Goal: Task Accomplishment & Management: Complete application form

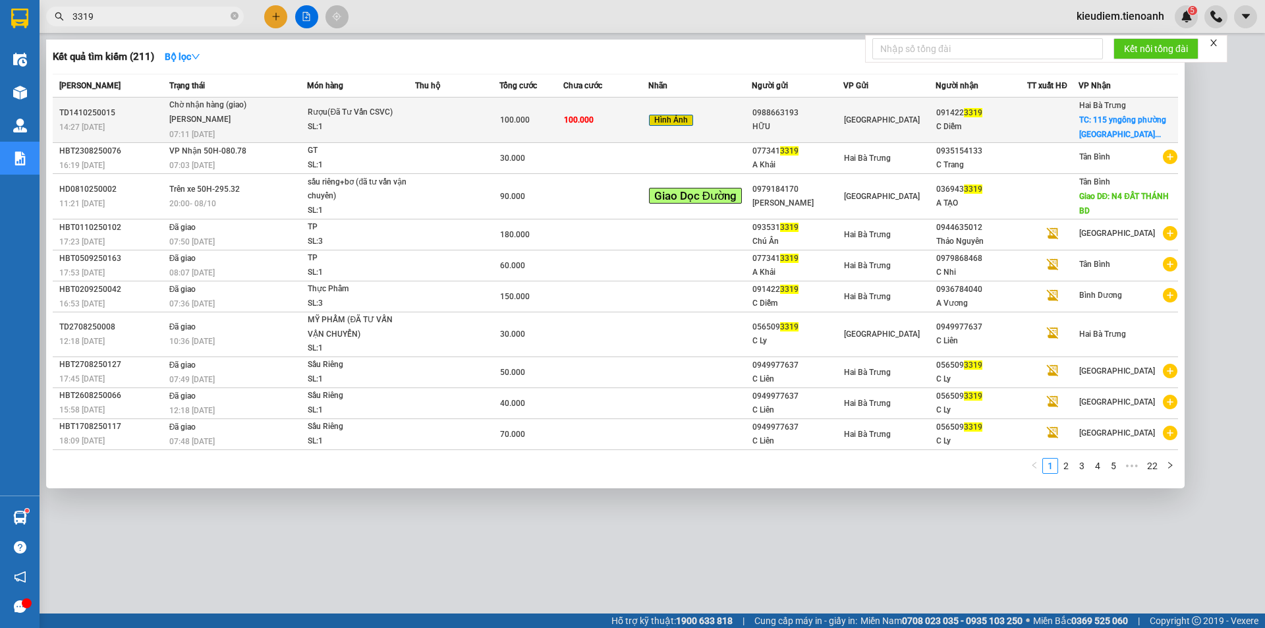
type input "3319"
click at [272, 130] on td "Chờ nhận hàng (giao) [PERSON_NAME] 07:11 [DATE]" at bounding box center [237, 119] width 142 height 45
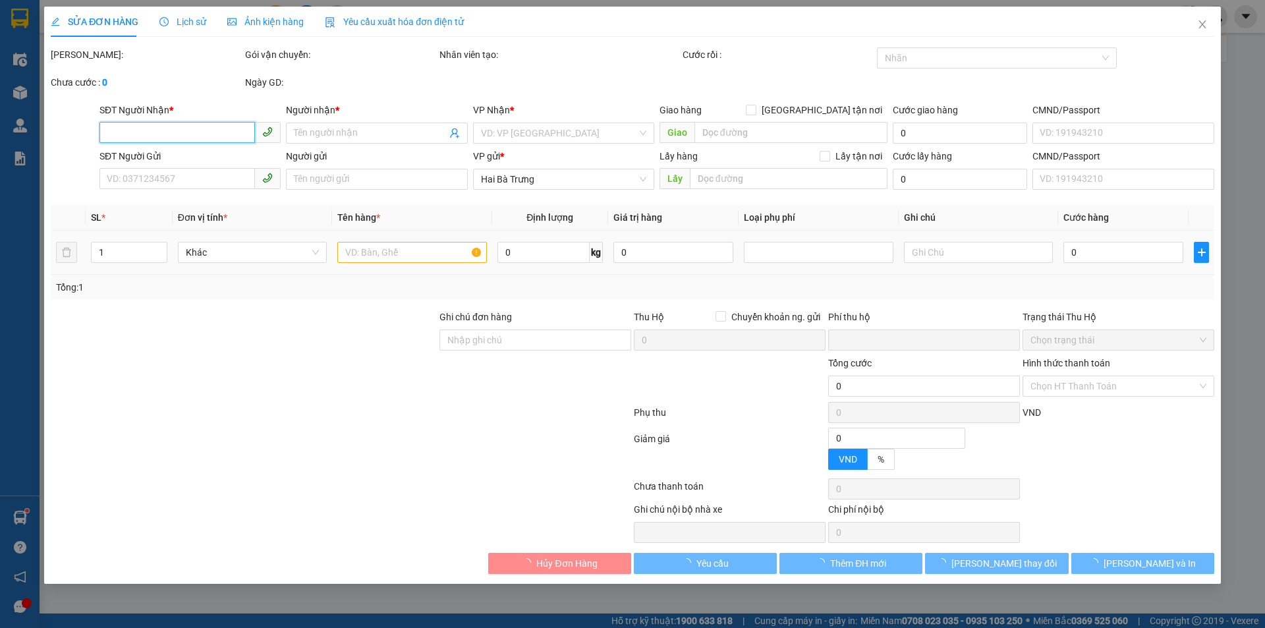
type input "0914223319"
type input "C Diễm"
checkbox input "true"
type input "115 yngông phường tân thành"
type input "0988663193"
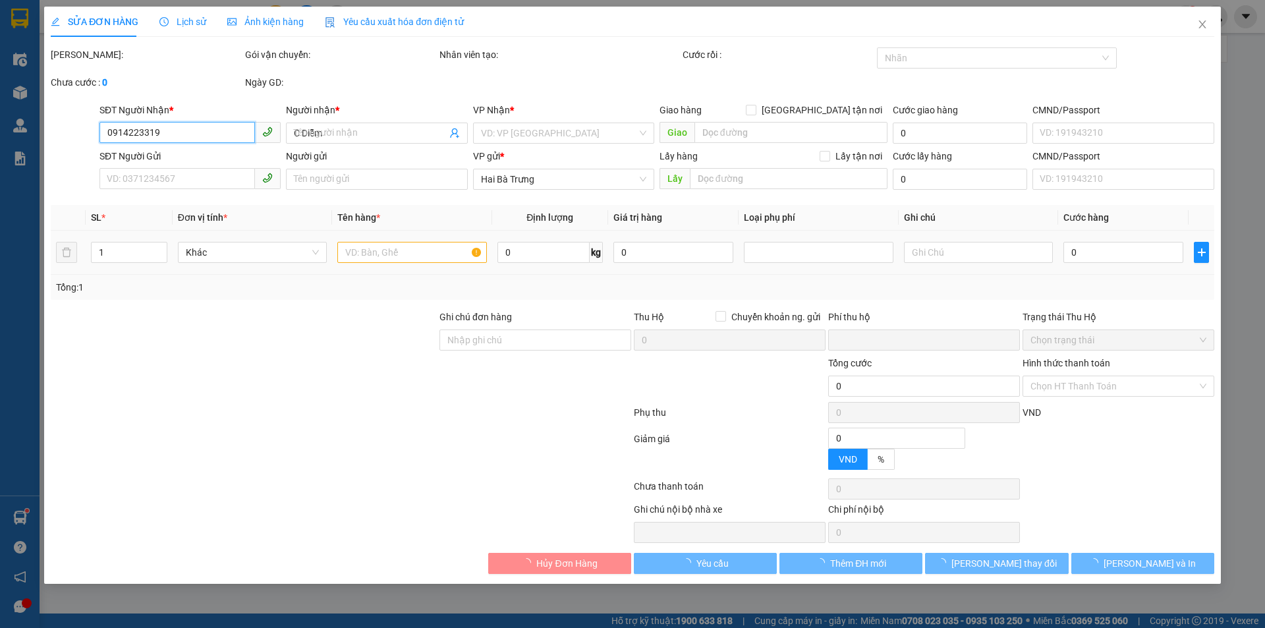
type input "HỮU"
type input "Đơn Sau Đóng Xốp mới nhận nha"
type input "0"
type input "100.000"
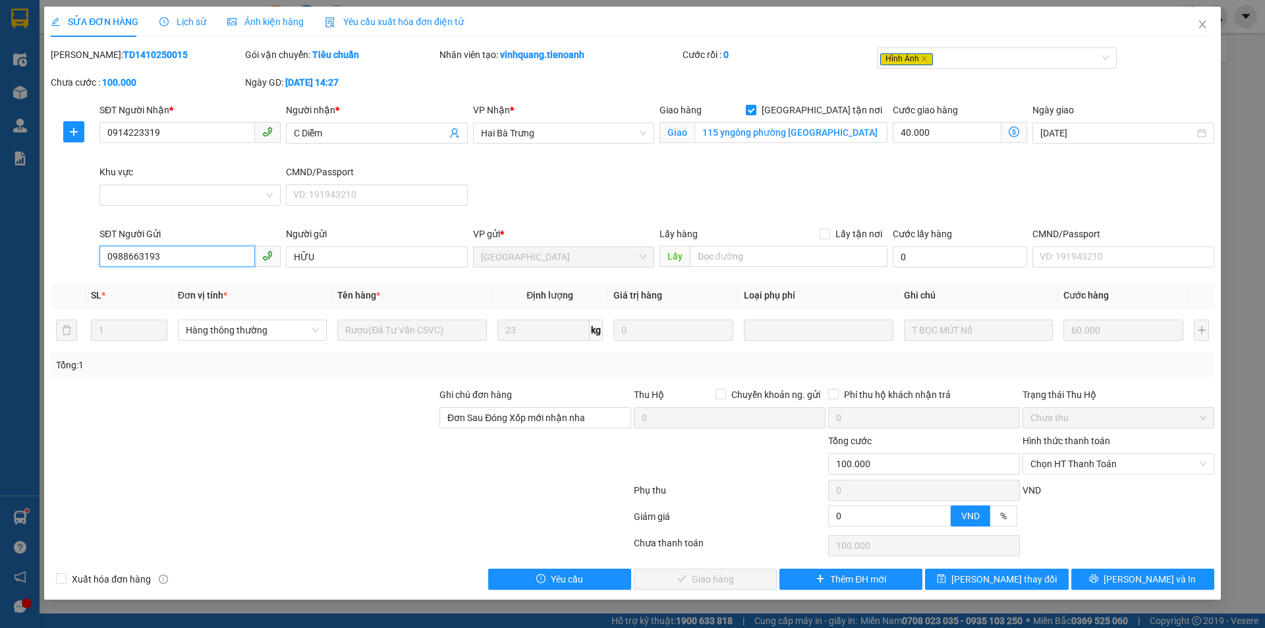
click at [182, 259] on input "0988663193" at bounding box center [176, 256] width 155 height 21
click at [423, 345] on td "Rượu(Đã Tư Vấn CSVC)" at bounding box center [411, 330] width 159 height 44
click at [452, 342] on div "Rượu(Đã Tư Vấn CSVC)" at bounding box center [411, 330] width 149 height 26
click at [335, 345] on td "Rượu(Đã Tư Vấn CSVC)" at bounding box center [411, 330] width 159 height 44
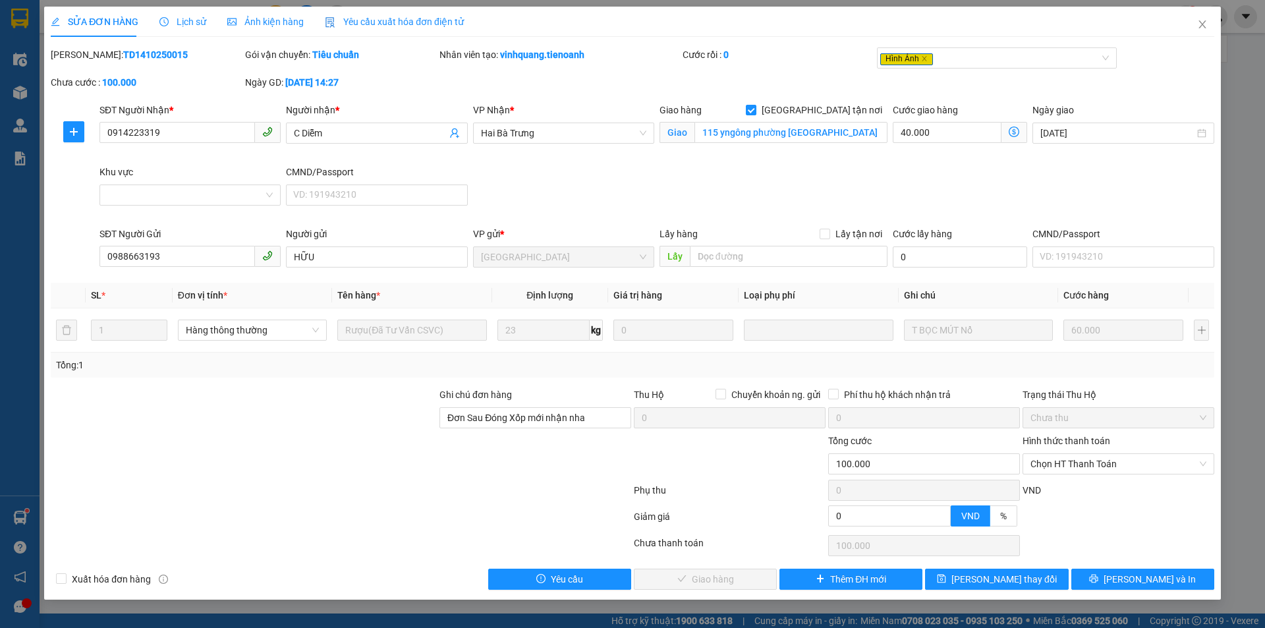
click at [470, 358] on div "Tổng: 1" at bounding box center [272, 365] width 432 height 14
click at [418, 366] on div "Tổng: 1" at bounding box center [272, 365] width 432 height 14
click at [233, 25] on span "Ảnh kiện hàng" at bounding box center [265, 21] width 76 height 11
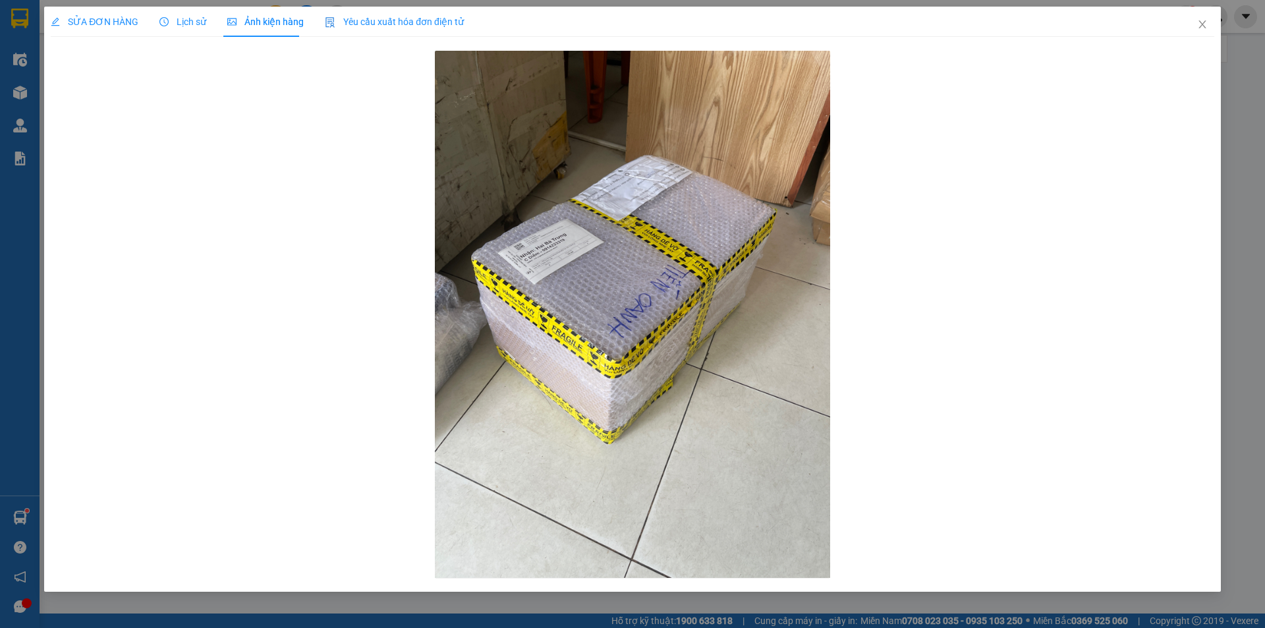
click at [185, 20] on span "Lịch sử" at bounding box center [182, 21] width 47 height 11
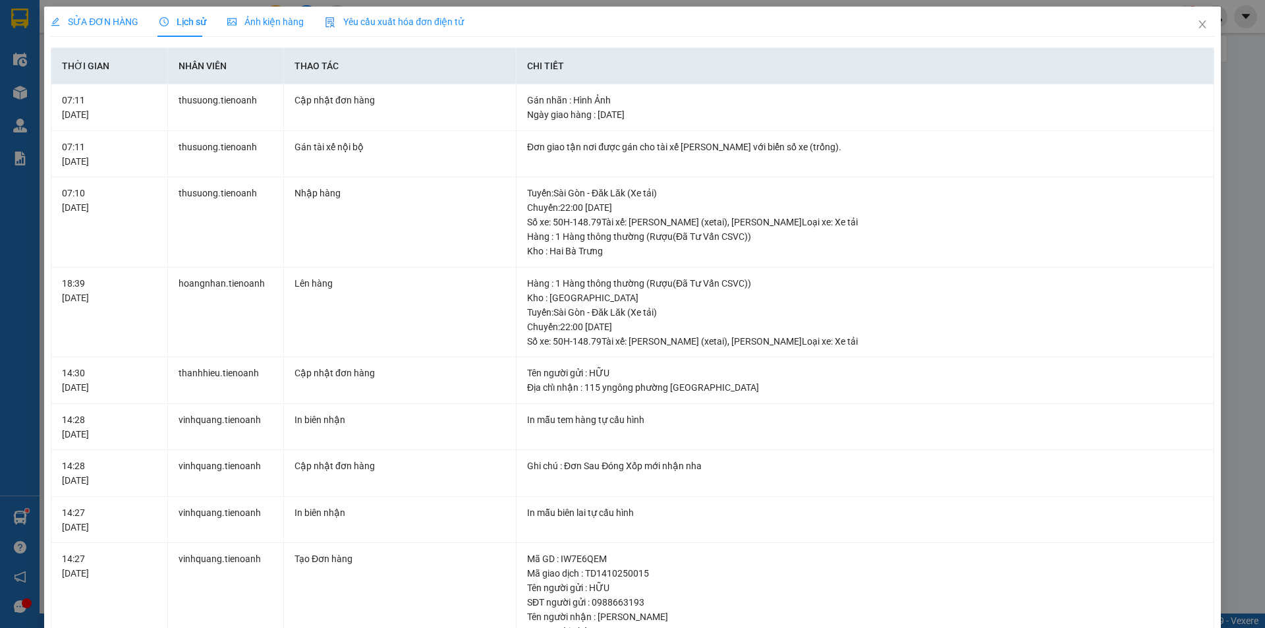
click at [127, 22] on span "SỬA ĐƠN HÀNG" at bounding box center [95, 21] width 88 height 11
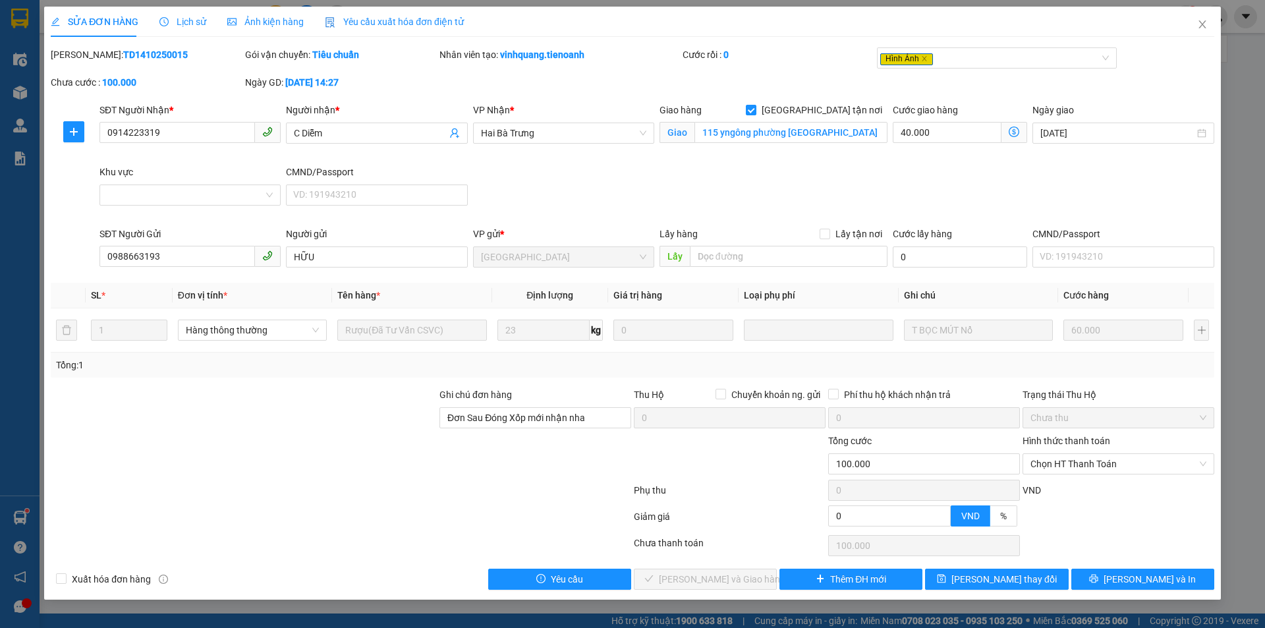
click at [202, 22] on span "Lịch sử" at bounding box center [182, 21] width 47 height 11
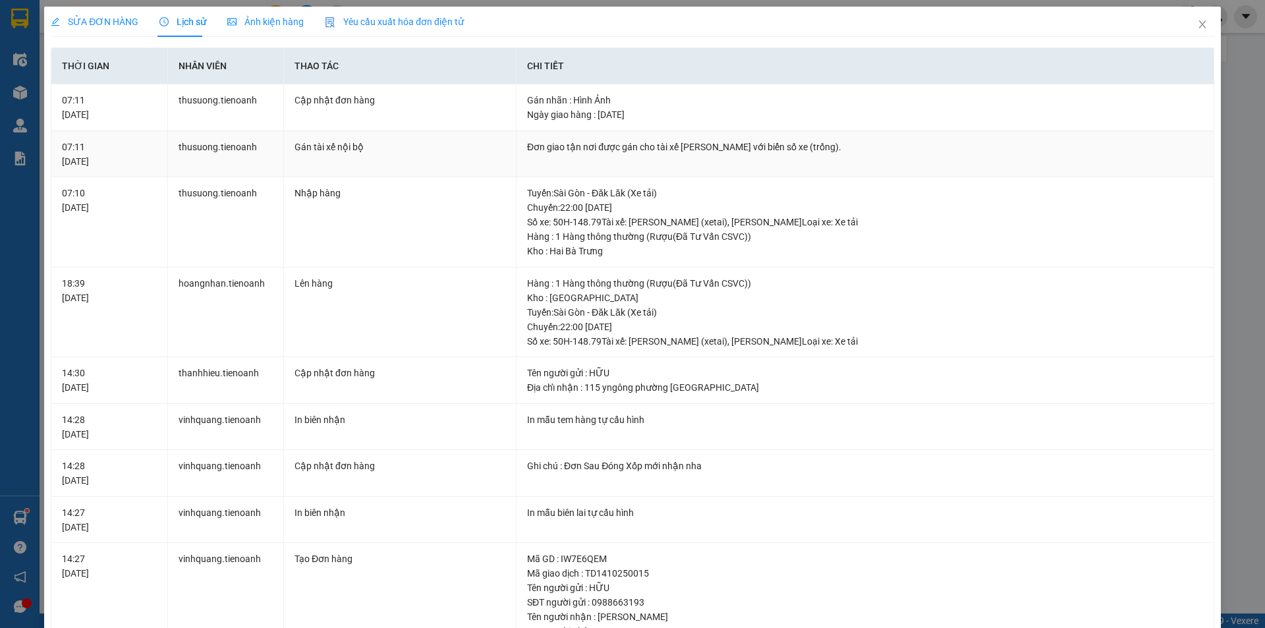
click at [722, 156] on td "Đơn giao tận nơi được gán cho tài xế Bùi Văn Sức với biển số xe (trống)." at bounding box center [865, 154] width 698 height 47
click at [116, 23] on span "SỬA ĐƠN HÀNG" at bounding box center [95, 21] width 88 height 11
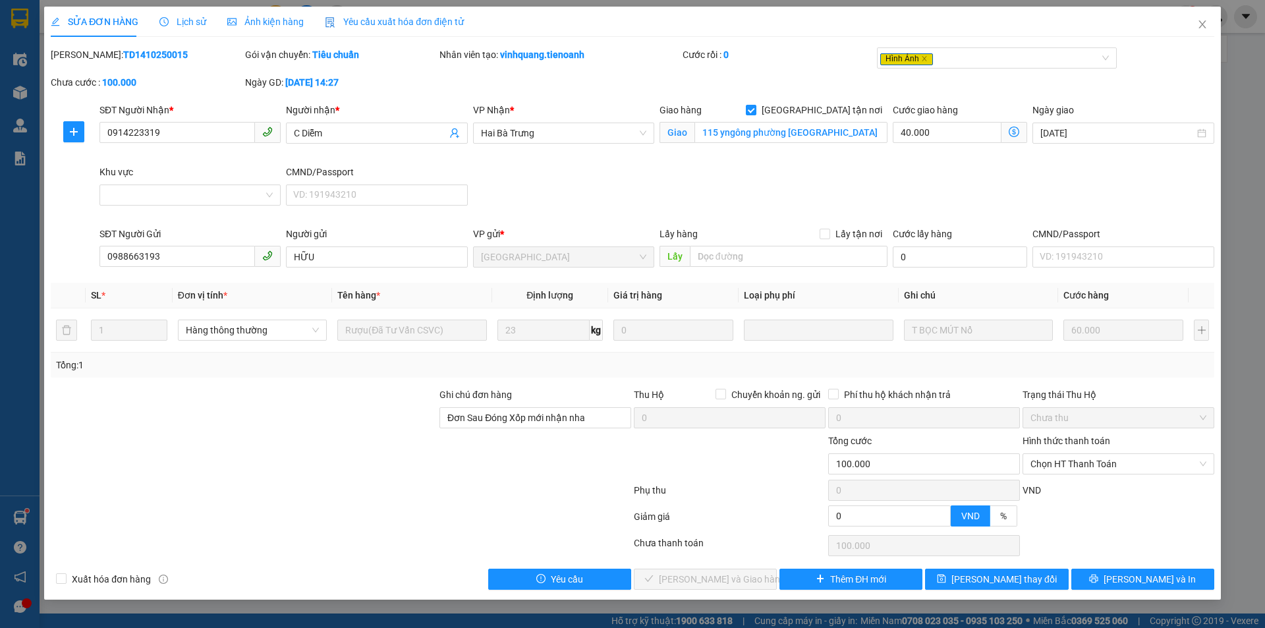
click at [312, 18] on div "SỬA ĐƠN HÀNG Lịch sử Ảnh kiện hàng Yêu cầu xuất hóa đơn điện tử" at bounding box center [257, 22] width 413 height 30
click at [289, 21] on span "Ảnh kiện hàng" at bounding box center [265, 21] width 76 height 11
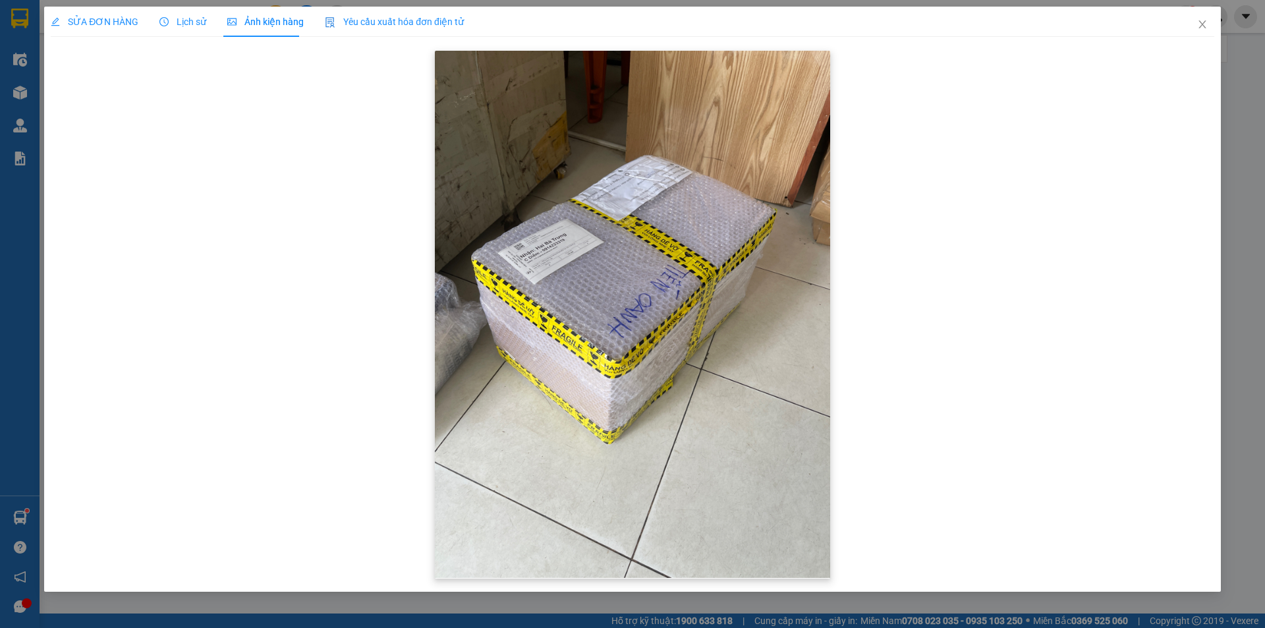
drag, startPoint x: 682, startPoint y: 169, endPoint x: 657, endPoint y: 213, distance: 50.4
click at [657, 213] on img at bounding box center [632, 314] width 395 height 527
drag, startPoint x: 641, startPoint y: 188, endPoint x: 366, endPoint y: 247, distance: 281.0
click at [639, 189] on img at bounding box center [632, 314] width 395 height 527
click at [81, 31] on div "SỬA ĐƠN HÀNG" at bounding box center [95, 22] width 88 height 30
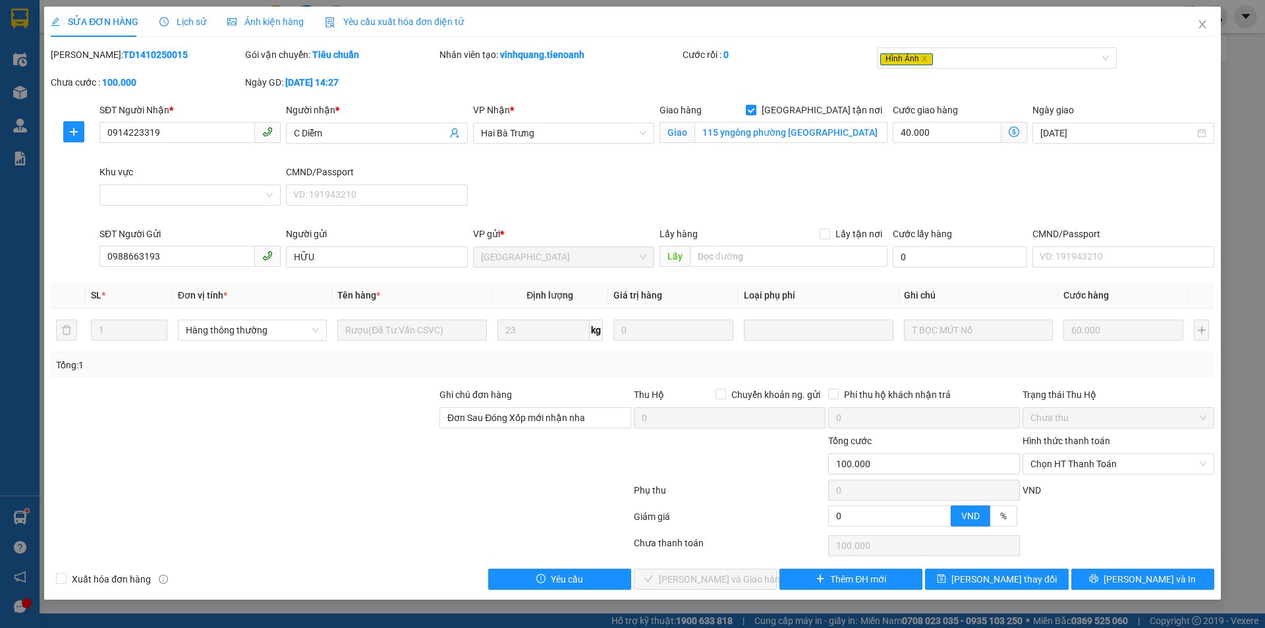
click at [551, 206] on div "SĐT Người Nhận * 0914223319 Người nhận * C Diễm VP Nhận * Hai Bà Trưng Giao hàn…" at bounding box center [657, 165] width 1120 height 124
click at [634, 382] on div "Total Paid Fee 0 Total UnPaid Fee 100.000 Cash Collection Total Fee Mã ĐH: TD14…" at bounding box center [632, 318] width 1163 height 542
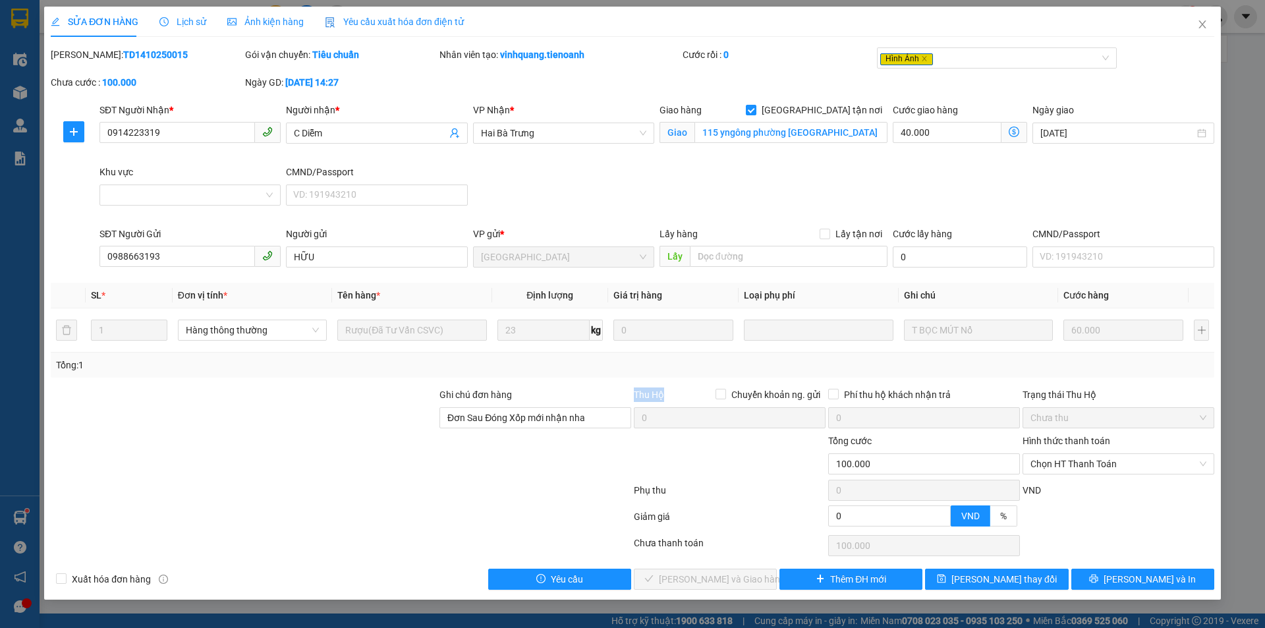
click at [655, 378] on div "Total Paid Fee 0 Total UnPaid Fee 100.000 Cash Collection Total Fee Mã ĐH: TD14…" at bounding box center [632, 318] width 1163 height 542
click at [623, 198] on div "SĐT Người Nhận * 0914223319 Người nhận * C Diễm VP Nhận * Hai Bà Trưng Giao hàn…" at bounding box center [657, 165] width 1120 height 124
click at [1201, 28] on icon "close" at bounding box center [1202, 24] width 11 height 11
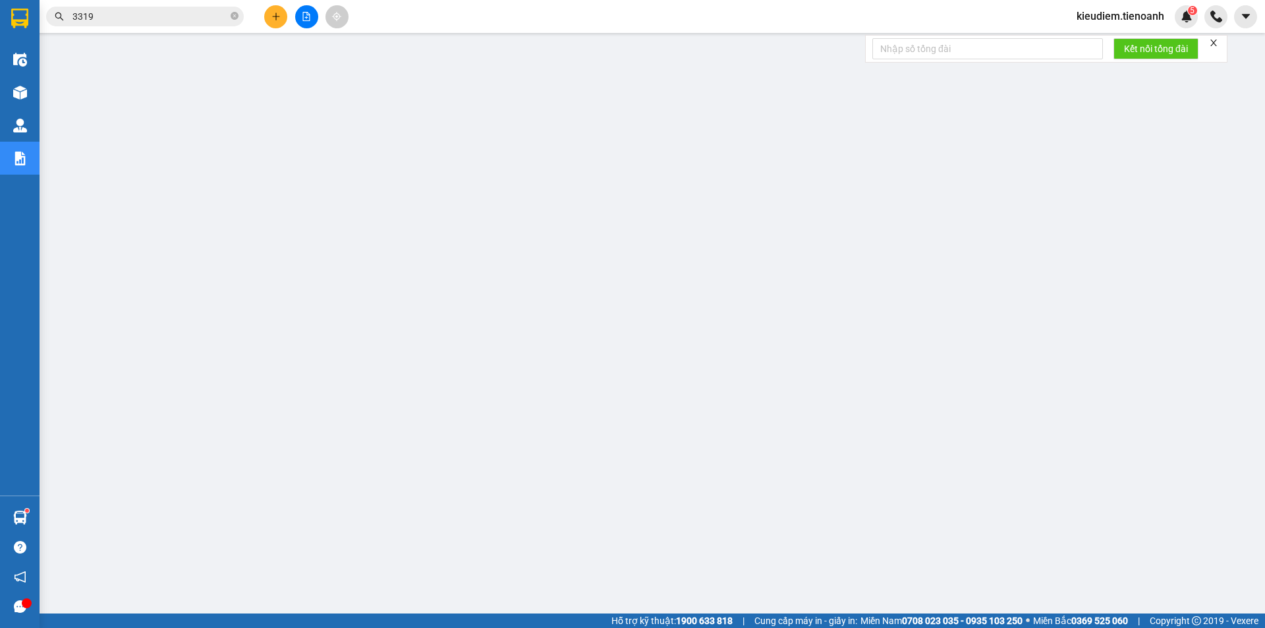
click at [162, 20] on input "3319" at bounding box center [149, 16] width 155 height 14
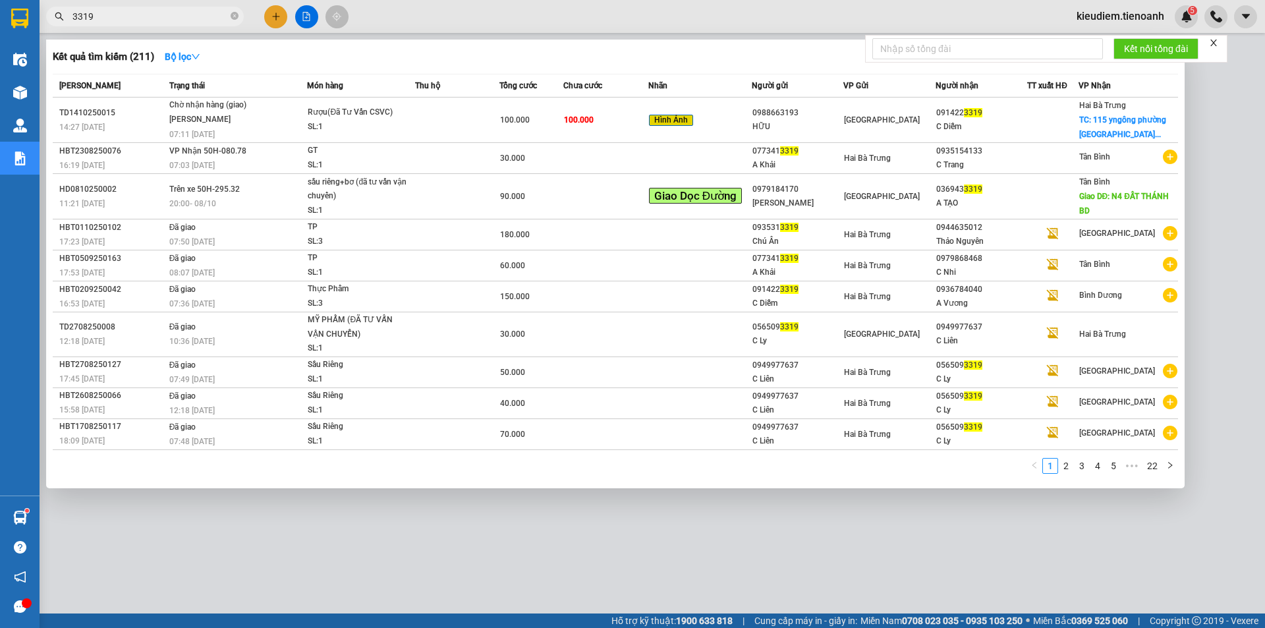
click at [170, 23] on input "3319" at bounding box center [149, 16] width 155 height 14
click at [169, 22] on input "3319" at bounding box center [149, 16] width 155 height 14
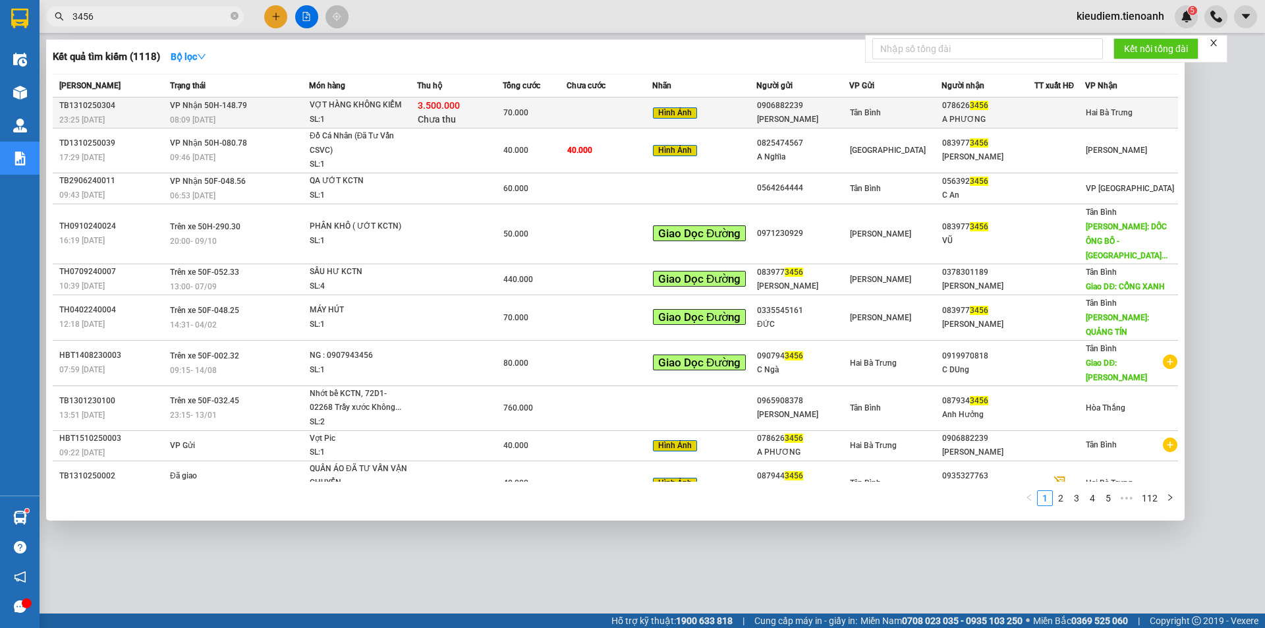
type input "3456"
click at [215, 103] on span "VP Nhận 50H-148.79" at bounding box center [208, 105] width 77 height 9
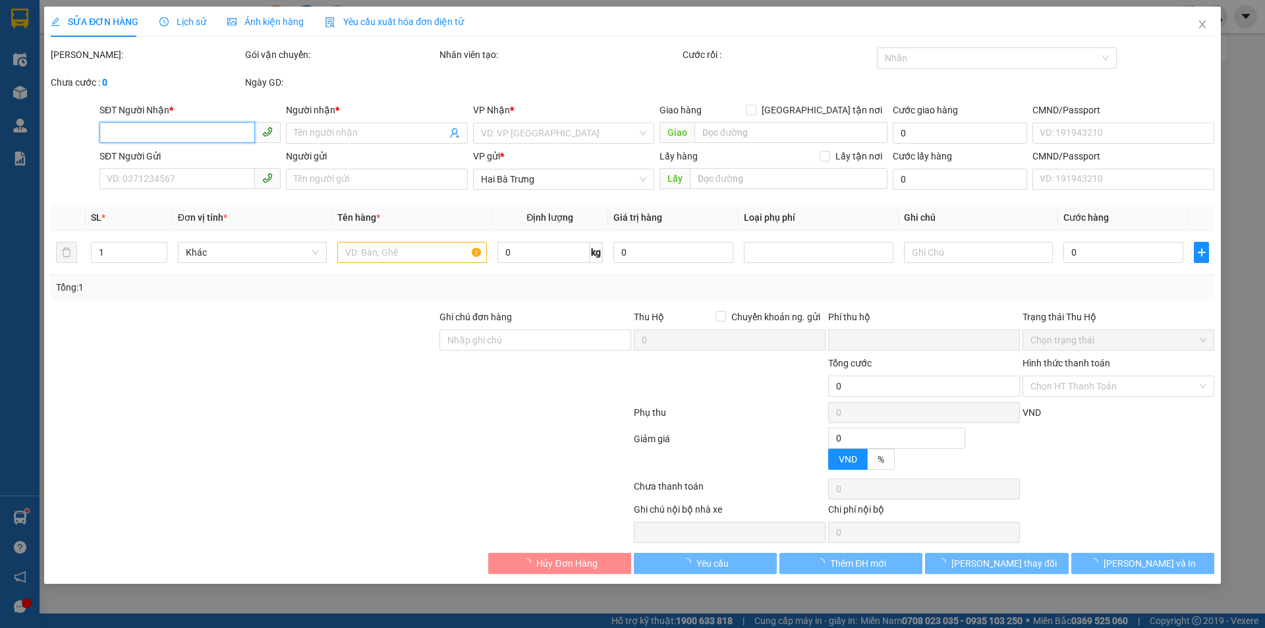
type input "0786263456"
type input "A PHƯƠNG"
type input "0906882239"
type input "[PERSON_NAME]"
type input "TIỀN THCR"
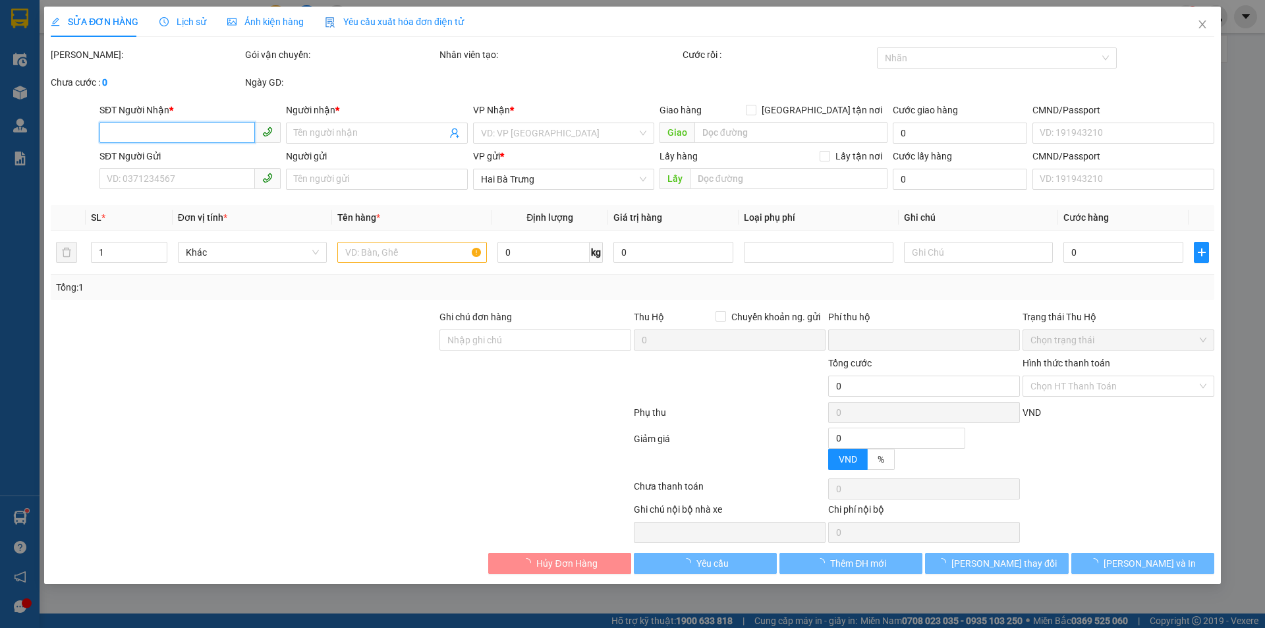
type input "70.000"
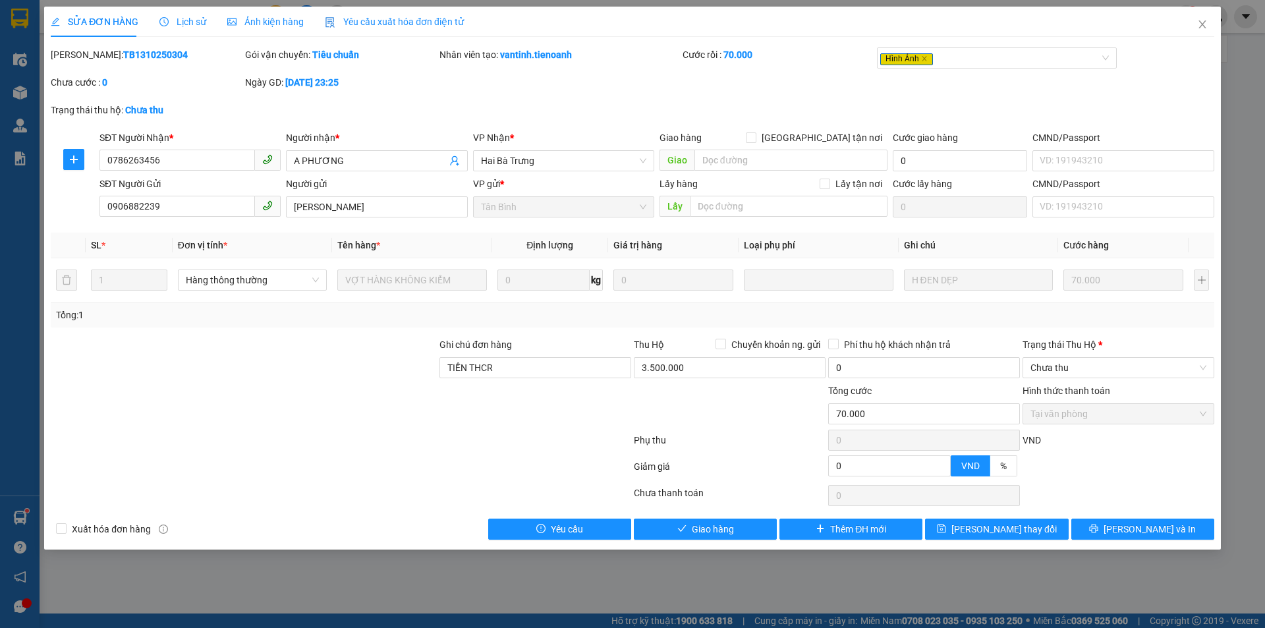
click at [505, 464] on div at bounding box center [340, 469] width 583 height 26
click at [1194, 26] on span "Close" at bounding box center [1202, 25] width 37 height 37
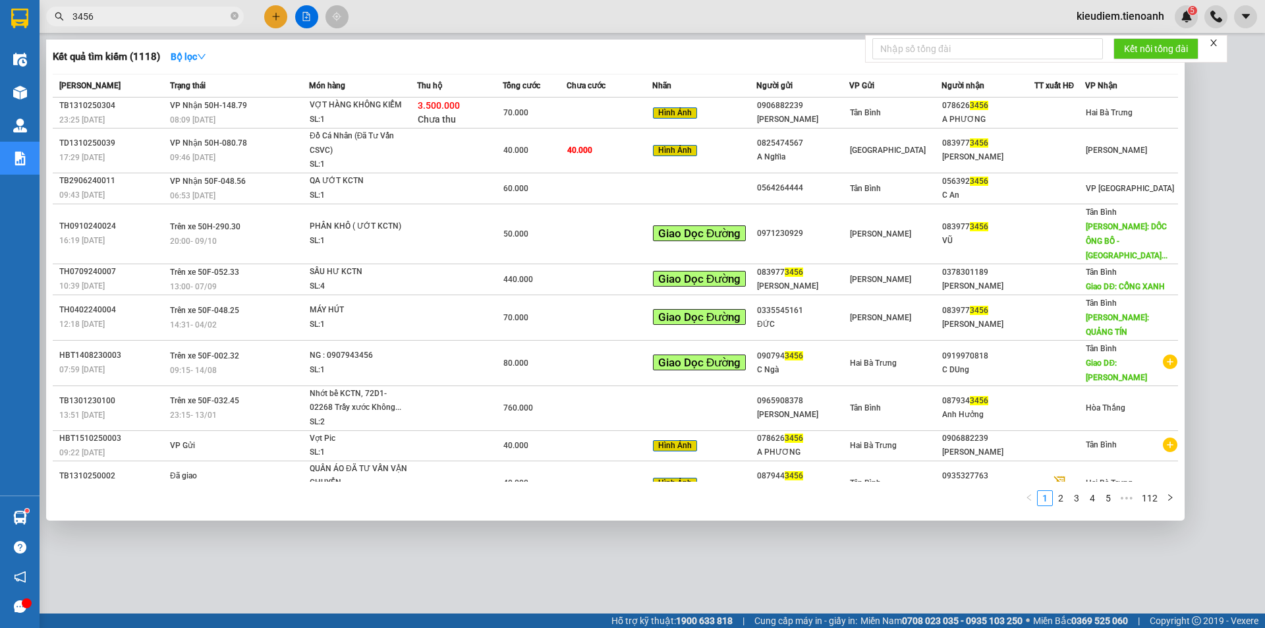
click at [134, 14] on input "3456" at bounding box center [149, 16] width 155 height 14
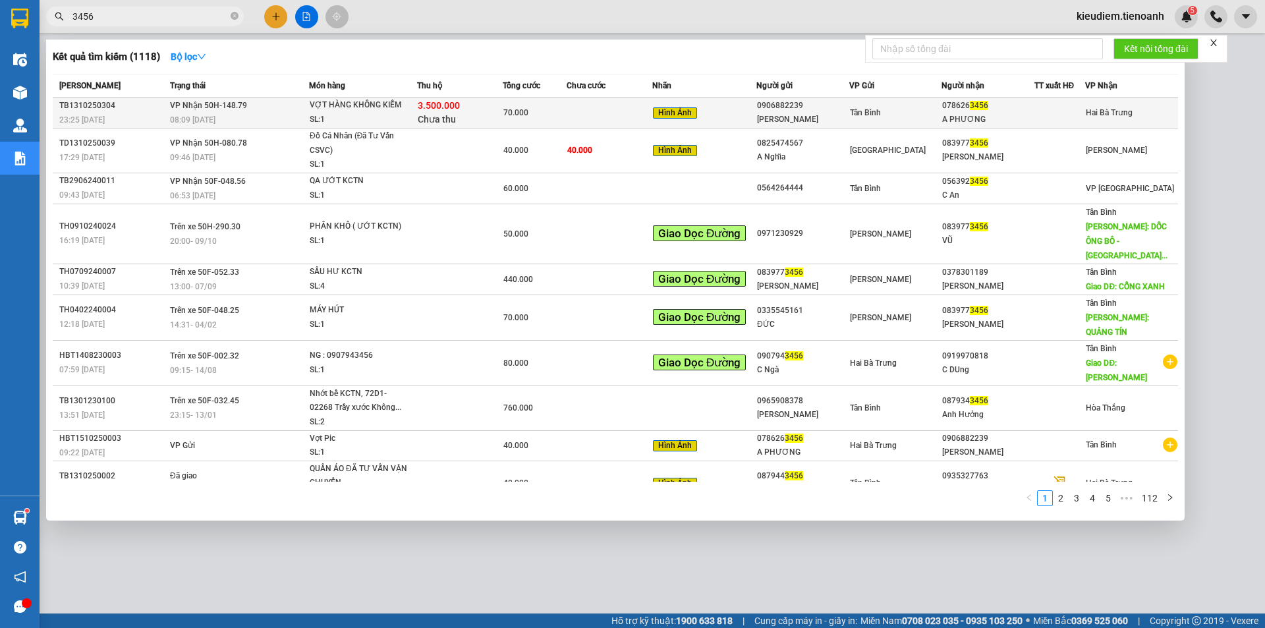
click at [507, 107] on div "70.000" at bounding box center [534, 112] width 63 height 14
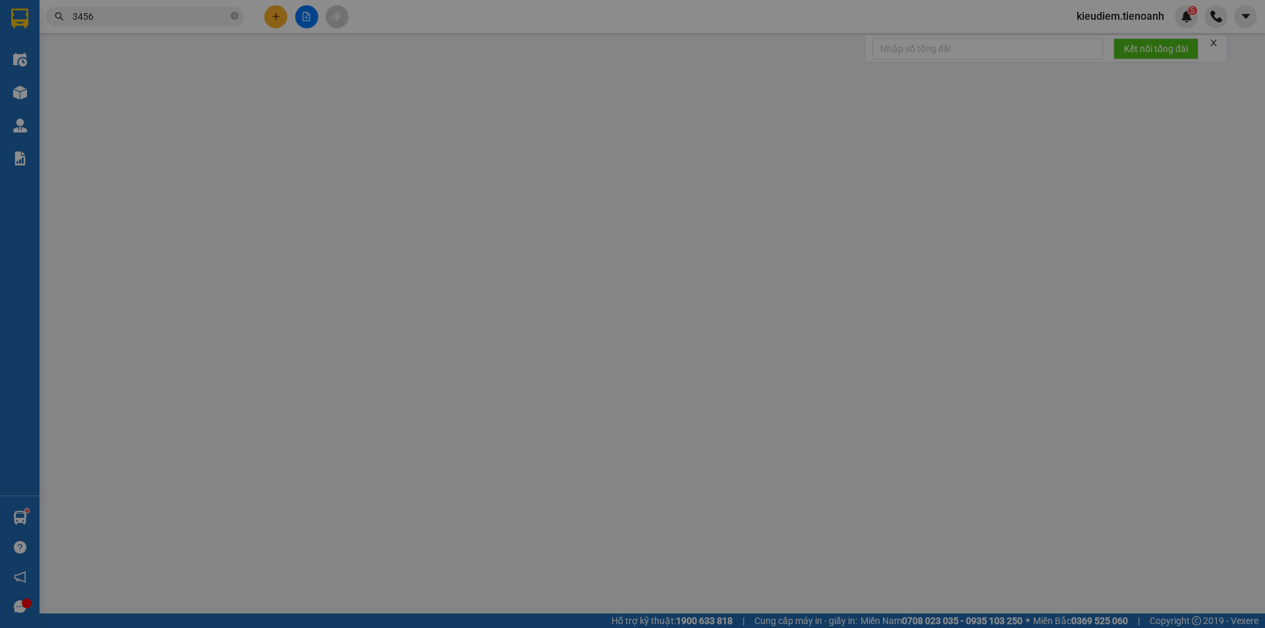
type input "0786263456"
type input "A PHƯƠNG"
type input "0906882239"
type input "[PERSON_NAME]"
type input "TIỀN THCR"
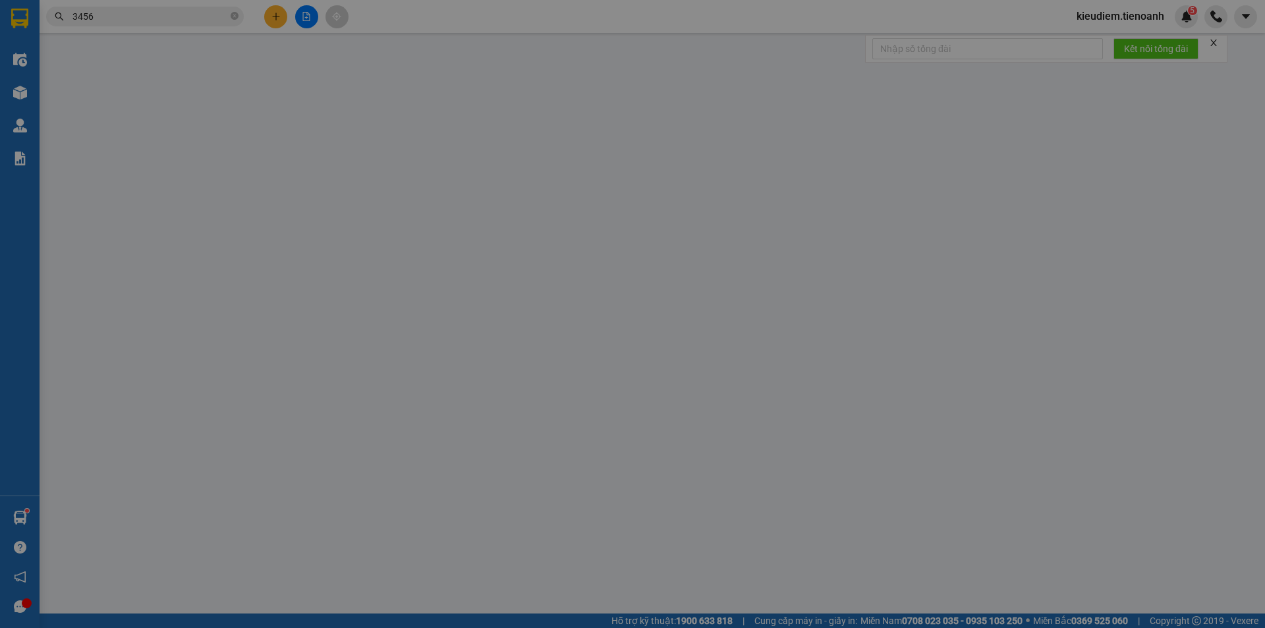
type input "70.000"
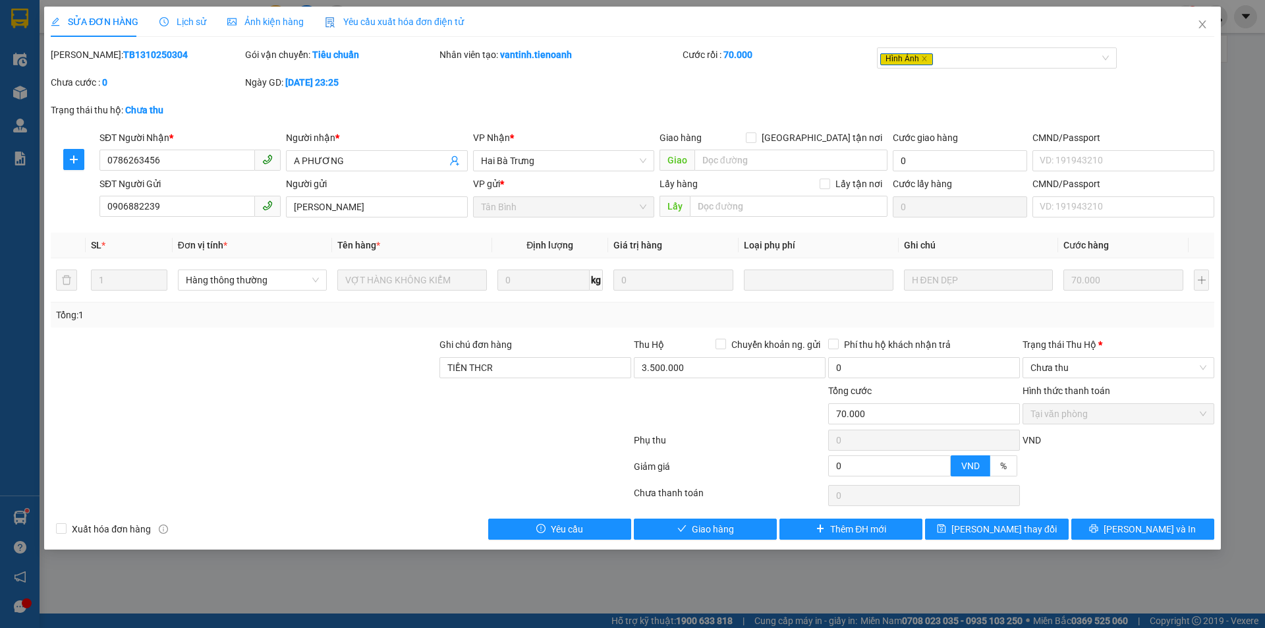
click at [586, 435] on div at bounding box center [340, 443] width 583 height 26
click at [437, 112] on div "Trạng thái thu hộ: Chưa thu" at bounding box center [632, 117] width 1166 height 28
click at [706, 419] on div at bounding box center [729, 406] width 194 height 46
click at [698, 370] on input "3.500.000" at bounding box center [730, 367] width 192 height 21
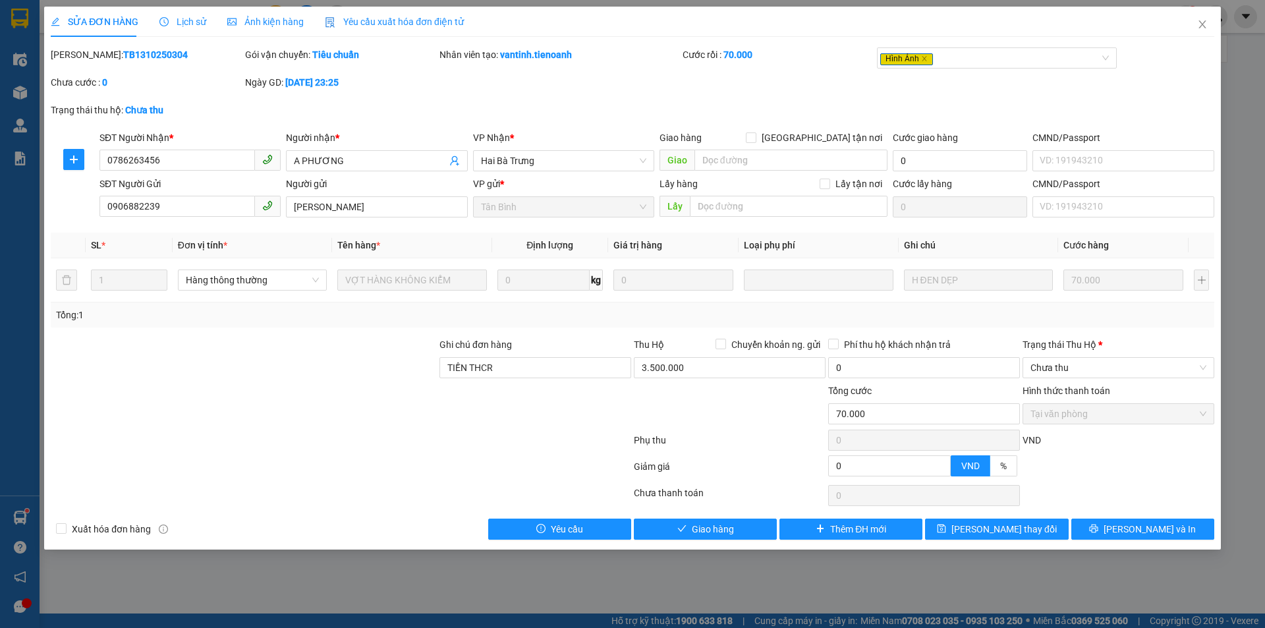
click at [1070, 96] on div "Mã ĐH: TB1310250304 Gói vận chuyển: Tiêu chuẩn Nhân viên tạo: vantinh.tienoanh …" at bounding box center [632, 74] width 1166 height 55
click at [138, 55] on b "TB1310250304" at bounding box center [155, 54] width 65 height 11
copy b "TB1310250304"
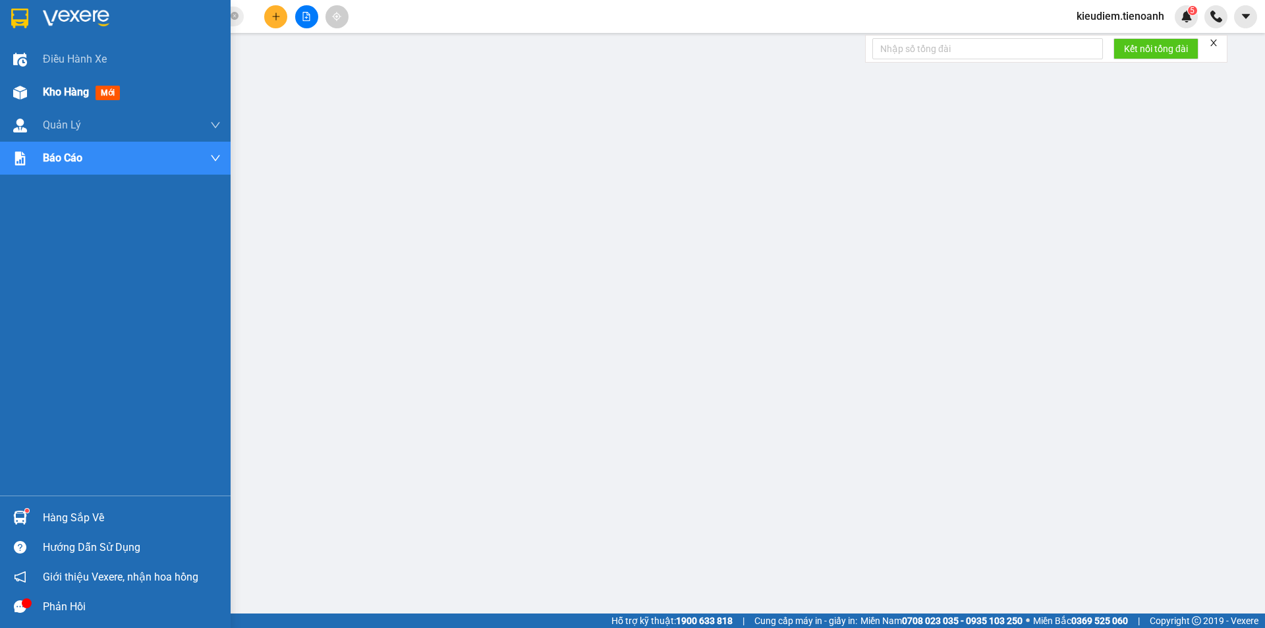
click at [39, 95] on div "Kho hàng mới" at bounding box center [115, 92] width 231 height 33
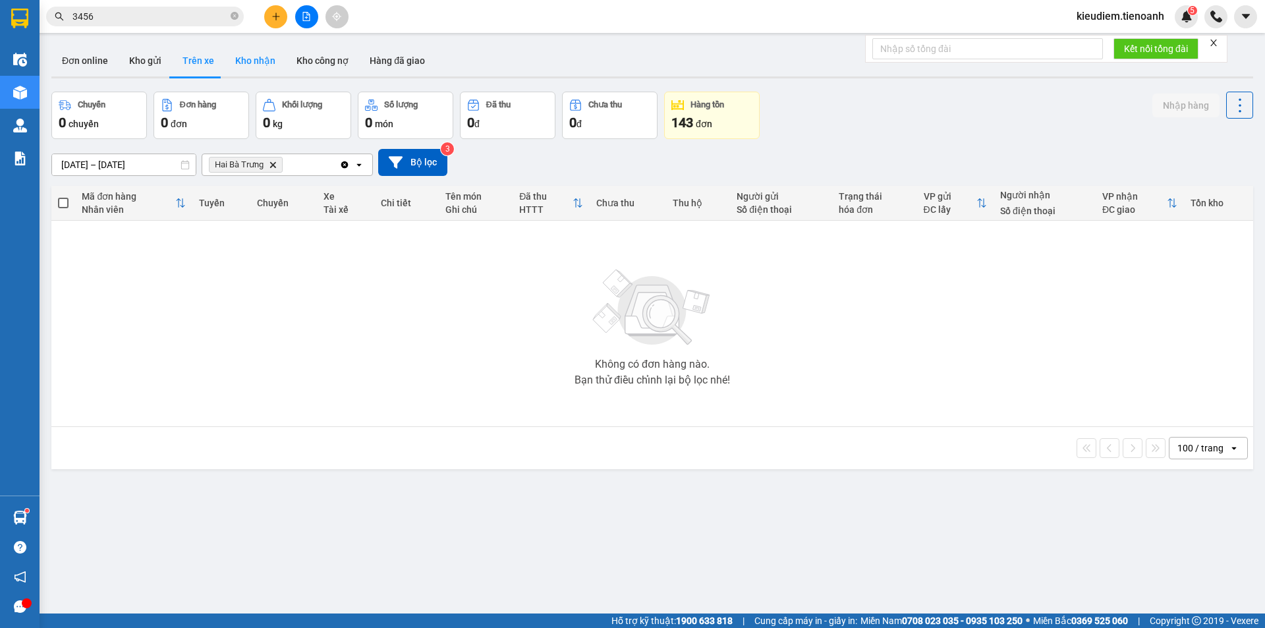
click at [254, 61] on button "Kho nhận" at bounding box center [255, 61] width 61 height 32
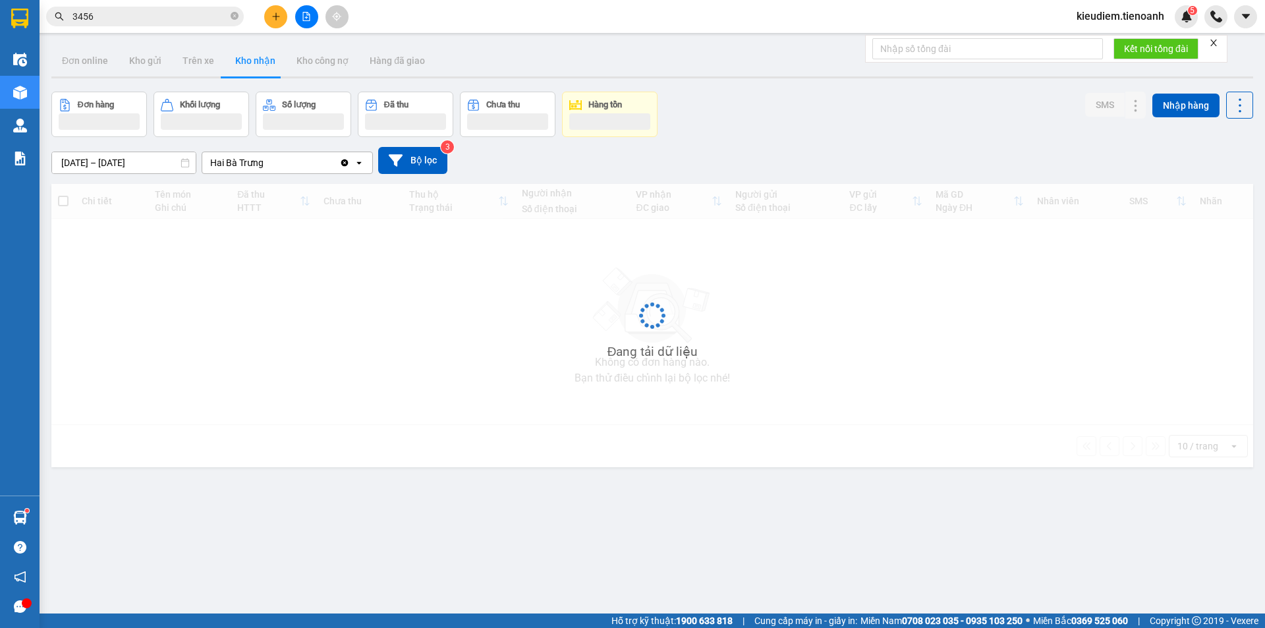
type input "[DATE] – [DATE]"
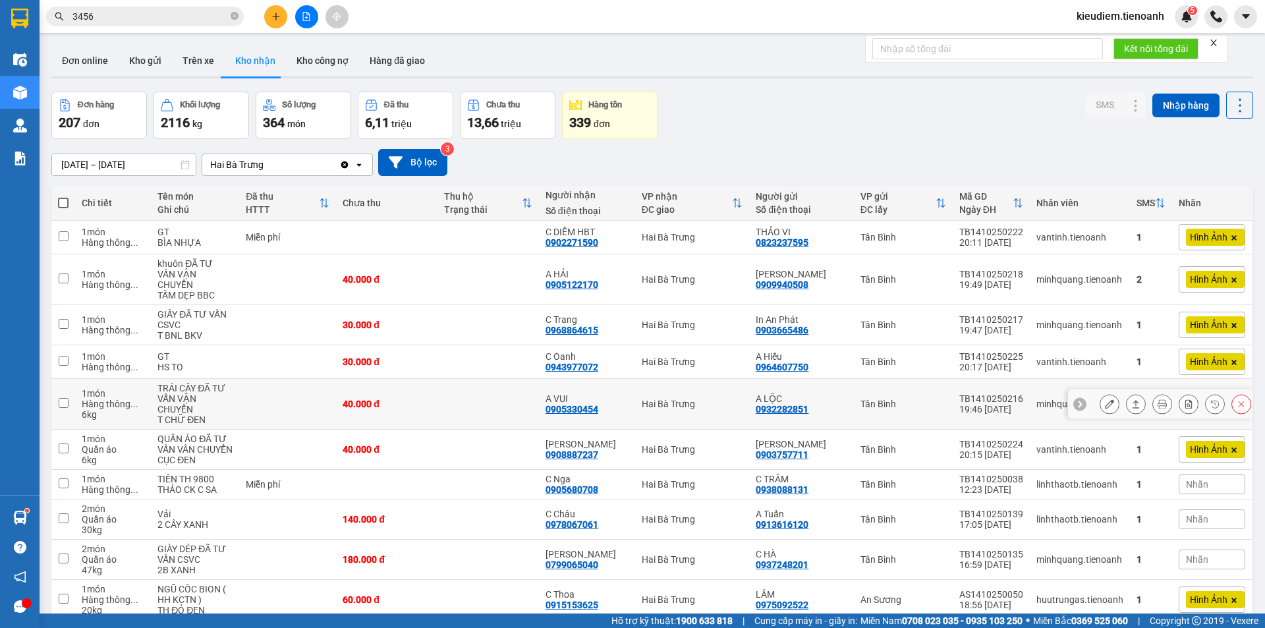
scroll to position [61, 0]
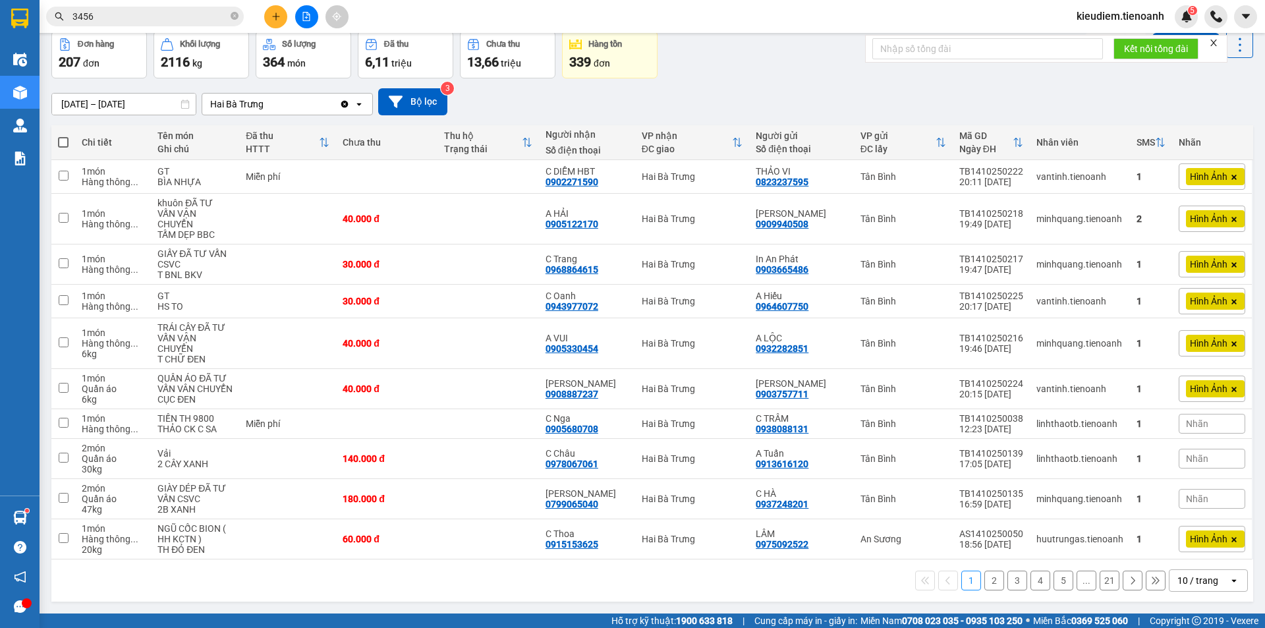
click at [1208, 574] on div "10 / trang" at bounding box center [1198, 580] width 59 height 21
click at [1198, 557] on span "100 / trang" at bounding box center [1192, 551] width 47 height 13
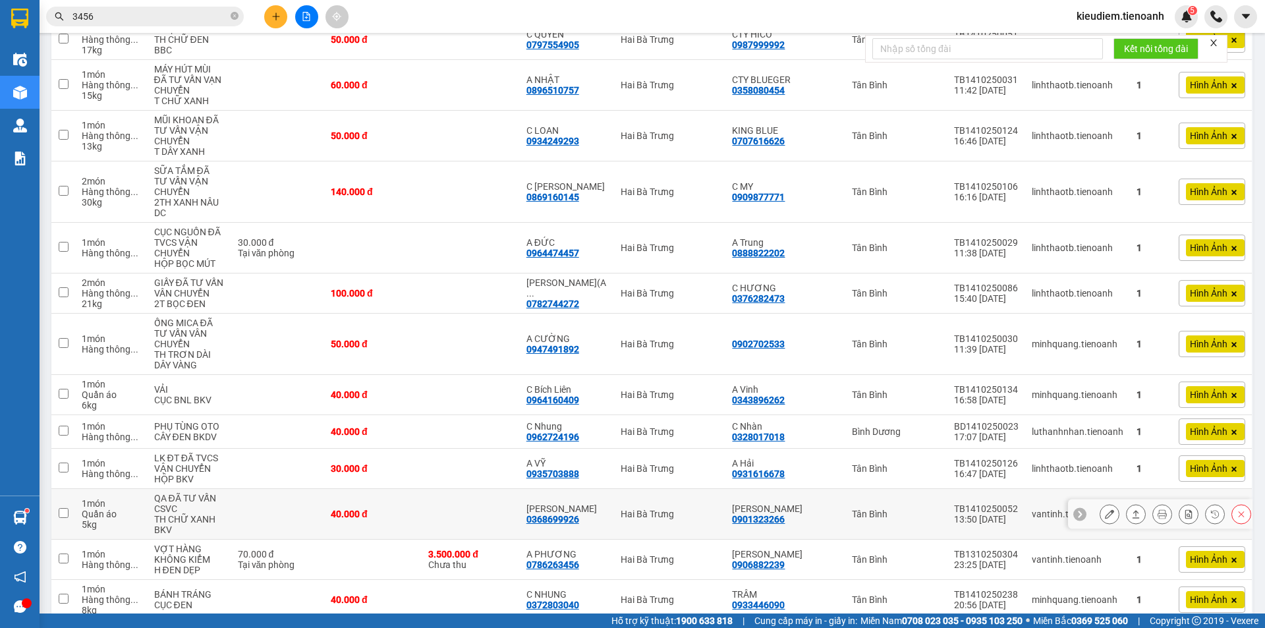
scroll to position [2564, 0]
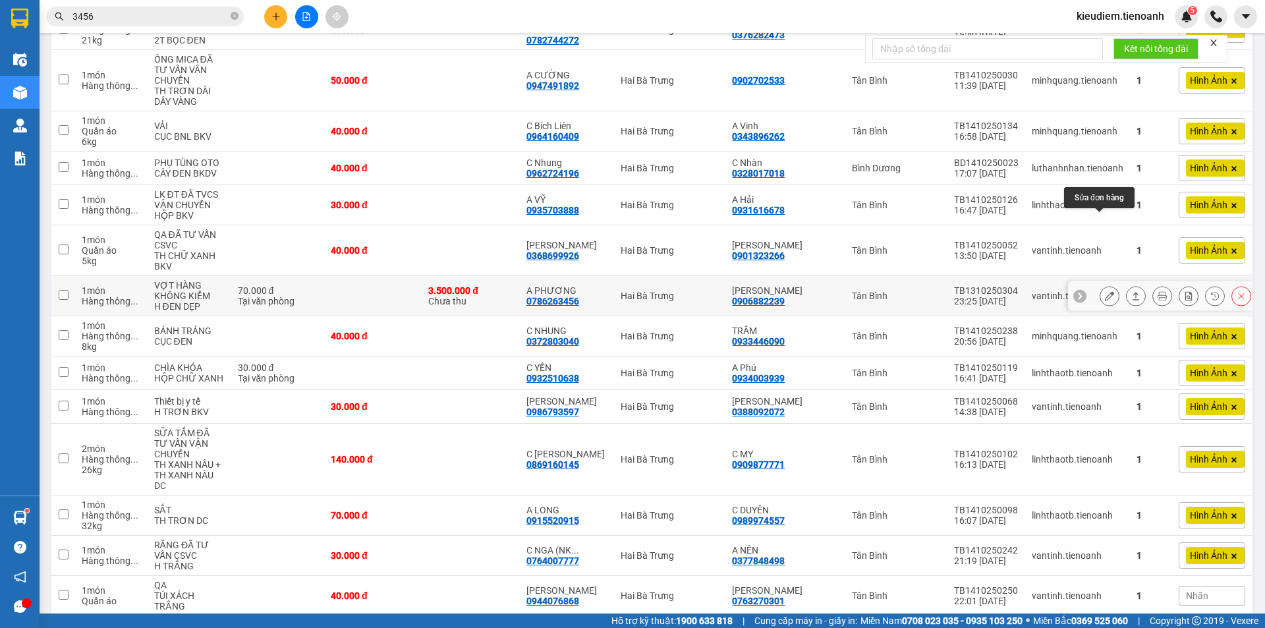
click at [1100, 285] on button at bounding box center [1109, 296] width 18 height 23
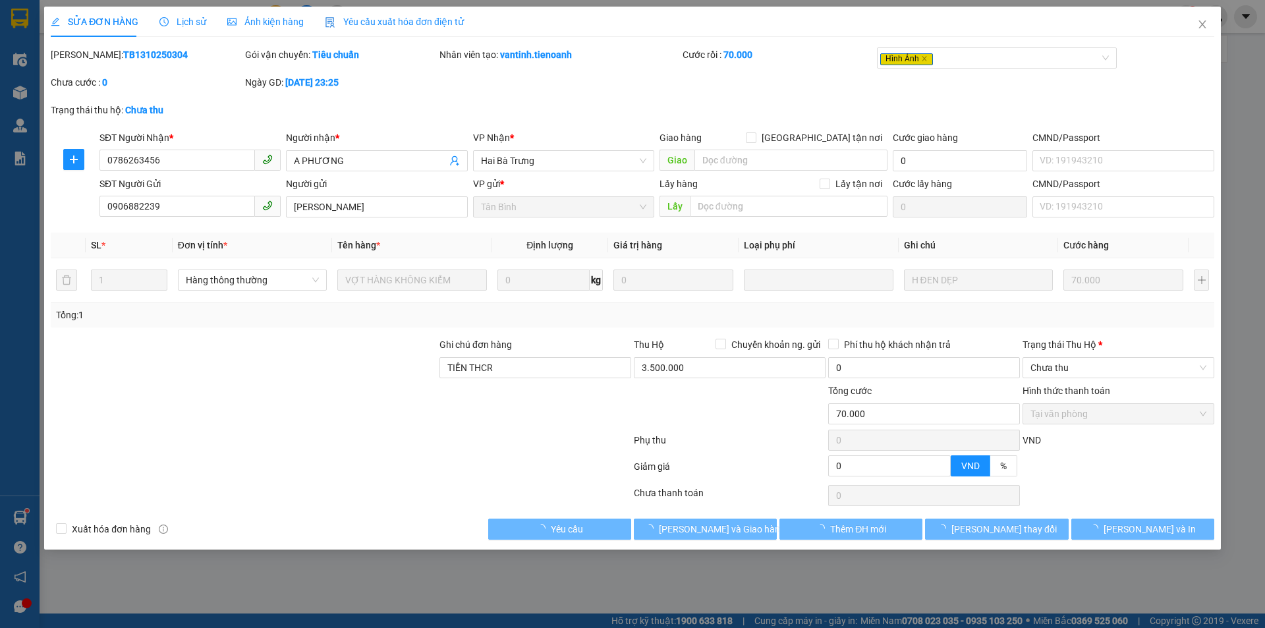
type input "0786263456"
type input "A PHƯƠNG"
type input "0906882239"
type input "[PERSON_NAME]"
type input "TIỀN THCR"
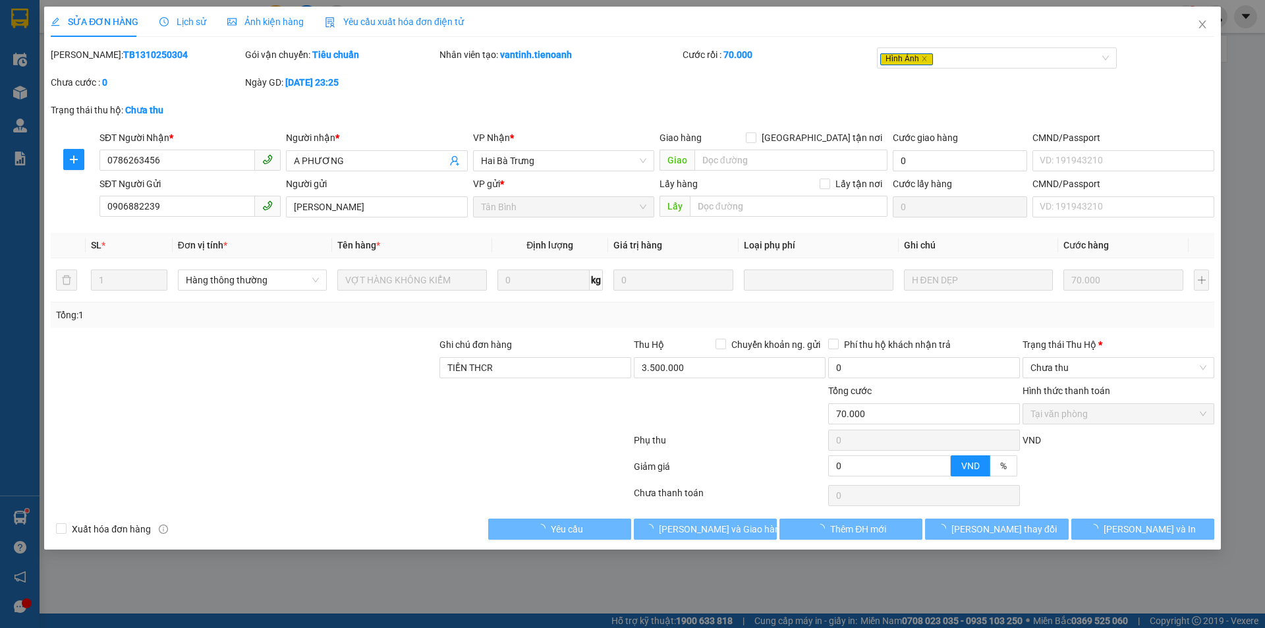
type input "70.000"
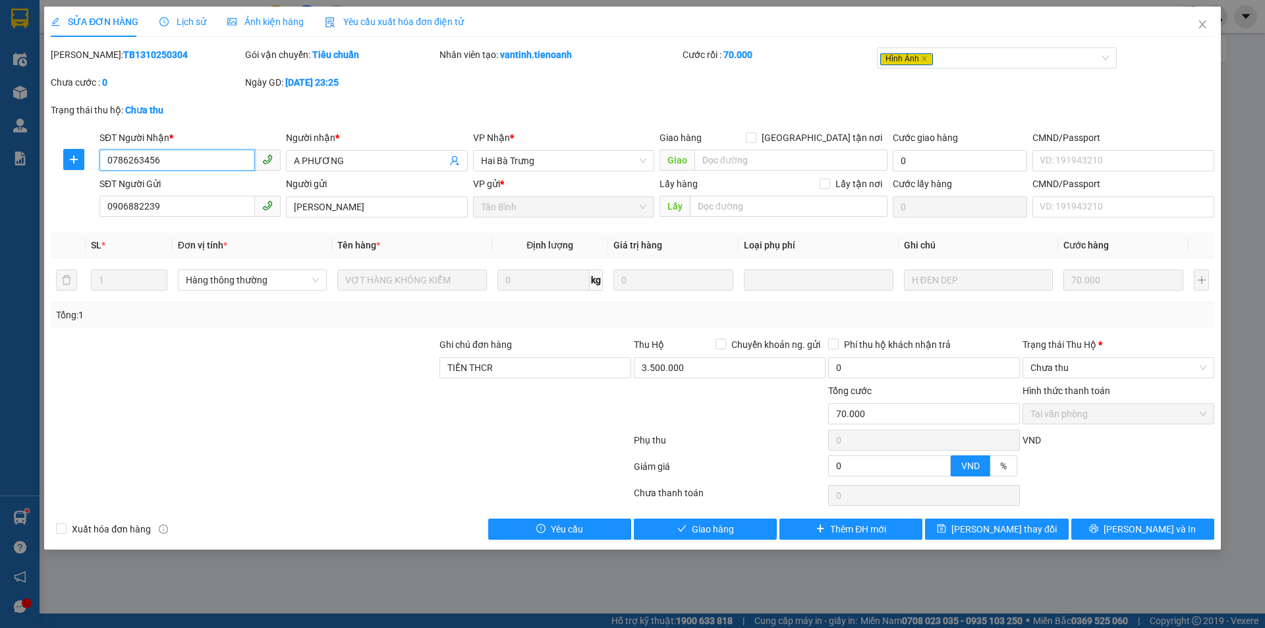
click at [175, 163] on input "0786263456" at bounding box center [176, 160] width 155 height 21
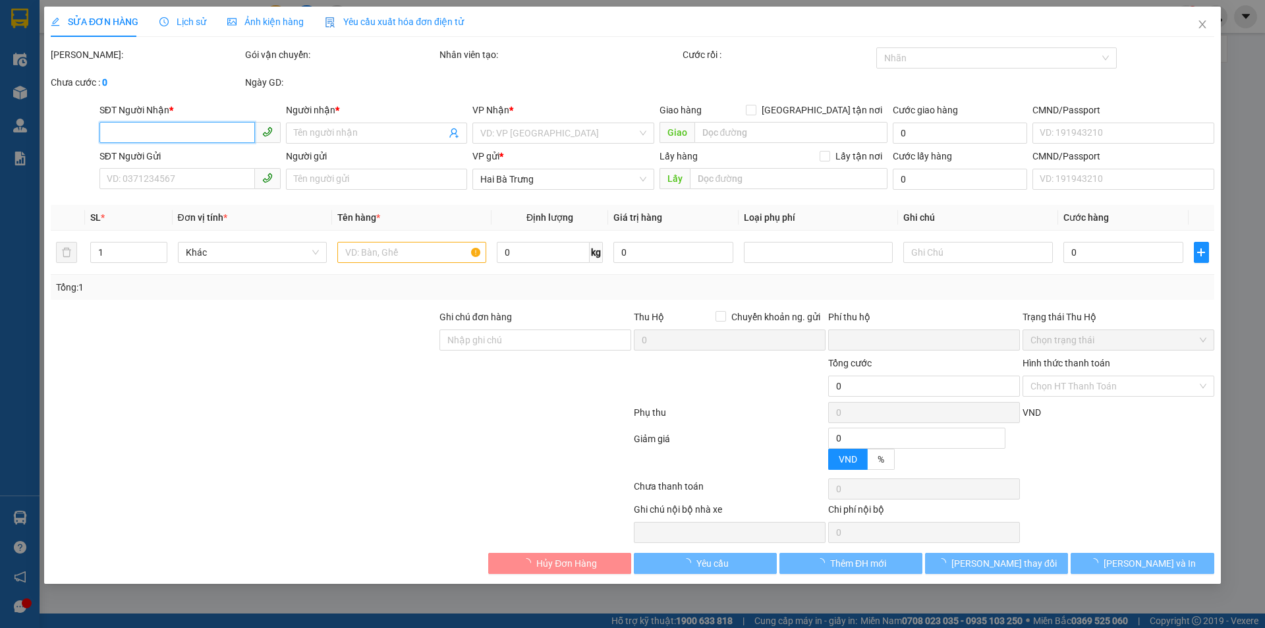
type input "0786263456"
type input "A PHƯƠNG"
type input "0906882239"
type input "[PERSON_NAME]"
type input "TIỀN THCR"
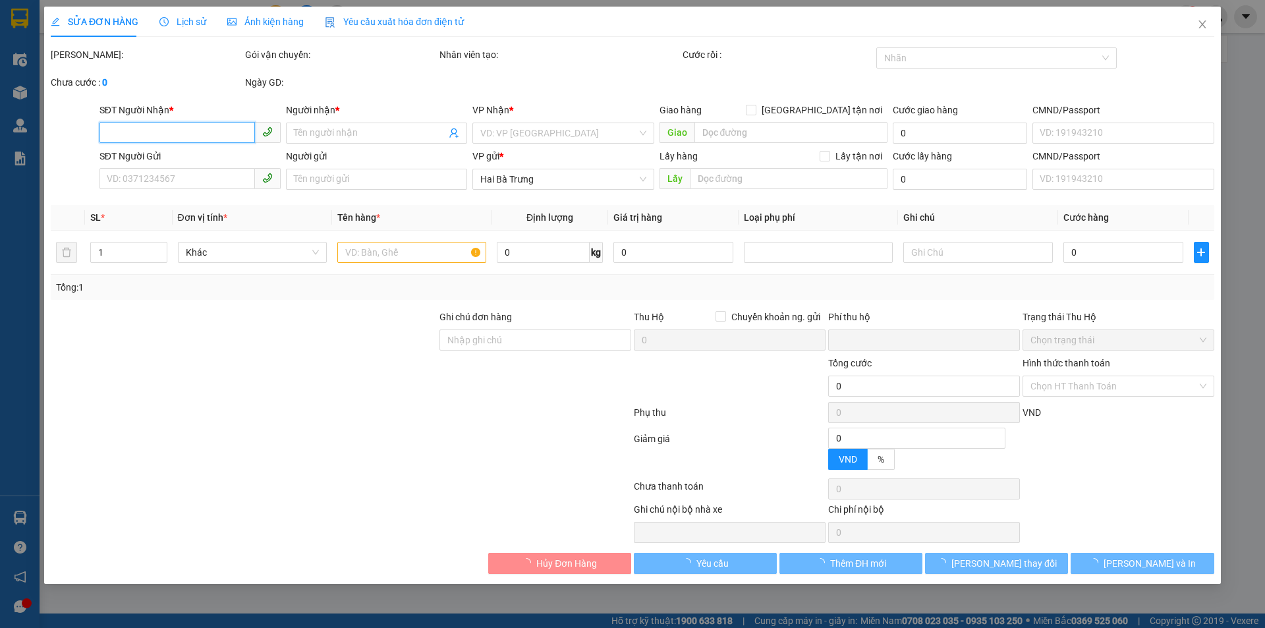
type input "70.000"
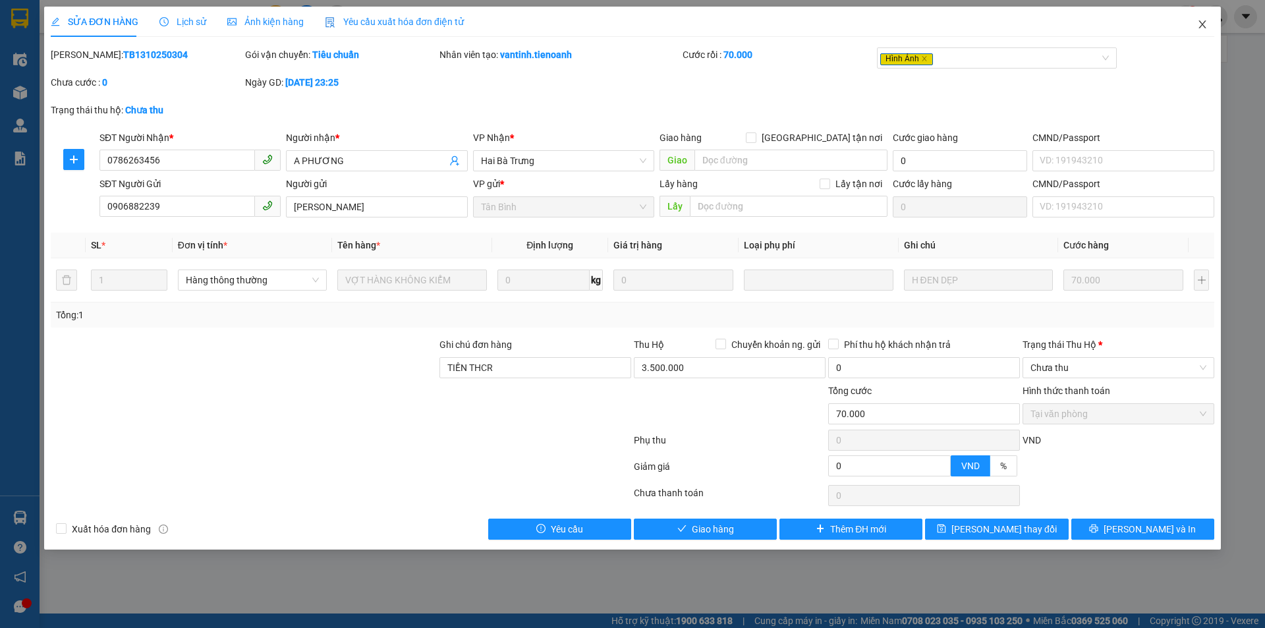
click at [1213, 26] on span "Close" at bounding box center [1202, 25] width 37 height 37
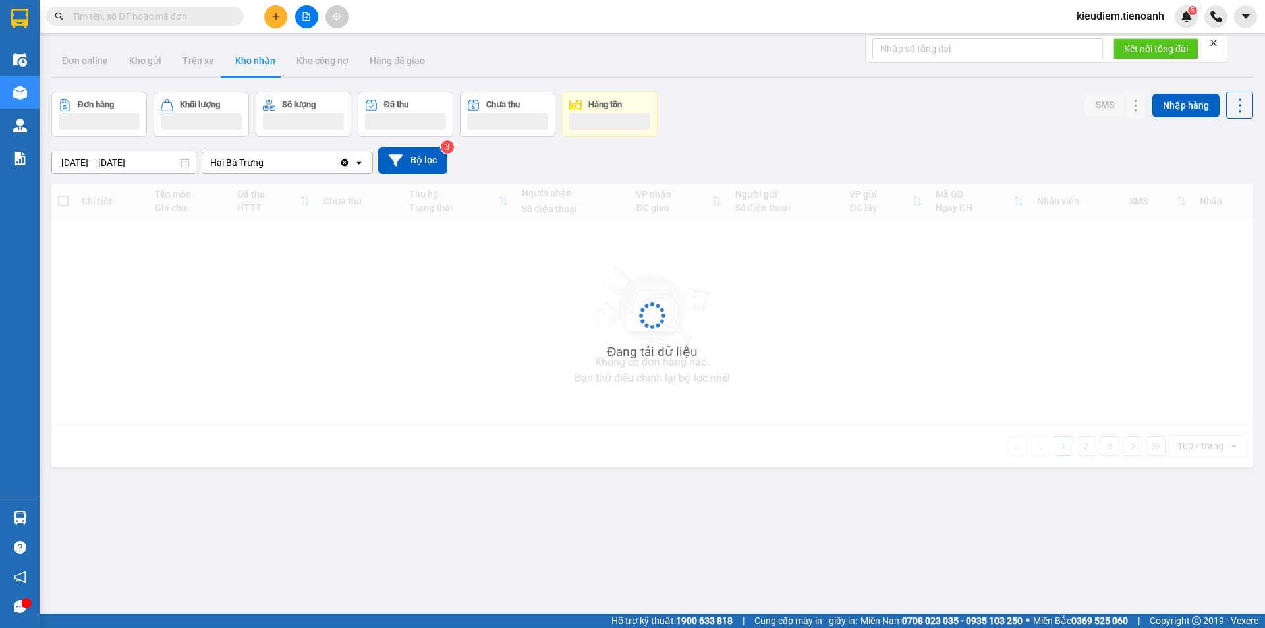
paste input "0786263456"
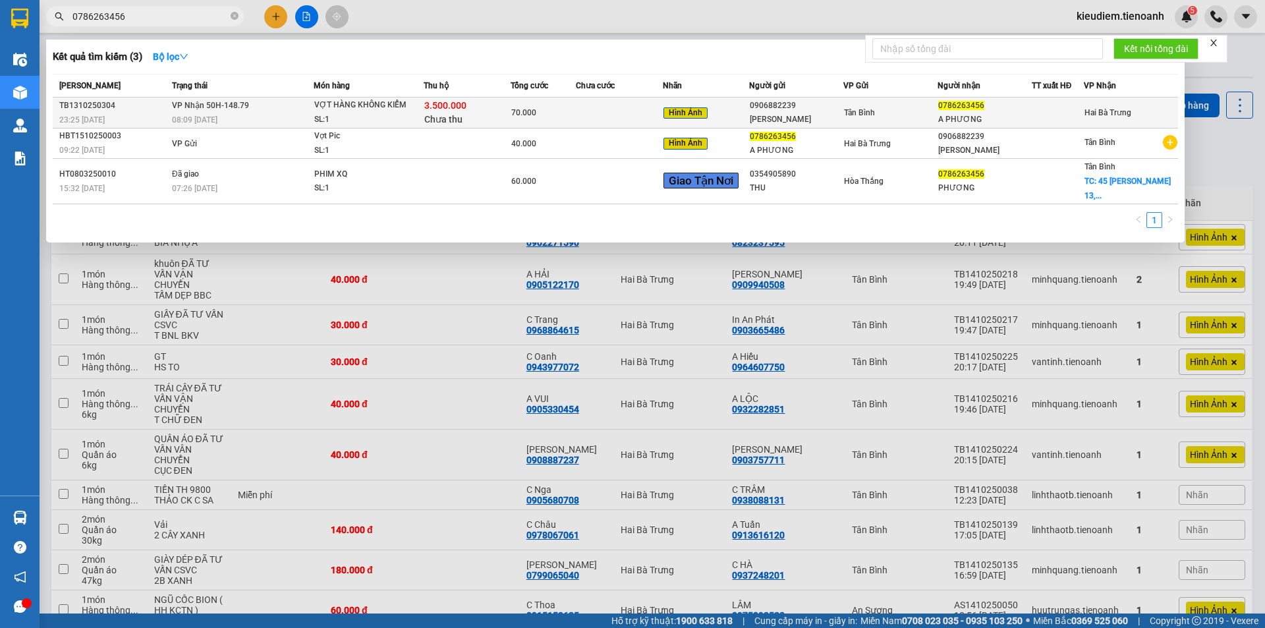
type input "0786263456"
click at [244, 108] on span "VP Nhận 50H-148.79" at bounding box center [210, 105] width 77 height 9
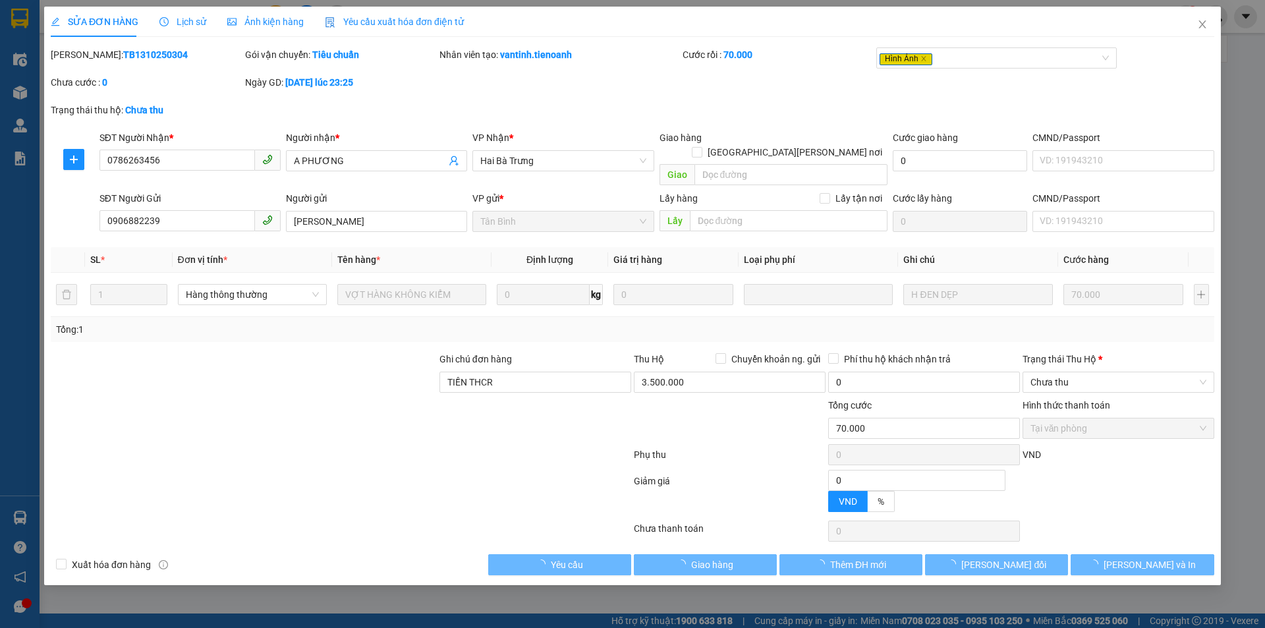
type input "0786263456"
type input "A PHƯƠNG"
type input "0906882239"
type input "[PERSON_NAME]"
type input "TIỀN THCR"
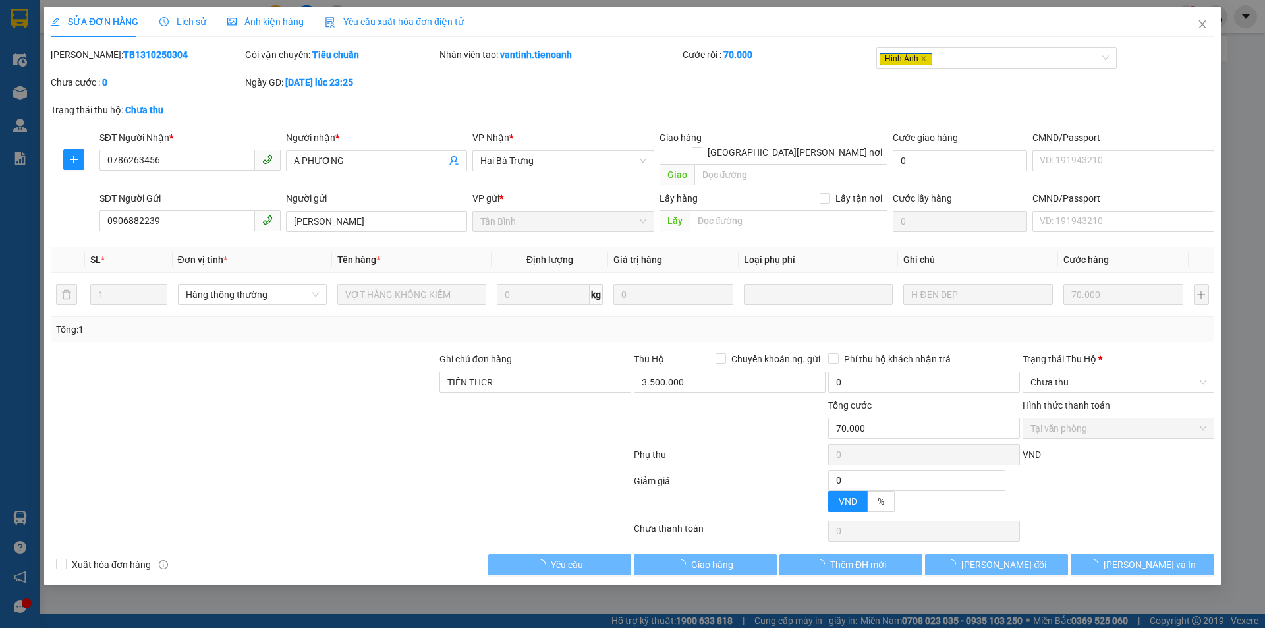
type input "70.000"
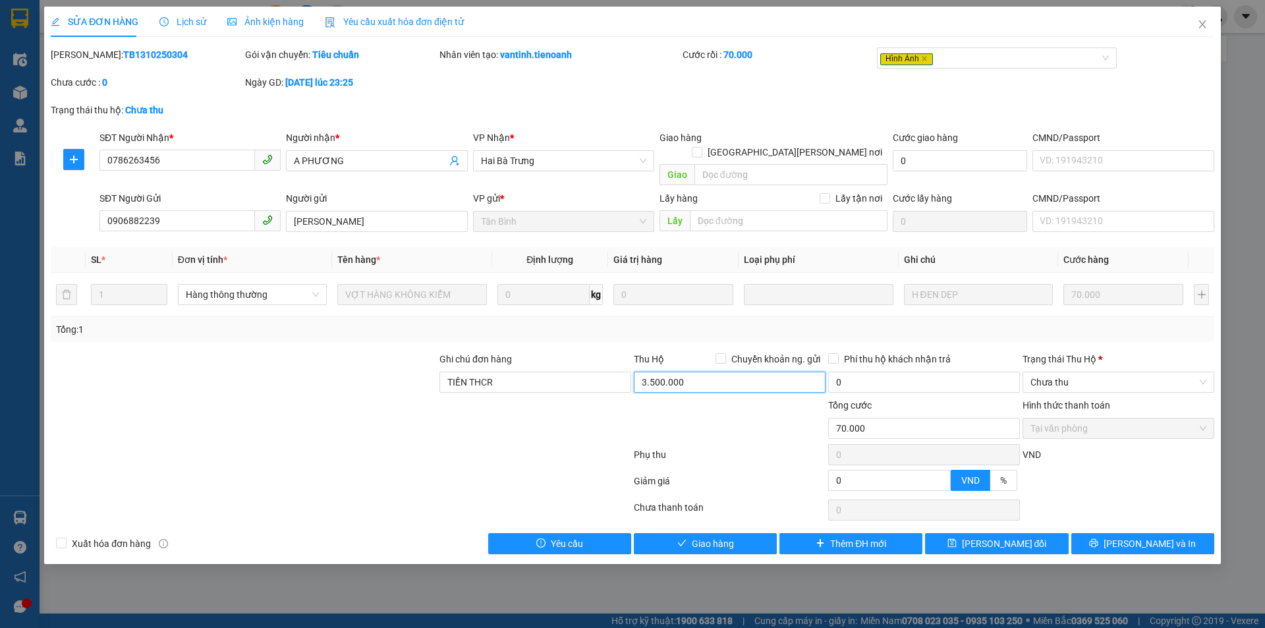
click at [750, 372] on input "3.500.000" at bounding box center [730, 382] width 192 height 21
type input "0"
click at [726, 447] on div "Phụ thu" at bounding box center [729, 458] width 194 height 23
click at [1053, 372] on span "Chưa thu" at bounding box center [1118, 382] width 176 height 20
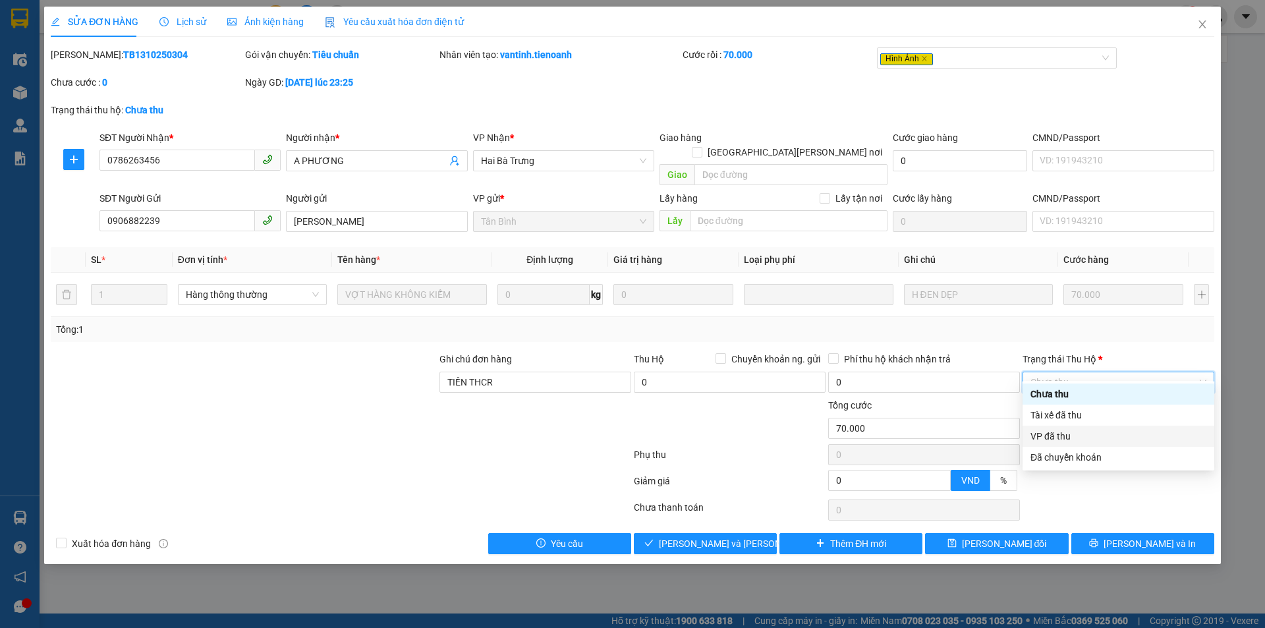
click at [1073, 433] on div "VP đã thu" at bounding box center [1118, 436] width 176 height 14
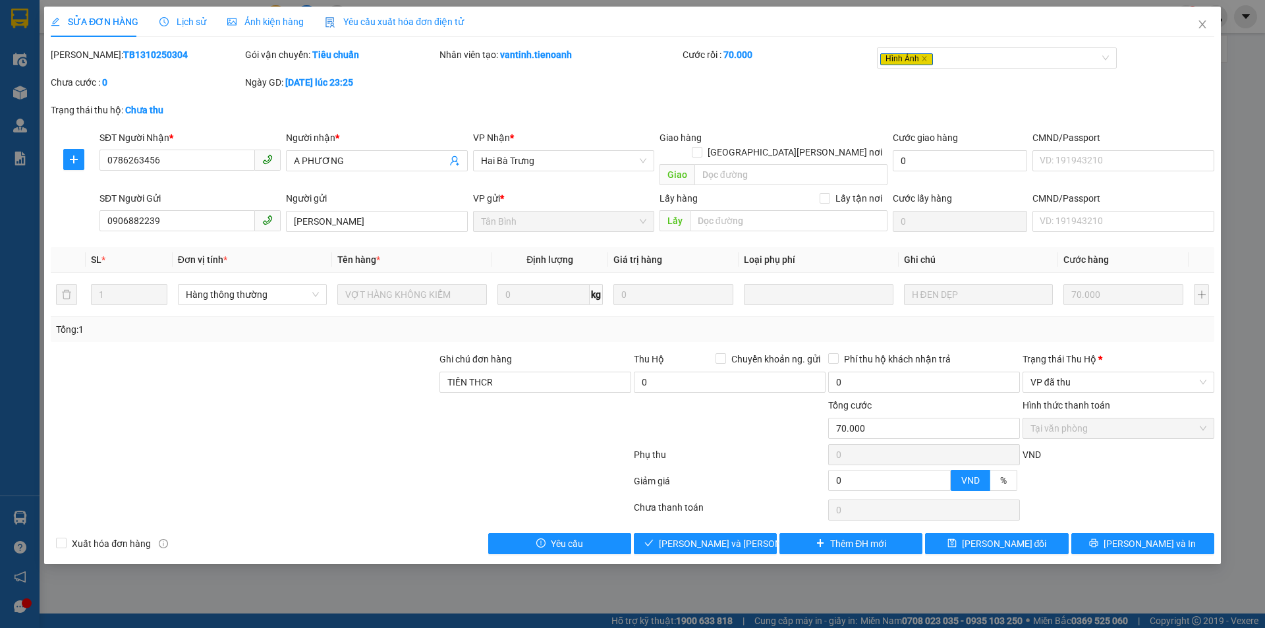
click at [1085, 474] on div at bounding box center [1118, 485] width 194 height 23
click at [1022, 536] on span "[PERSON_NAME] đổi" at bounding box center [1004, 543] width 85 height 14
click at [1092, 372] on span "VP đã thu" at bounding box center [1118, 382] width 176 height 20
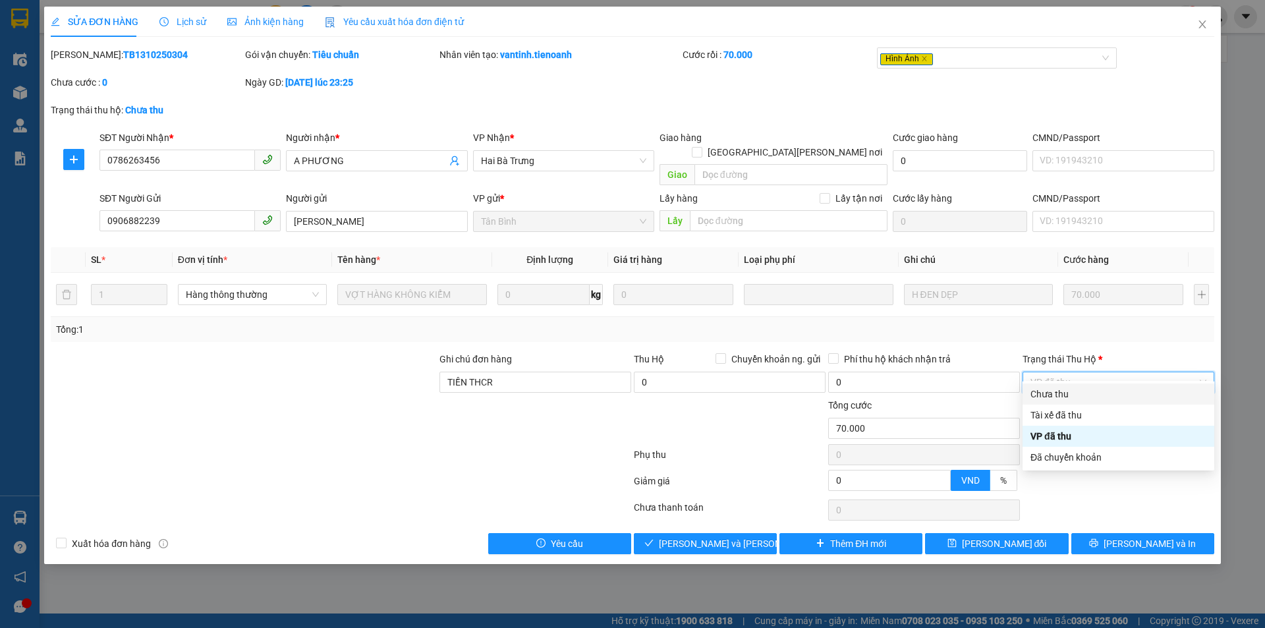
click at [719, 453] on div "Phụ thu" at bounding box center [729, 458] width 194 height 23
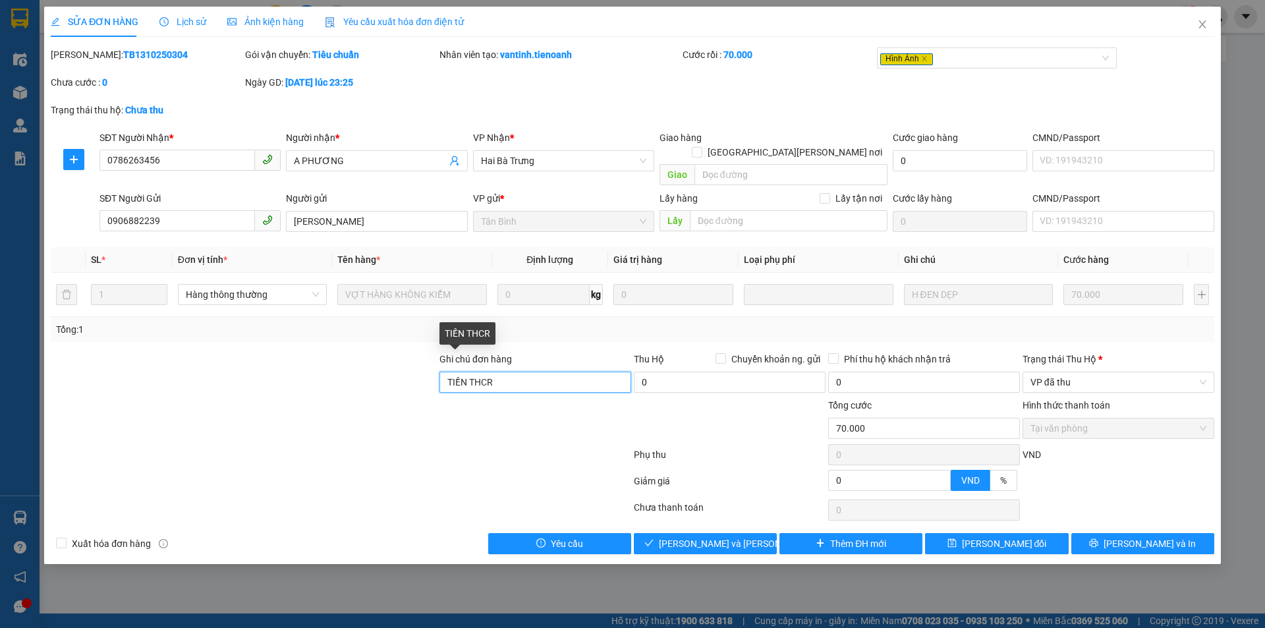
click at [543, 372] on input "TIỀN THCR" at bounding box center [535, 382] width 192 height 21
click at [1197, 372] on span "VP đã thu" at bounding box center [1118, 382] width 176 height 20
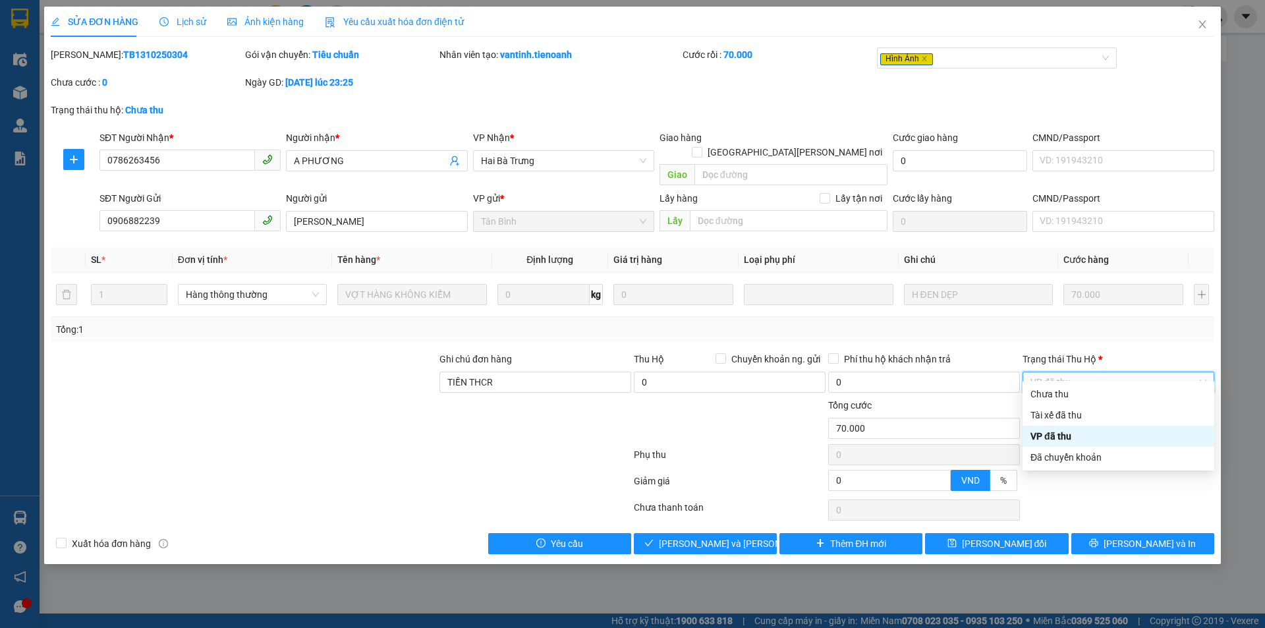
click at [1082, 433] on div "VP đã thu" at bounding box center [1118, 436] width 176 height 14
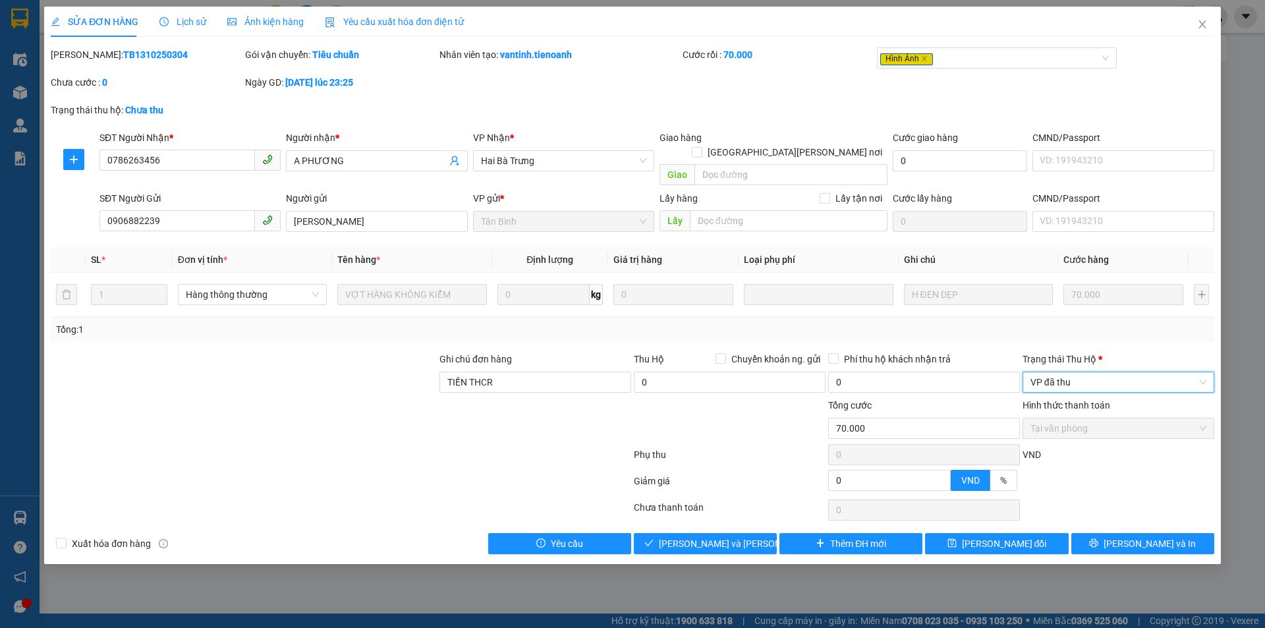
click at [579, 444] on div at bounding box center [340, 457] width 583 height 26
click at [813, 293] on td at bounding box center [817, 295] width 159 height 44
click at [721, 536] on button "[PERSON_NAME] và [PERSON_NAME] hàng" at bounding box center [705, 543] width 143 height 21
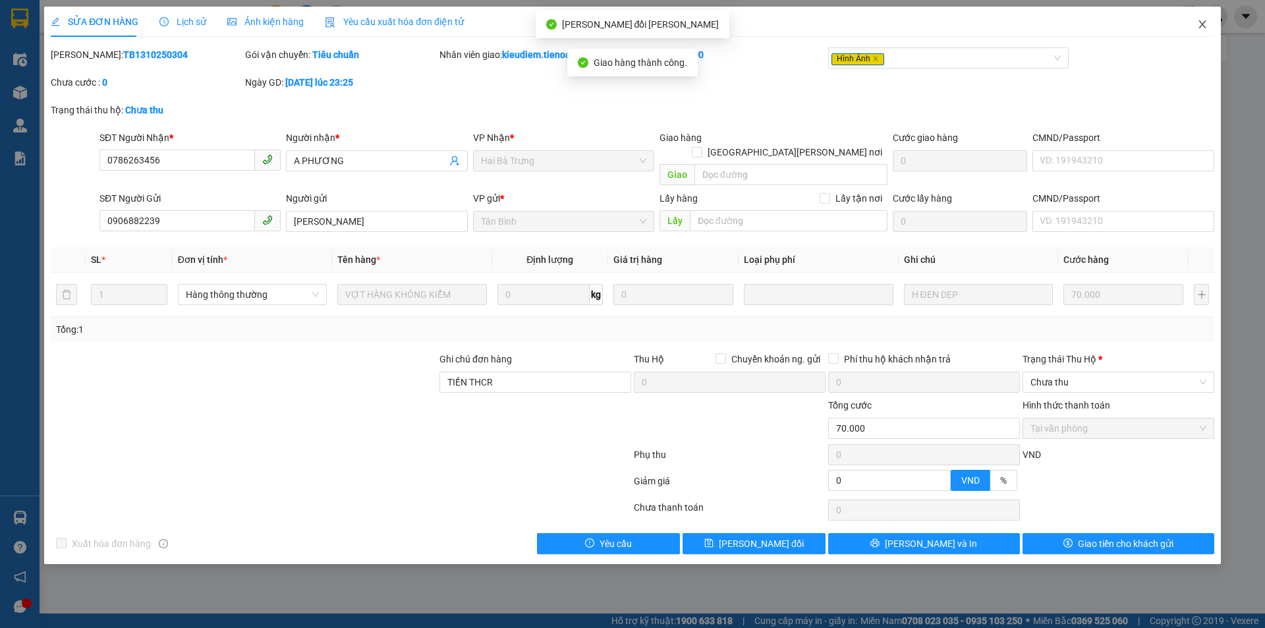
click at [1205, 30] on span "Close" at bounding box center [1202, 25] width 37 height 37
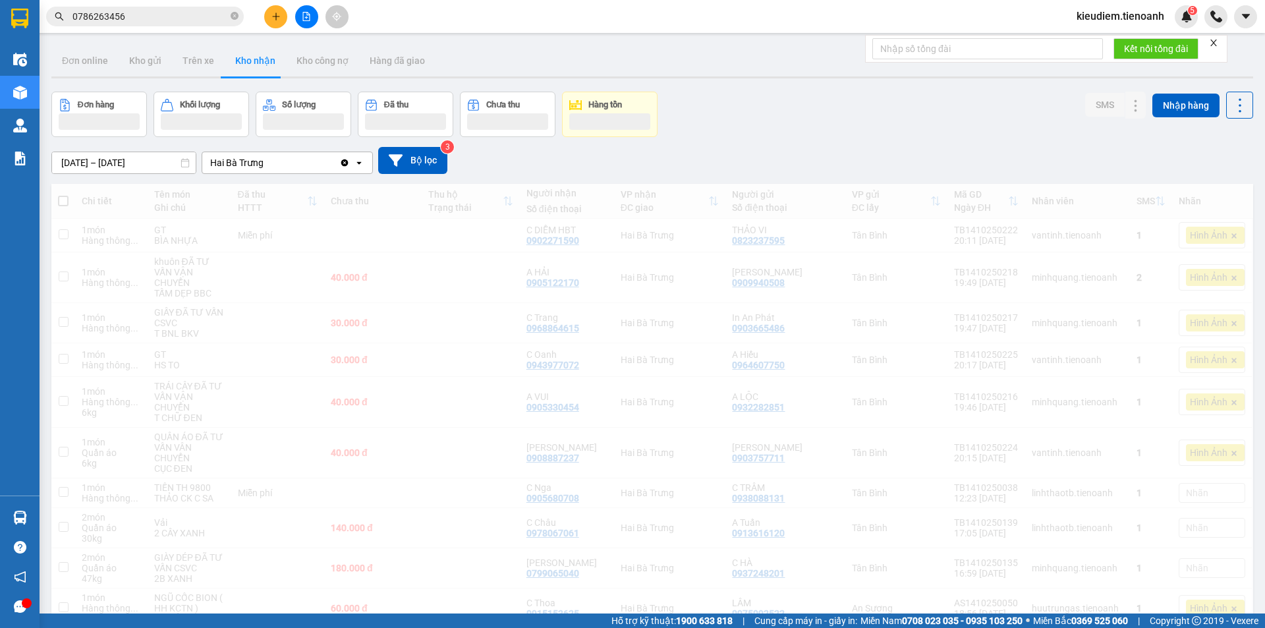
click at [172, 24] on span "0786263456" at bounding box center [145, 17] width 198 height 20
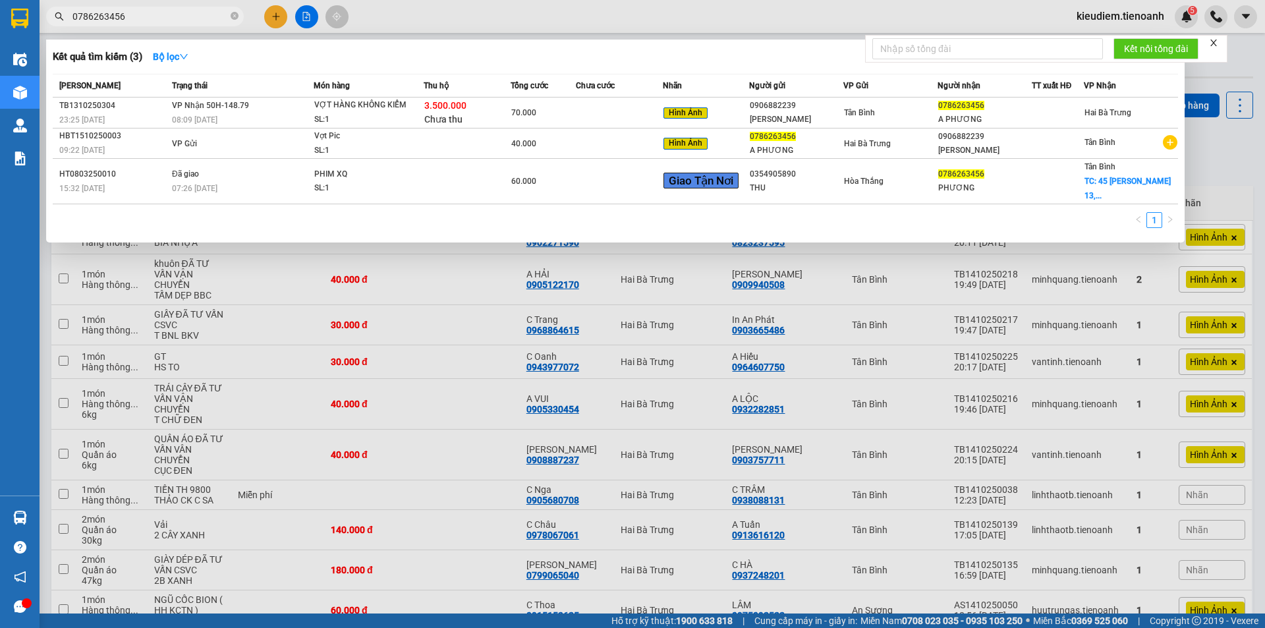
click at [172, 18] on input "0786263456" at bounding box center [149, 16] width 155 height 14
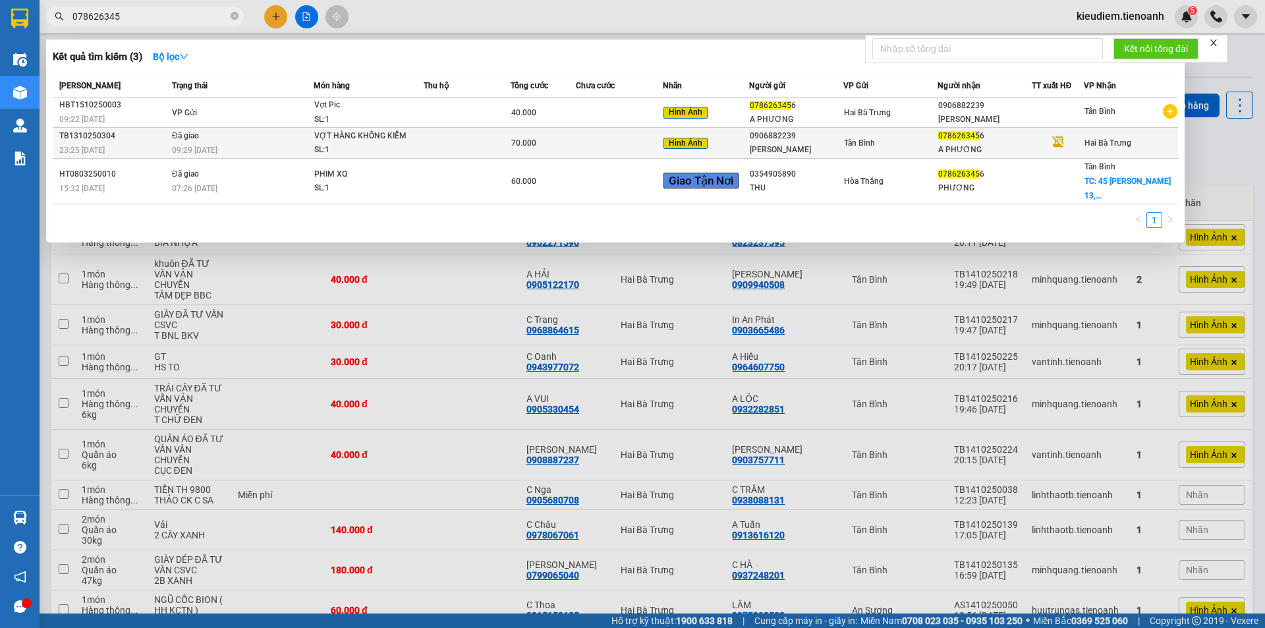
type input "078626345"
click at [609, 150] on td at bounding box center [619, 143] width 87 height 31
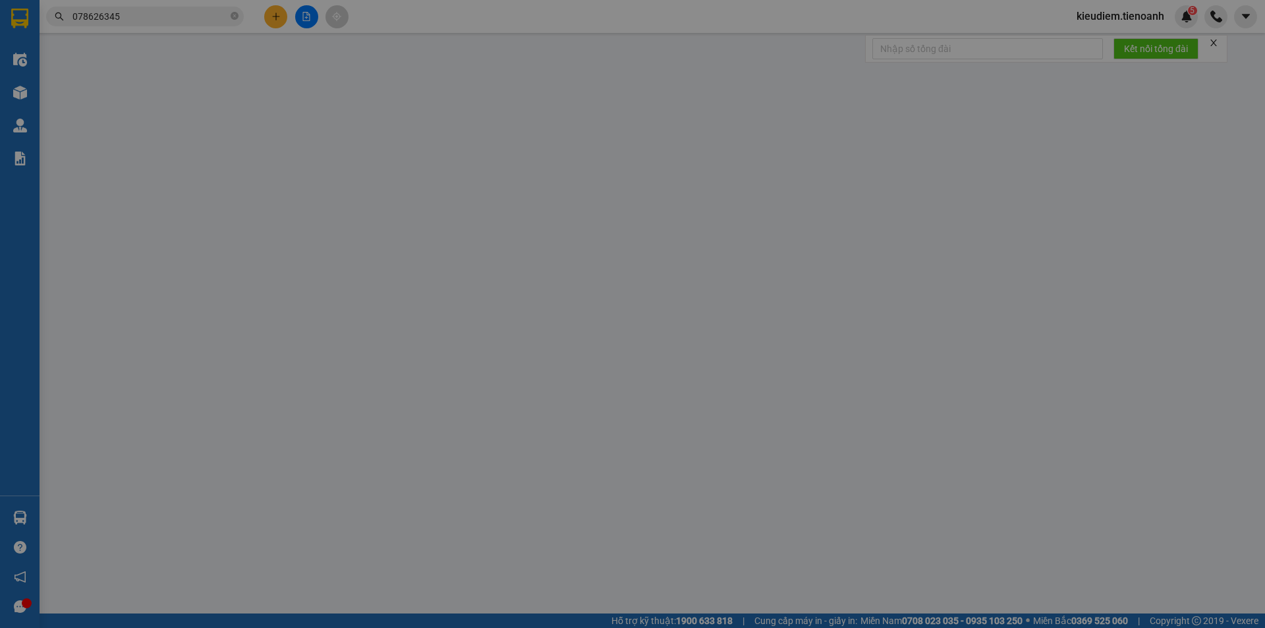
type input "0786263456"
type input "A PHƯƠNG"
type input "0906882239"
type input "[PERSON_NAME]"
type input "TIỀN THCR"
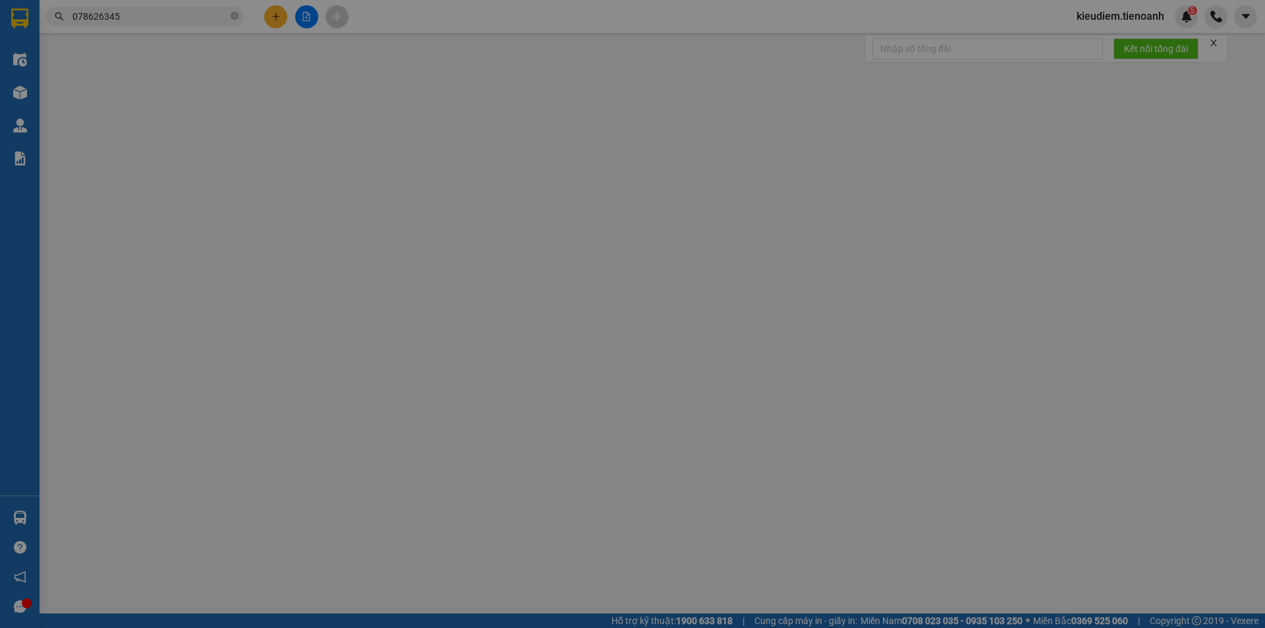
type input "0"
type input "70.000"
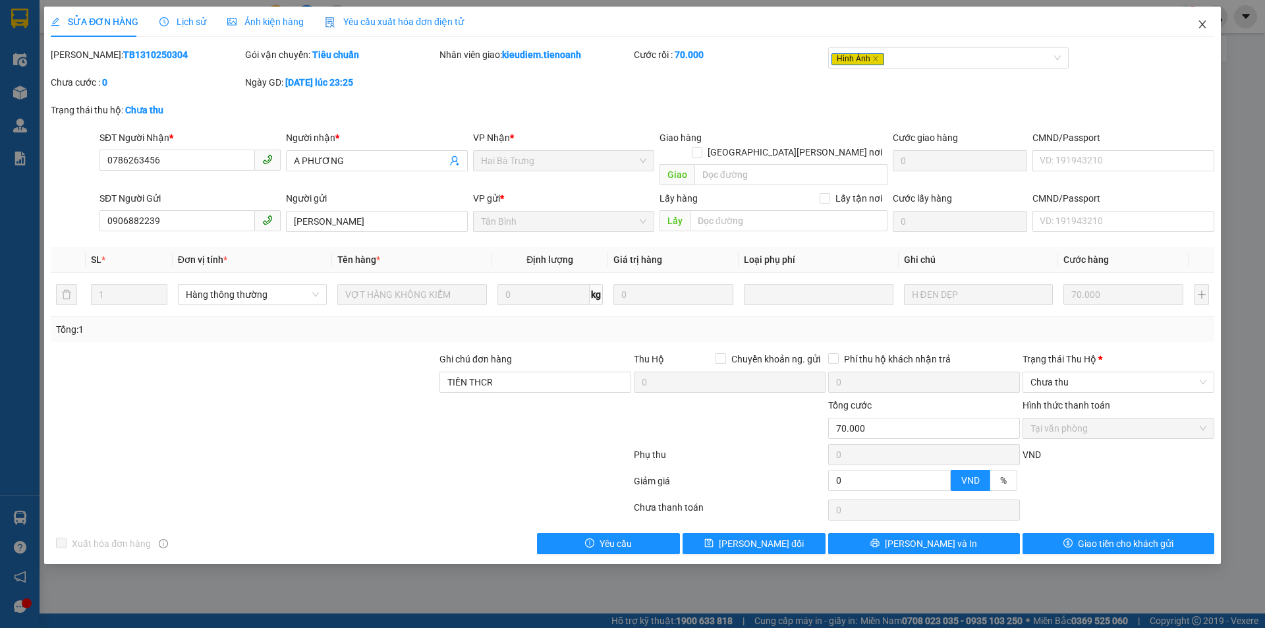
click at [1210, 22] on span "Close" at bounding box center [1202, 25] width 37 height 37
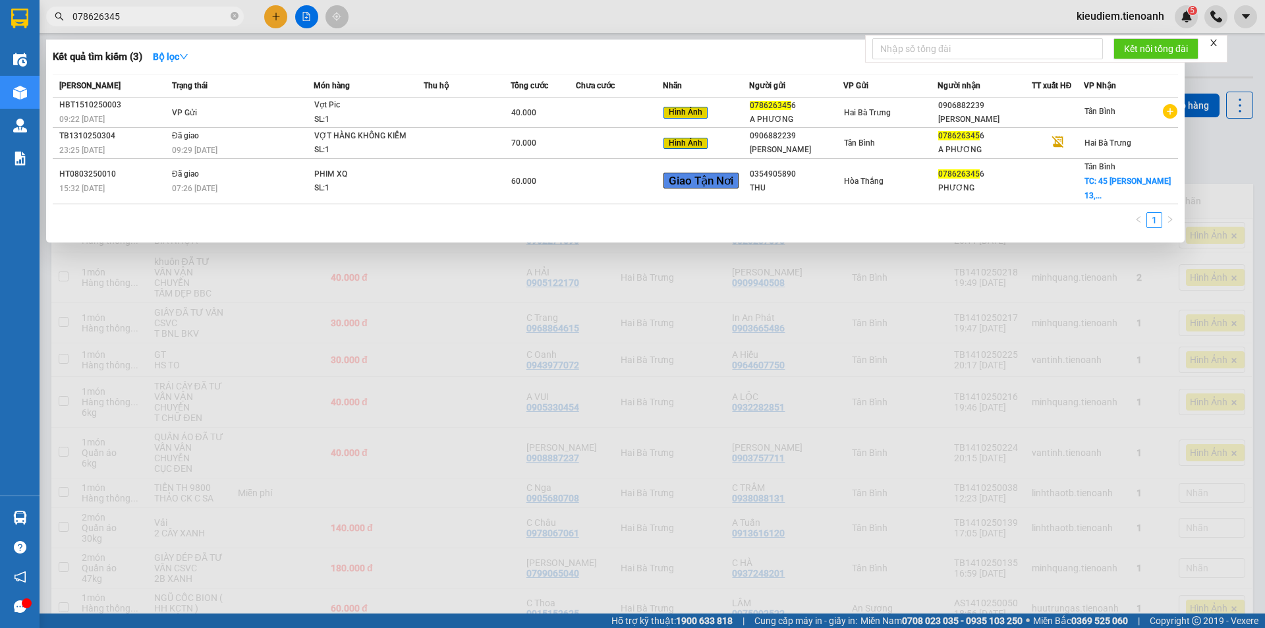
click at [141, 14] on input "078626345" at bounding box center [149, 16] width 155 height 14
click at [132, 14] on input "078626345" at bounding box center [149, 16] width 155 height 14
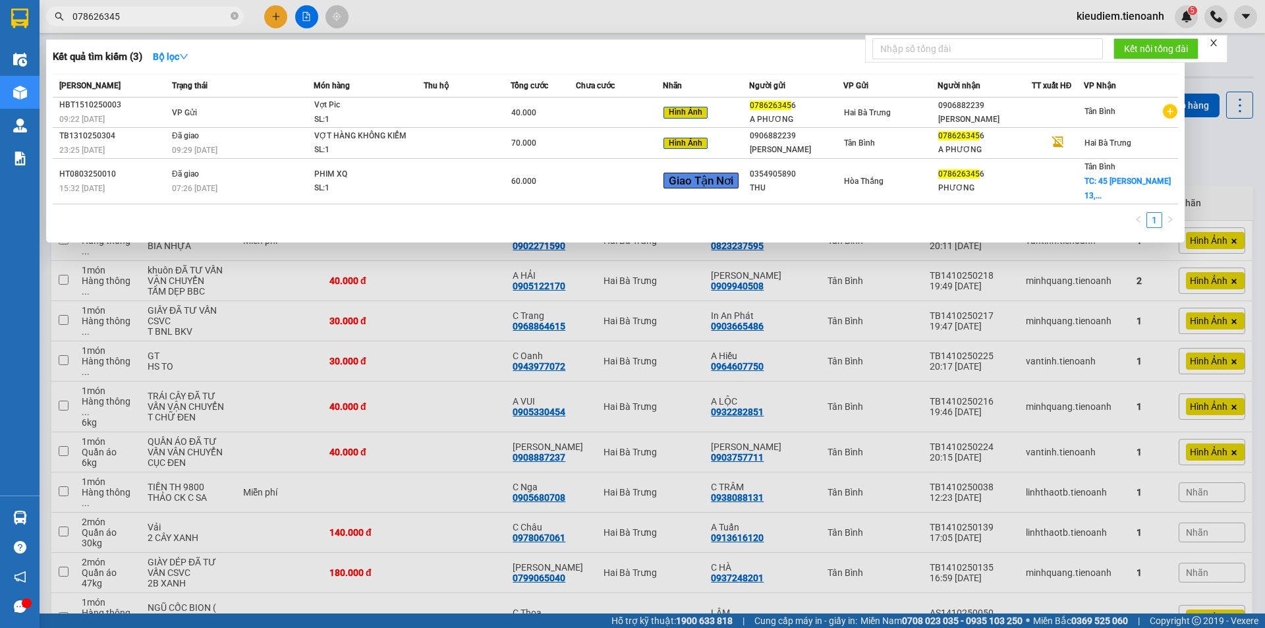
click at [131, 13] on input "078626345" at bounding box center [149, 16] width 155 height 14
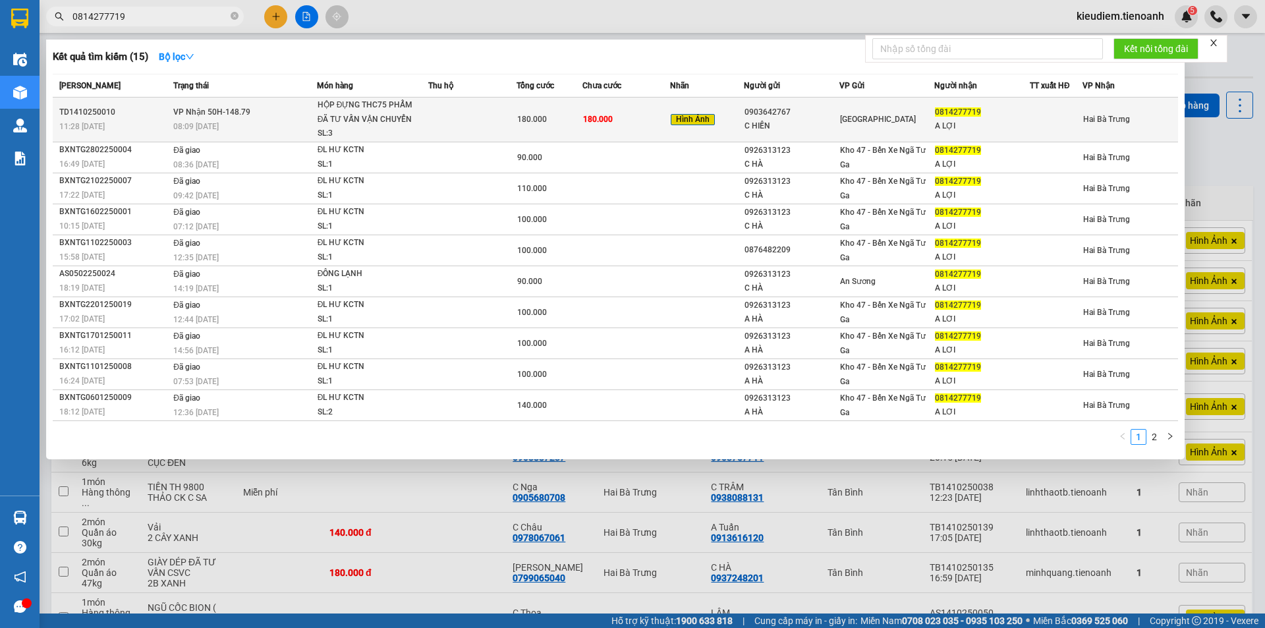
type input "0814277719"
click at [393, 131] on div "SL: 3" at bounding box center [367, 133] width 99 height 14
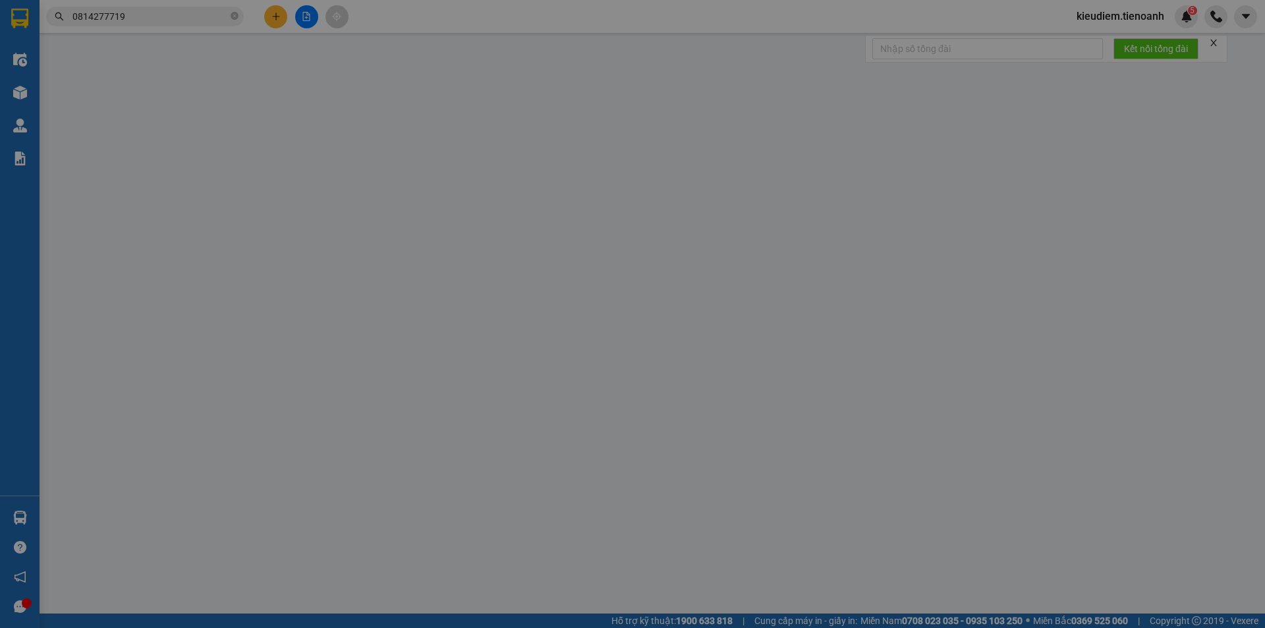
type input "0814277719"
type input "A LỢI"
type input "0903642767"
type input "C HIỀN"
type input "0"
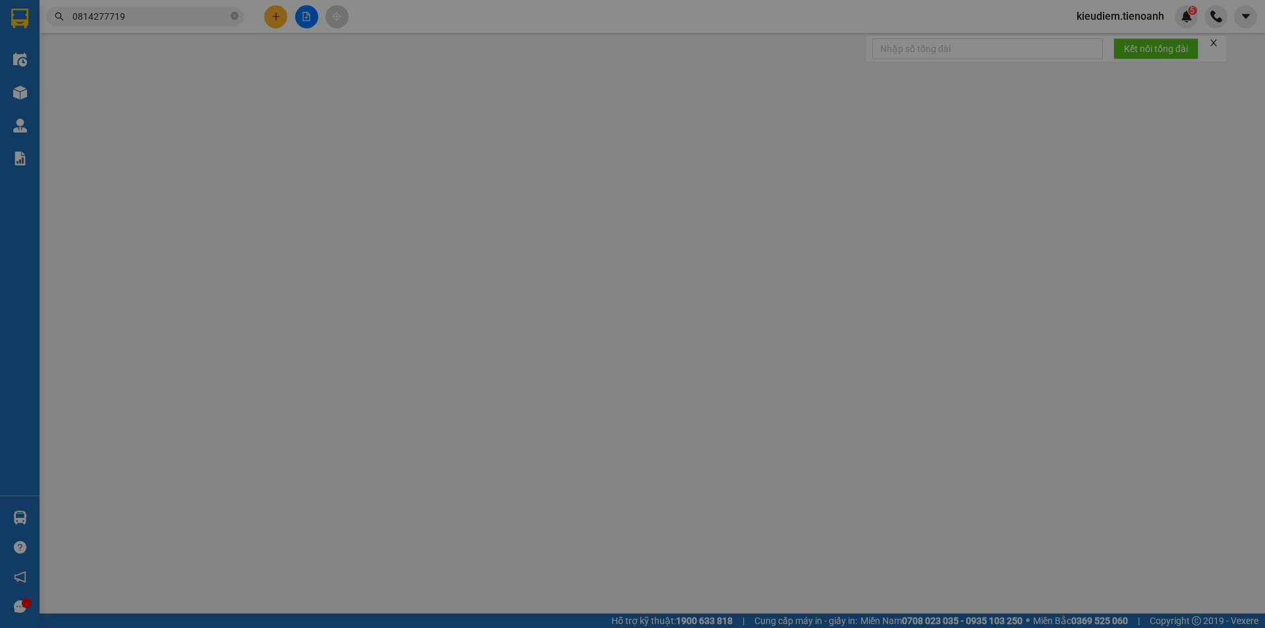
type input "180.000"
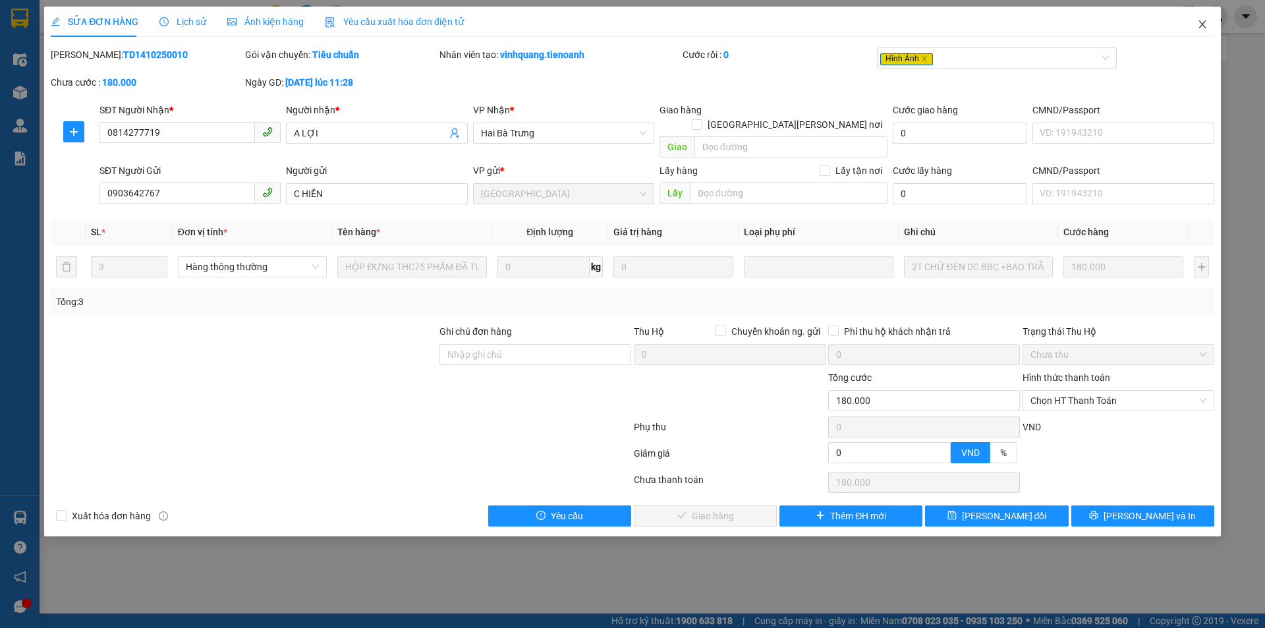
click at [1206, 29] on icon "close" at bounding box center [1202, 24] width 11 height 11
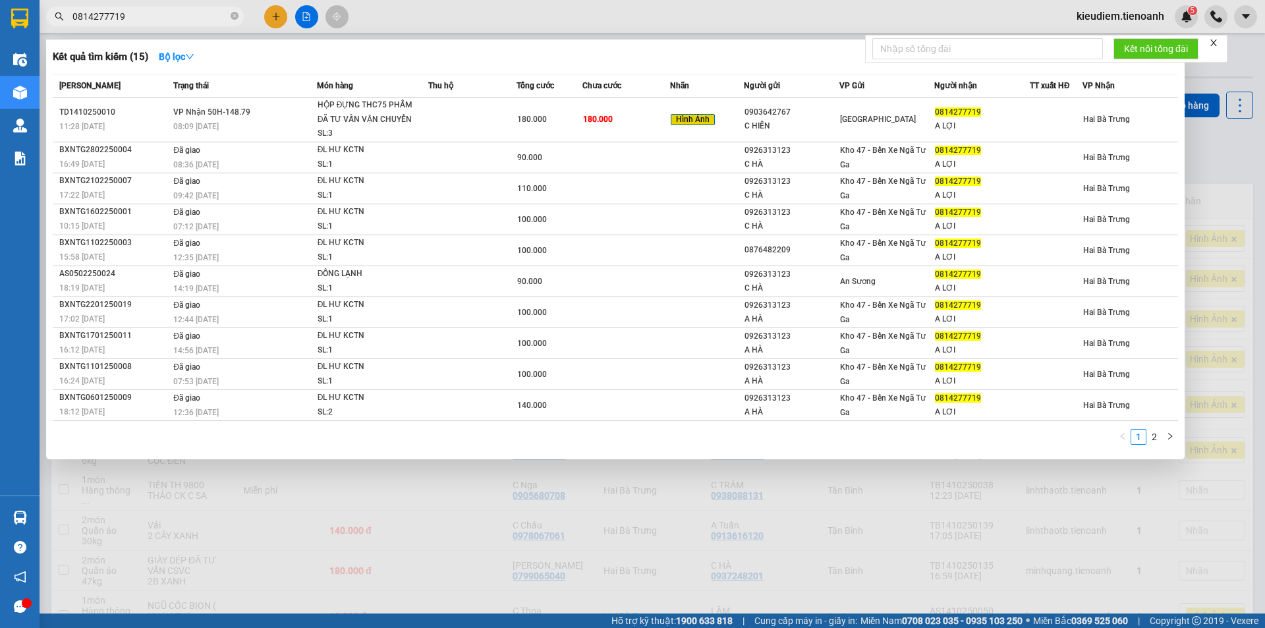
click at [200, 16] on input "0814277719" at bounding box center [149, 16] width 155 height 14
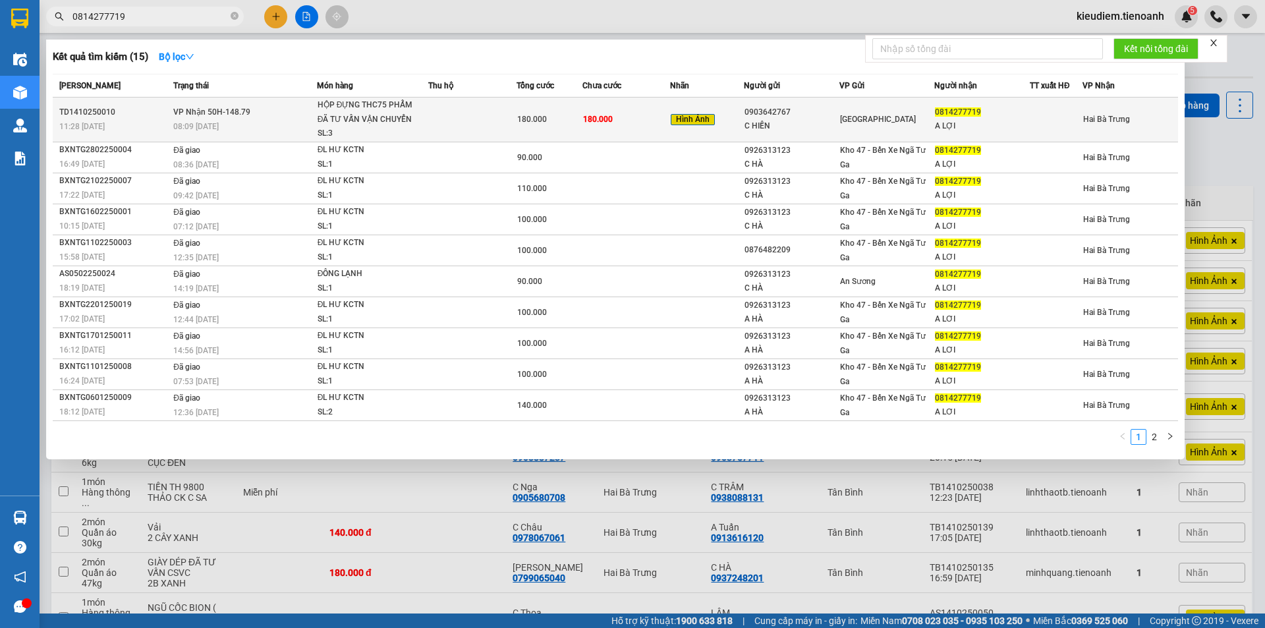
click at [514, 119] on td at bounding box center [472, 119] width 88 height 45
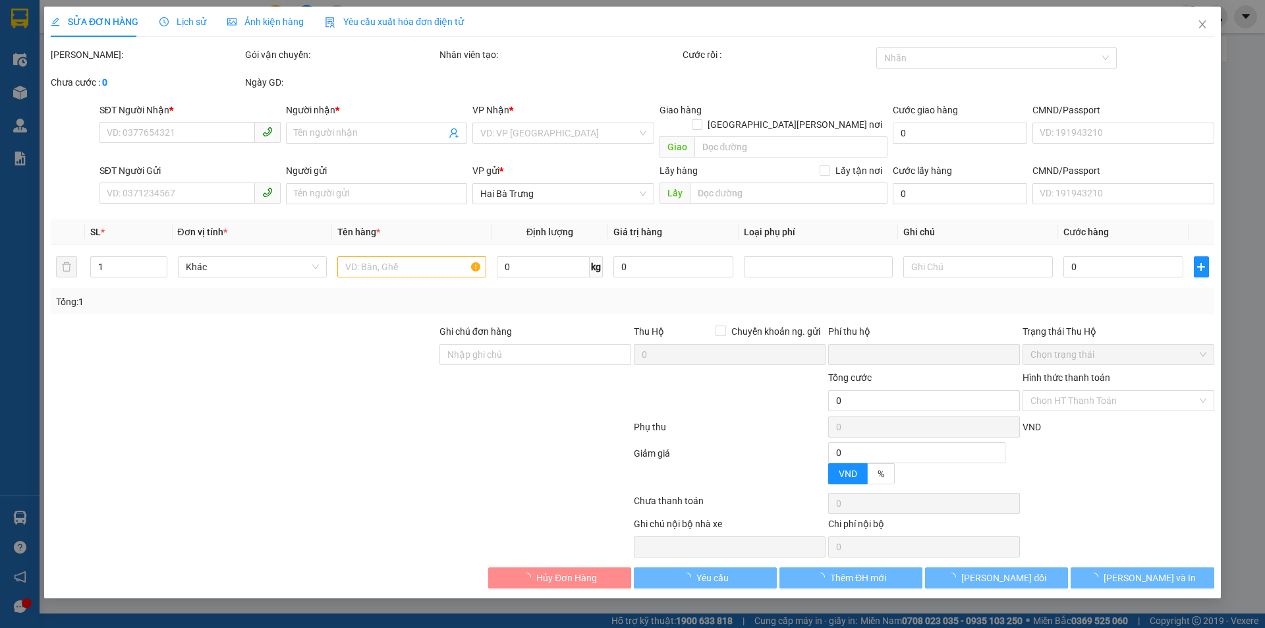
type input "0814277719"
type input "A LỢI"
type input "0903642767"
type input "C HIỀN"
type input "0"
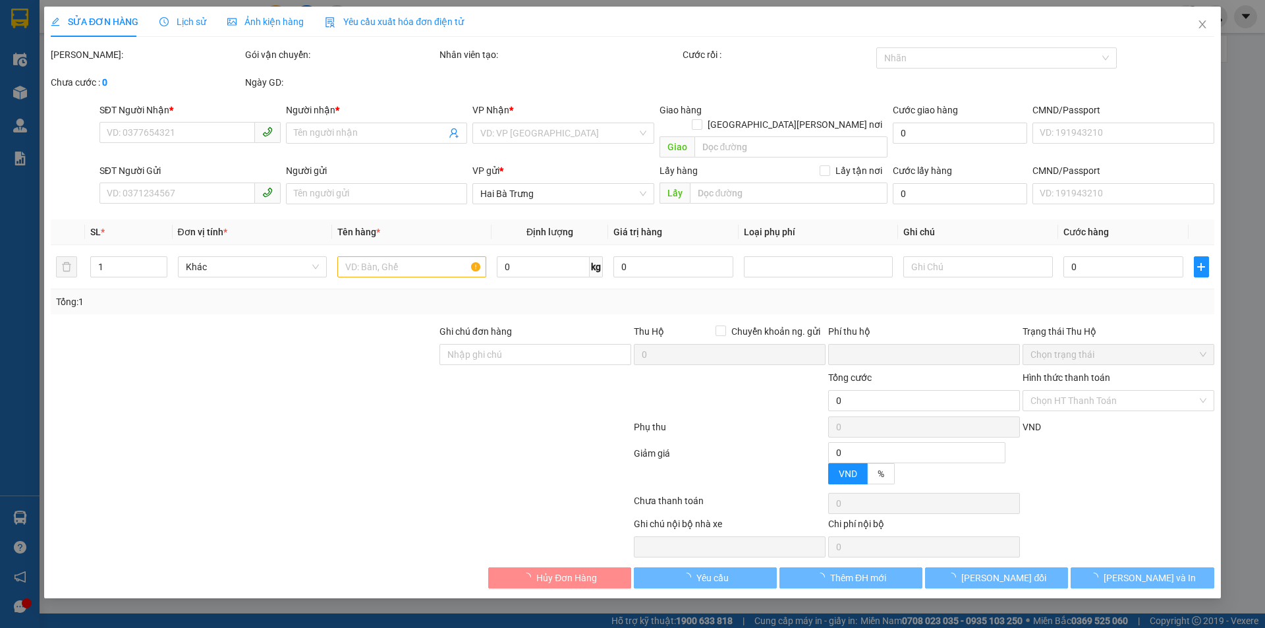
type input "180.000"
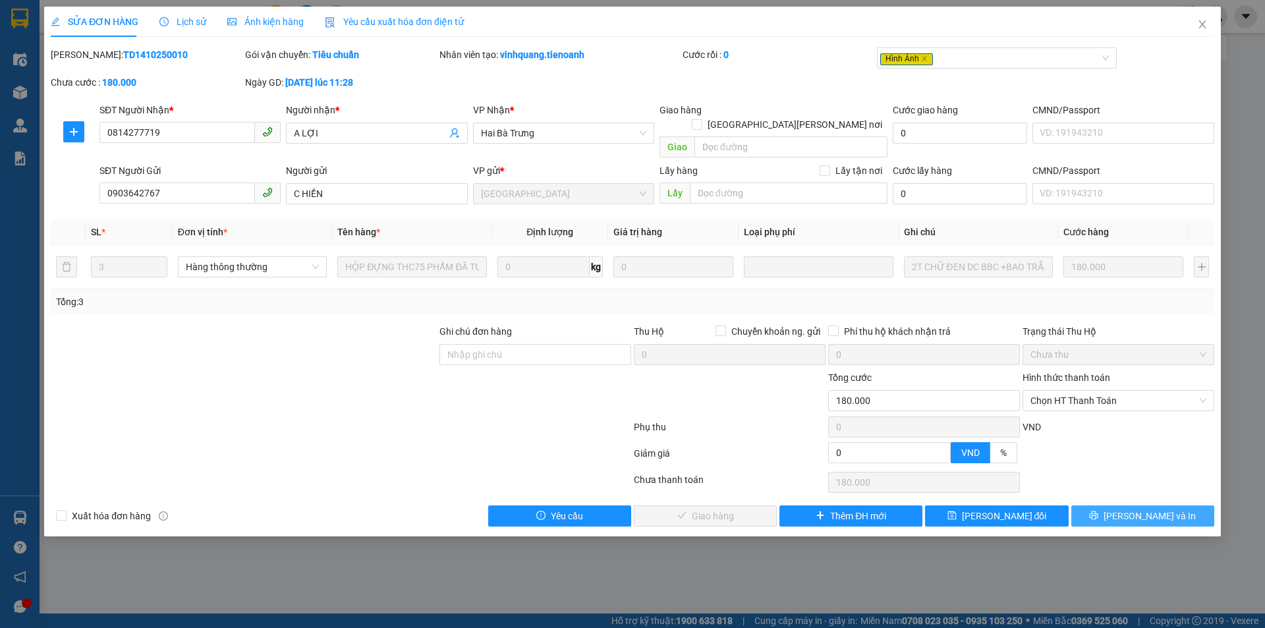
click at [1155, 509] on span "[PERSON_NAME] và In" at bounding box center [1149, 516] width 92 height 14
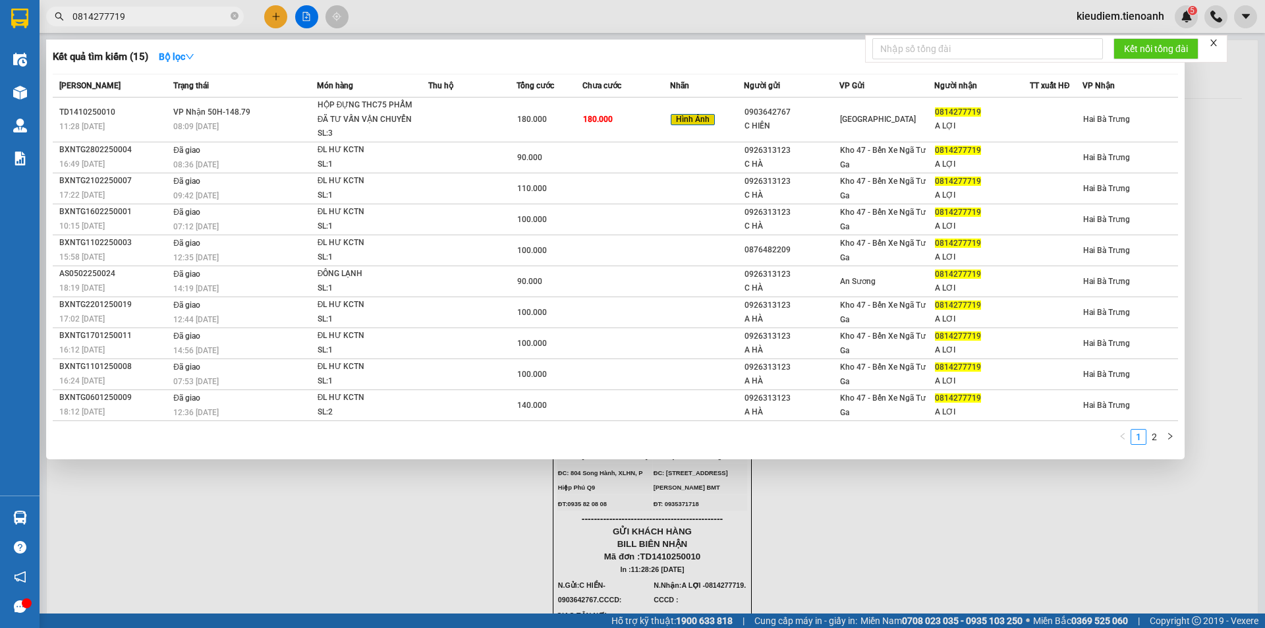
click at [156, 17] on input "0814277719" at bounding box center [149, 16] width 155 height 14
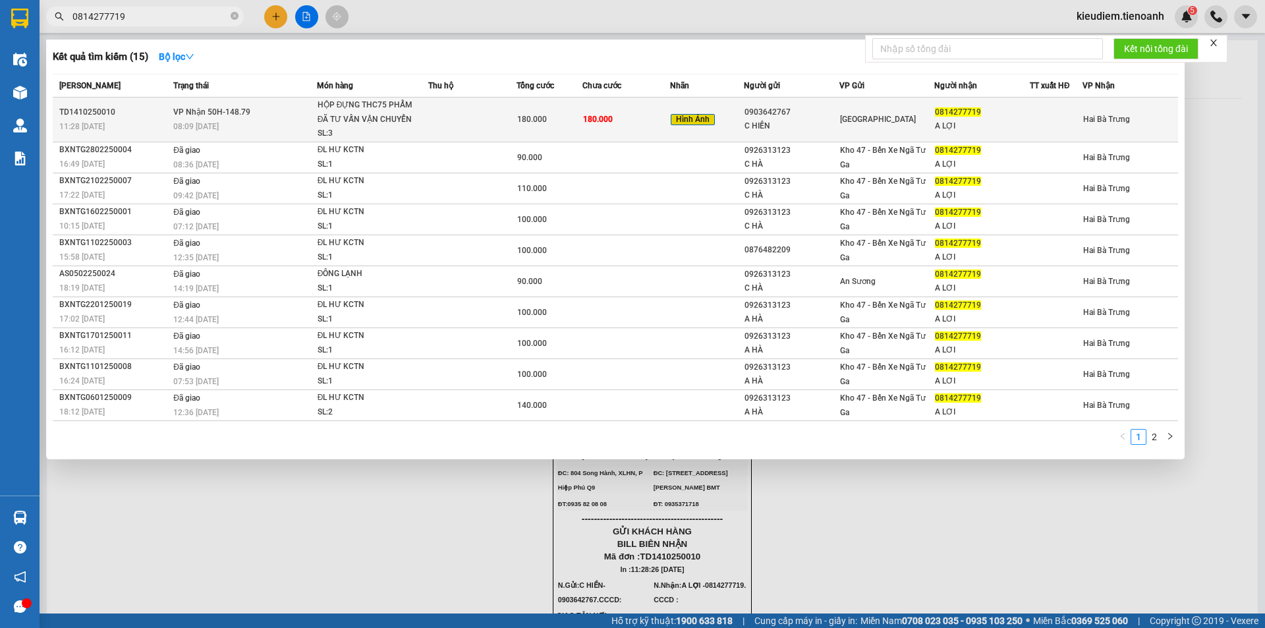
click at [200, 122] on span "08:09 [DATE]" at bounding box center [195, 126] width 45 height 9
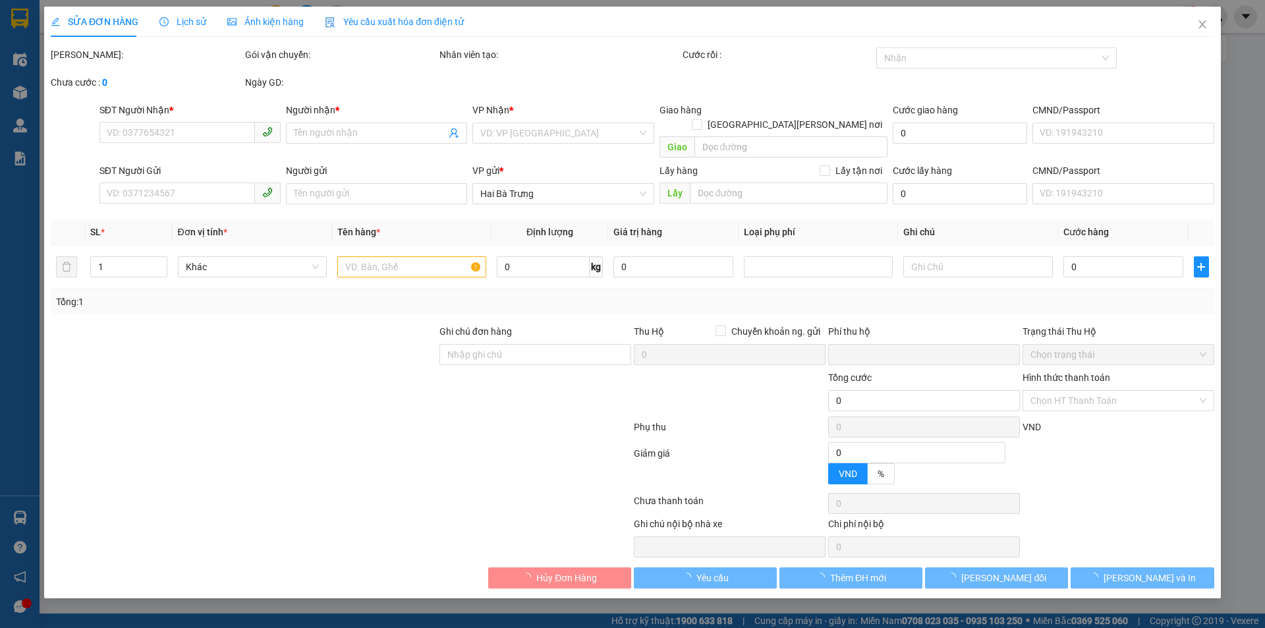
type input "0814277719"
type input "A LỢI"
type input "0903642767"
type input "C HIỀN"
type input "0"
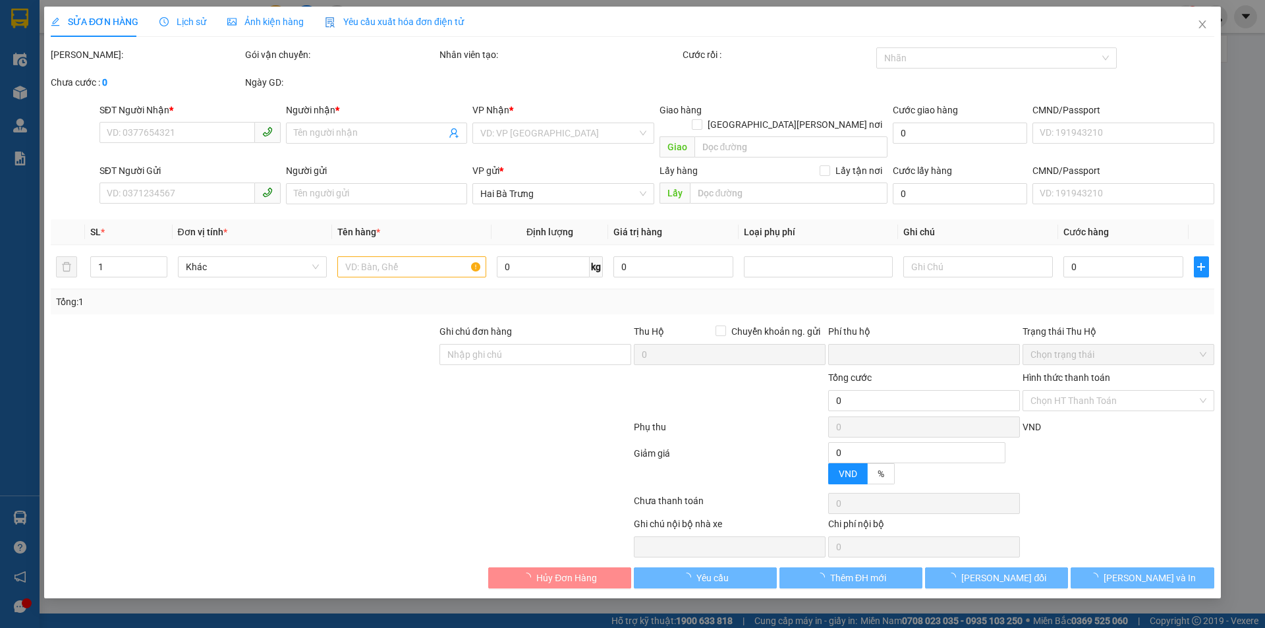
type input "180.000"
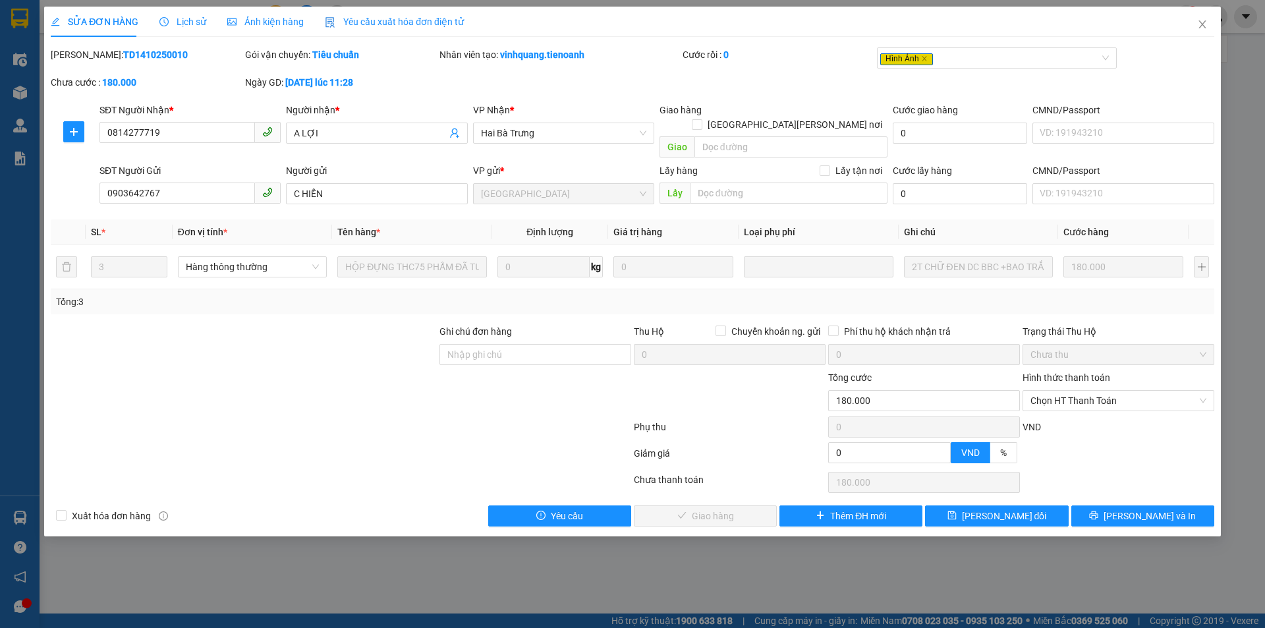
click at [1087, 398] on div "Hình thức thanh toán Chọn HT Thanh Toán" at bounding box center [1118, 393] width 192 height 46
click at [1086, 393] on span "Chọn HT Thanh Toán" at bounding box center [1118, 401] width 176 height 20
click at [1078, 410] on div "Tại văn phòng" at bounding box center [1118, 412] width 176 height 14
type input "0"
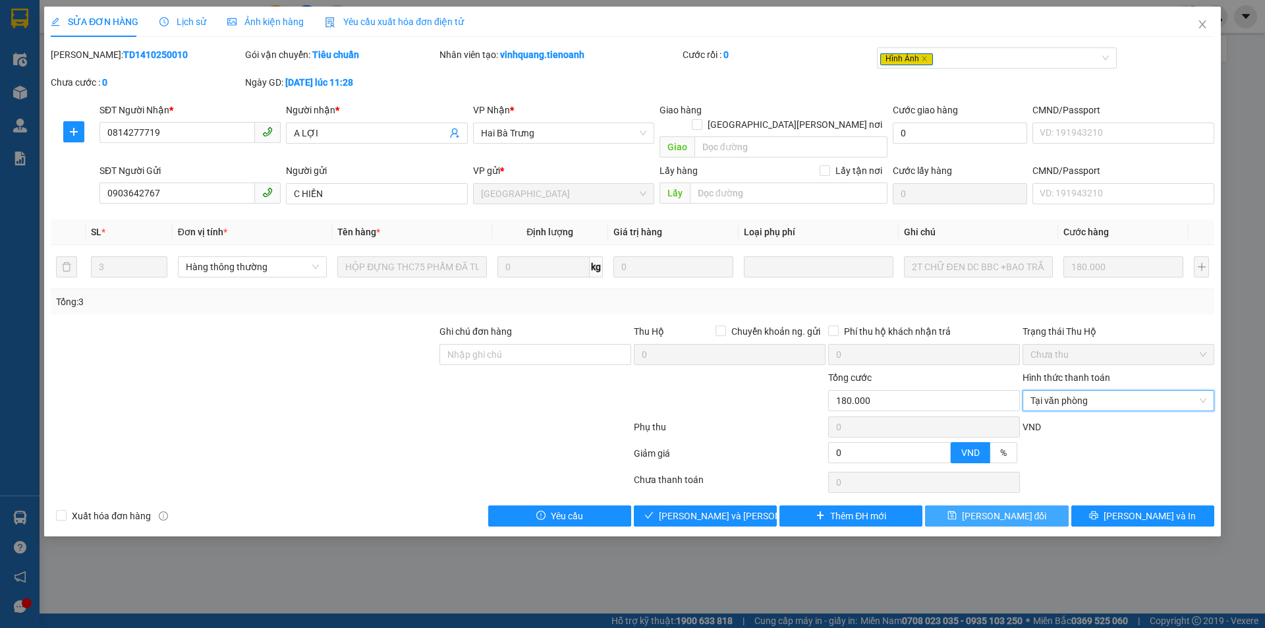
click at [1022, 509] on span "[PERSON_NAME] đổi" at bounding box center [1004, 516] width 85 height 14
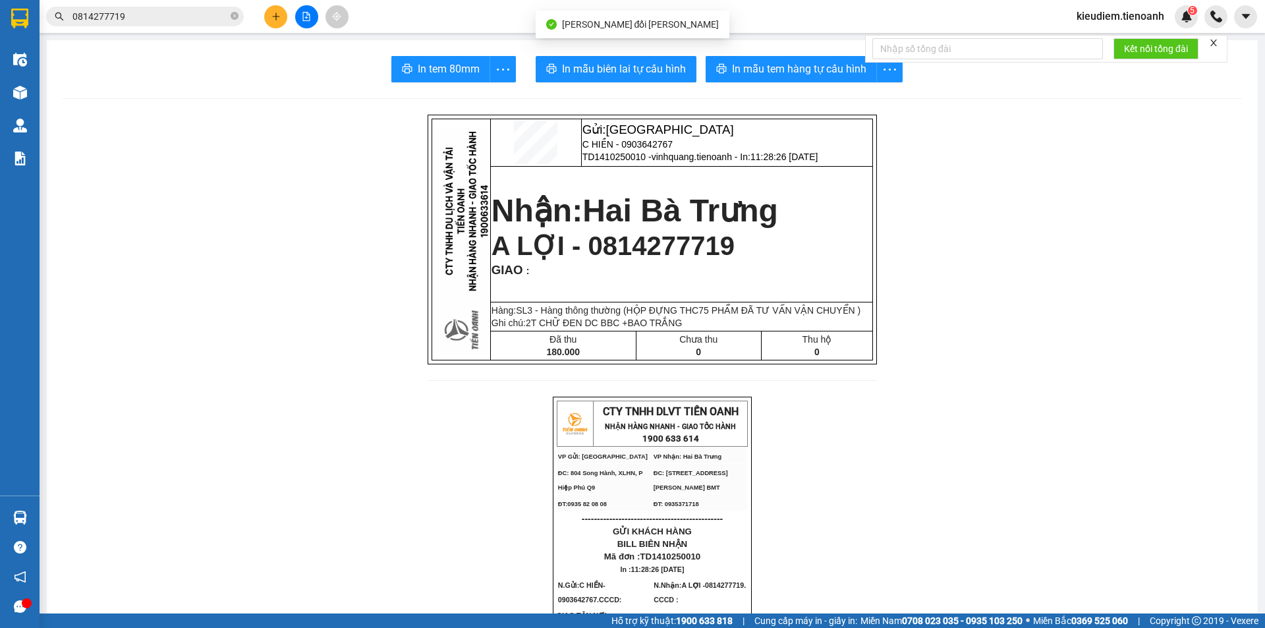
click at [153, 18] on input "0814277719" at bounding box center [149, 16] width 155 height 14
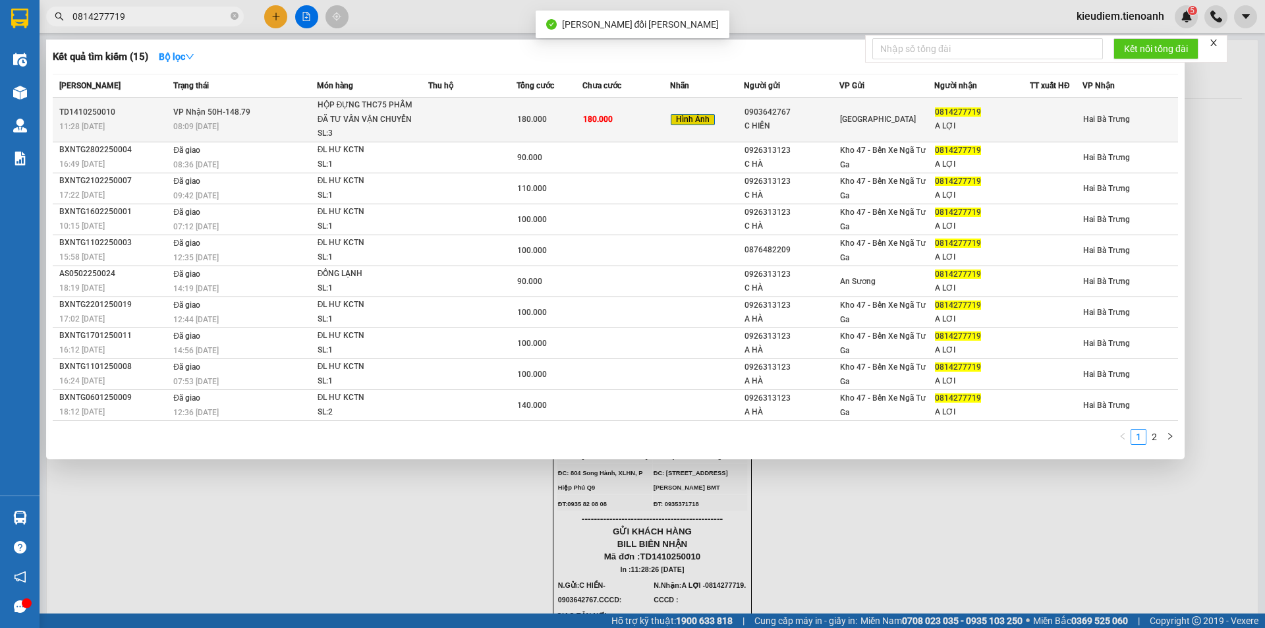
click at [200, 125] on span "08:09 [DATE]" at bounding box center [195, 126] width 45 height 9
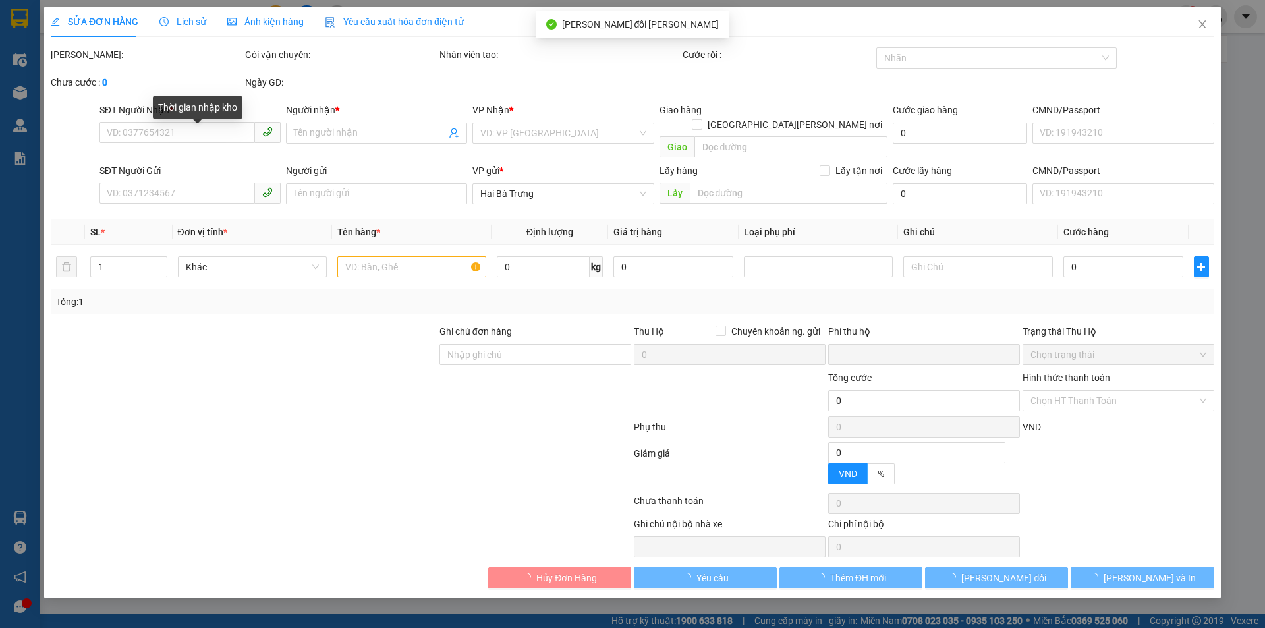
type input "0814277719"
type input "A LỢI"
type input "0903642767"
type input "C HIỀN"
type input "0"
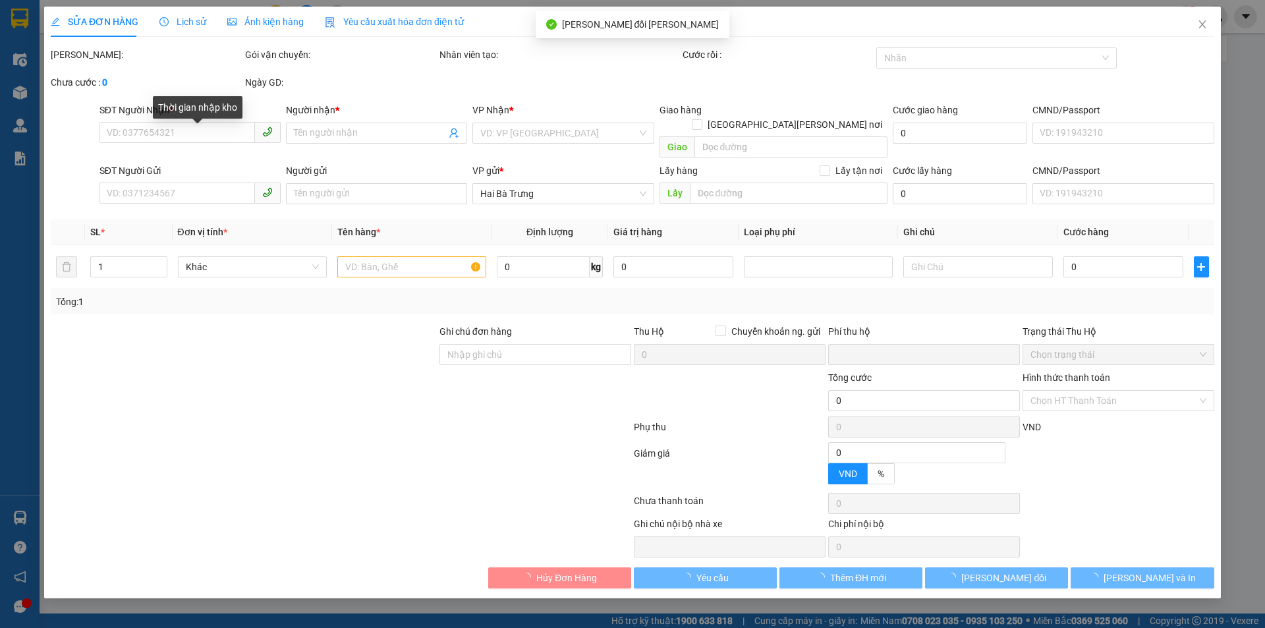
type input "180.000"
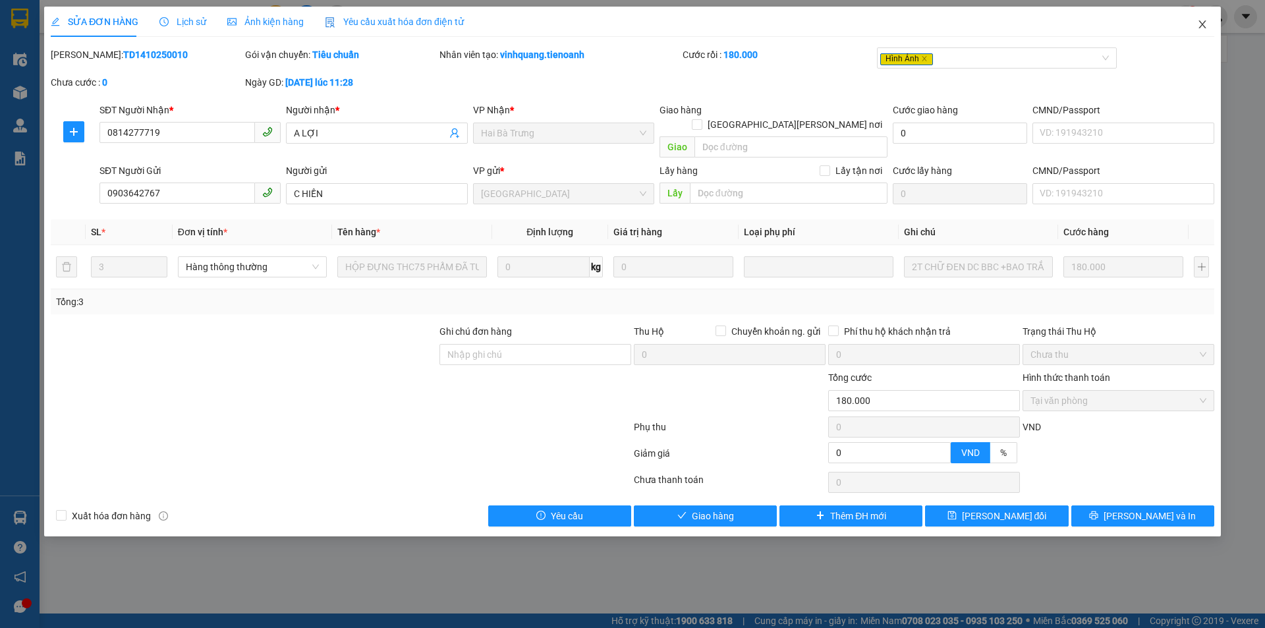
click at [1201, 31] on span "Close" at bounding box center [1202, 25] width 37 height 37
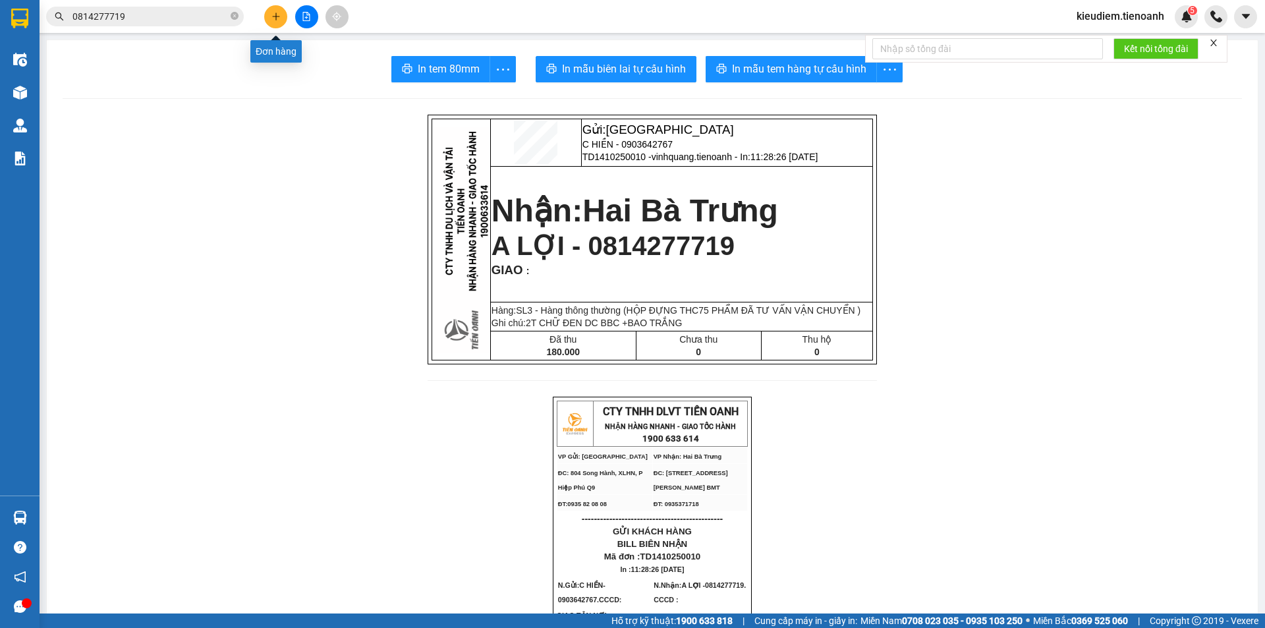
click at [277, 13] on icon "plus" at bounding box center [275, 16] width 9 height 9
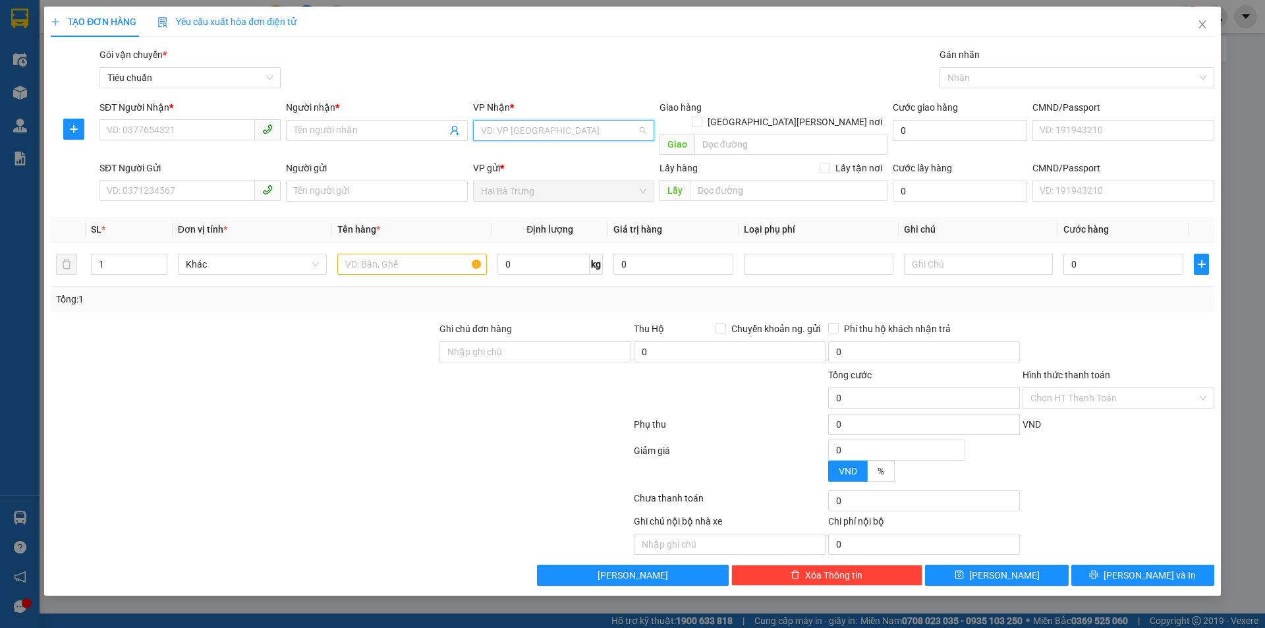
click at [492, 123] on input "search" at bounding box center [559, 131] width 156 height 20
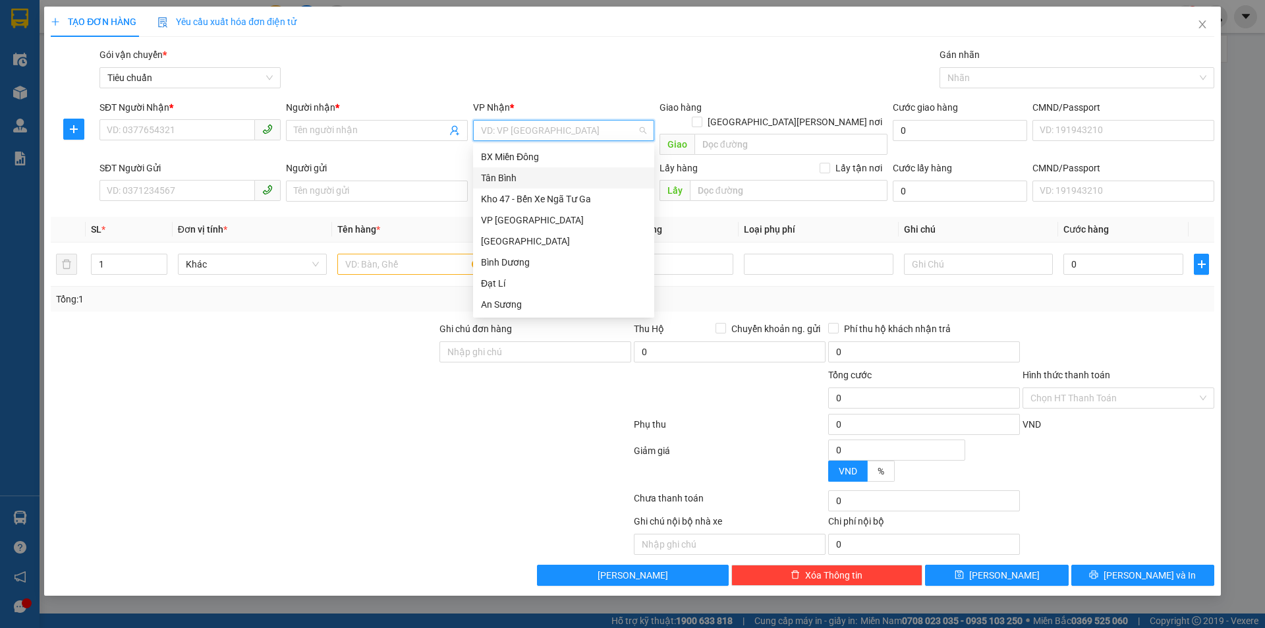
click at [529, 177] on div "Tân Bình" at bounding box center [563, 178] width 165 height 14
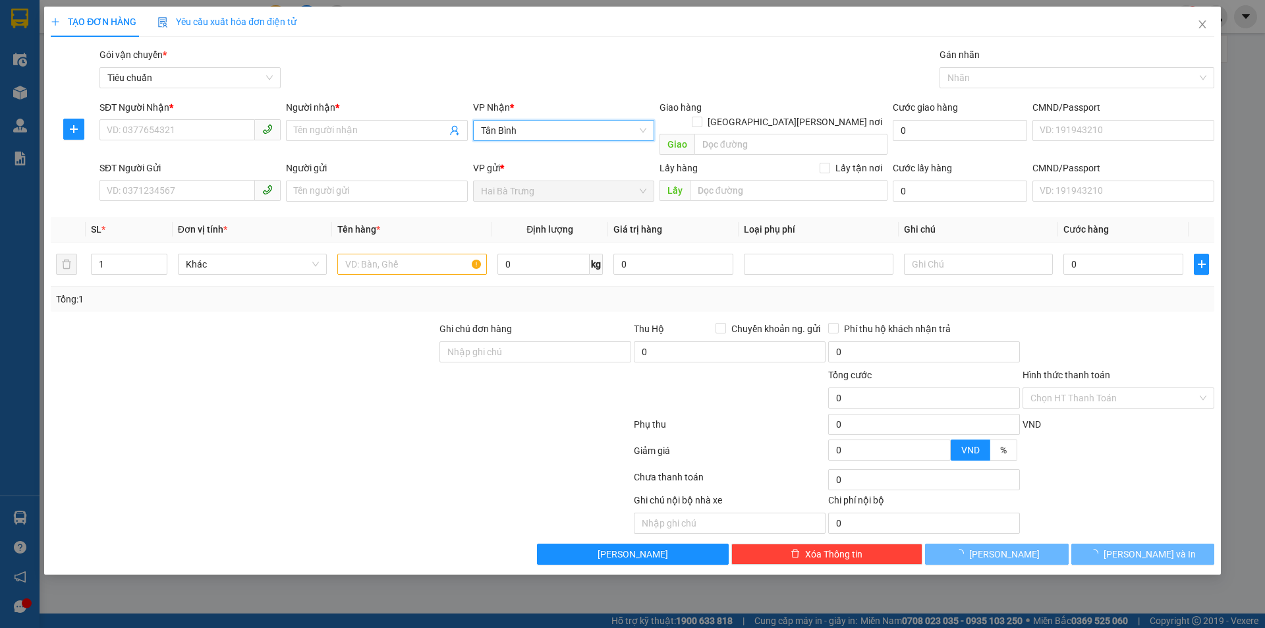
click at [419, 337] on div at bounding box center [243, 344] width 389 height 46
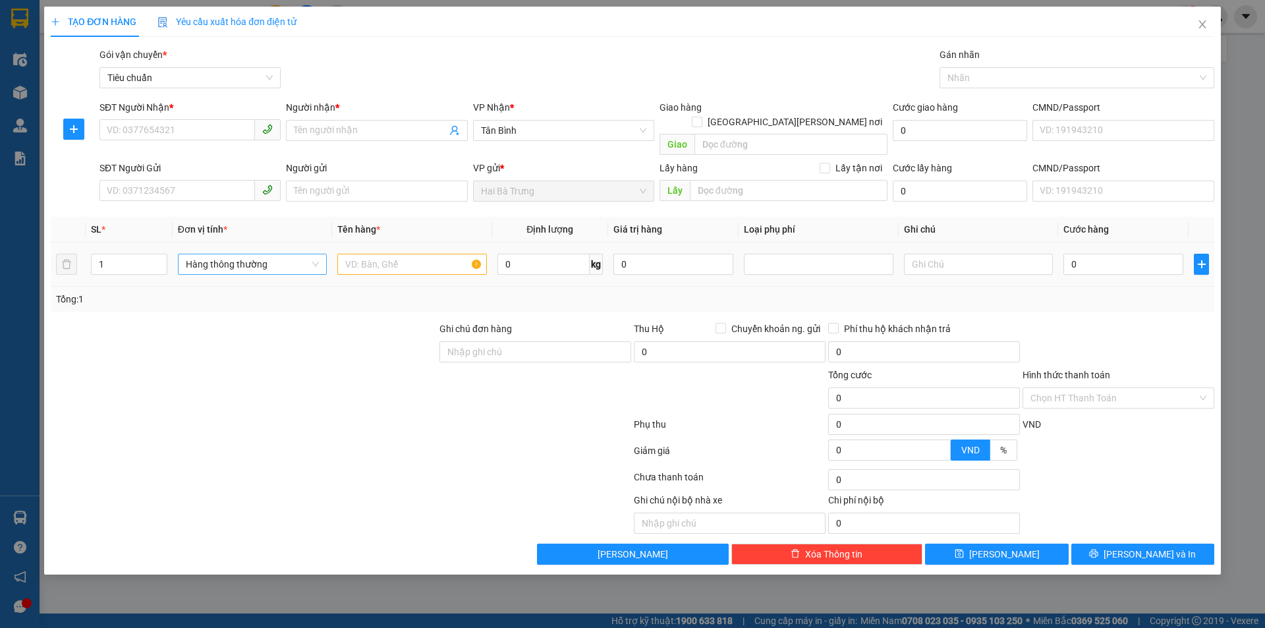
click at [275, 254] on span "Hàng thông thường" at bounding box center [252, 264] width 133 height 20
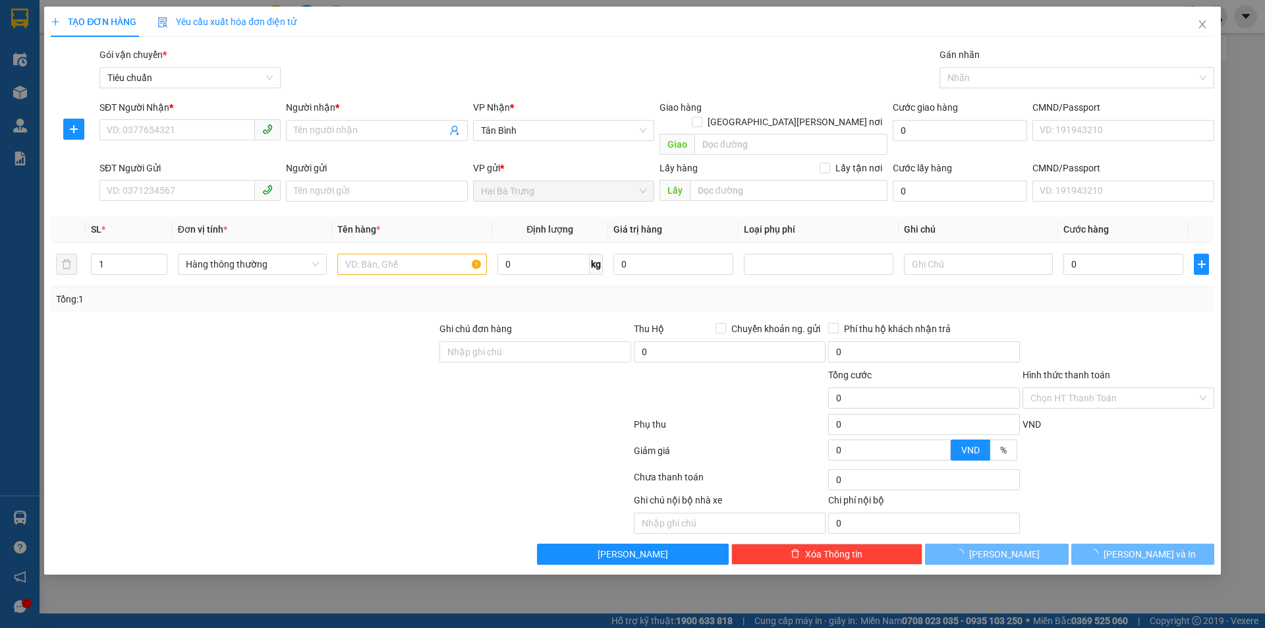
click at [357, 321] on div at bounding box center [243, 344] width 389 height 46
click at [433, 254] on input "text" at bounding box center [411, 264] width 149 height 21
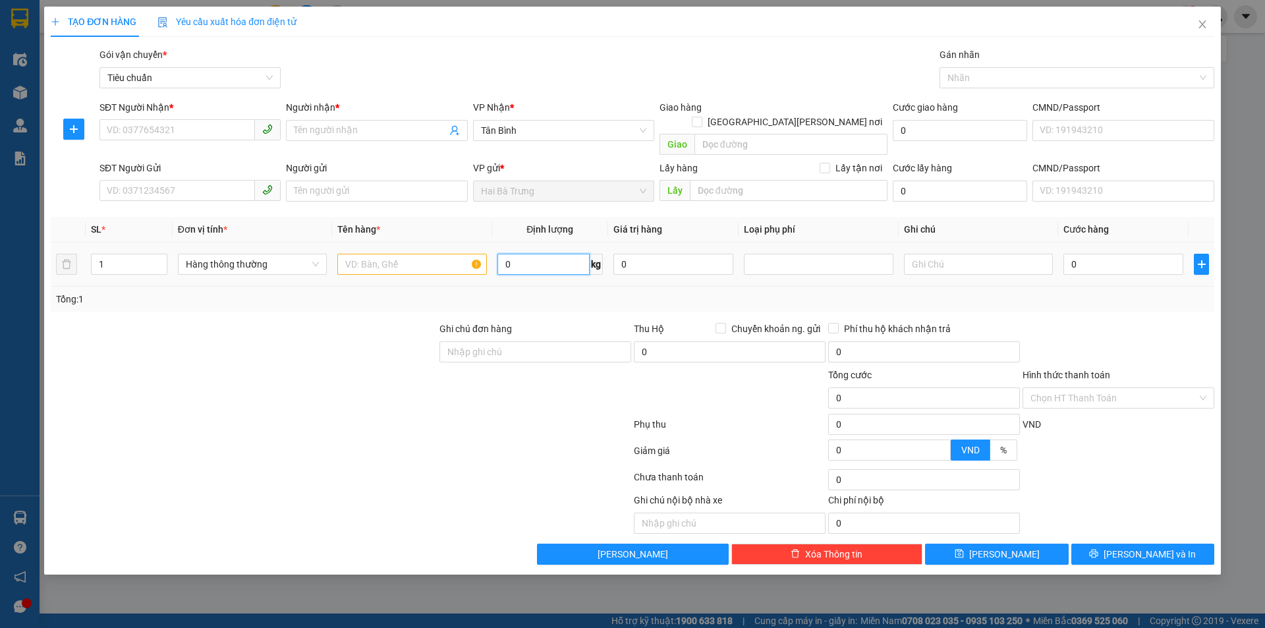
click at [537, 254] on input "0" at bounding box center [543, 264] width 92 height 21
type input "50"
click at [580, 304] on div "Transit Pickup Surcharge Ids Transit Deliver Surcharge Ids Transit Deliver Surc…" at bounding box center [632, 305] width 1163 height 517
type input "90.000"
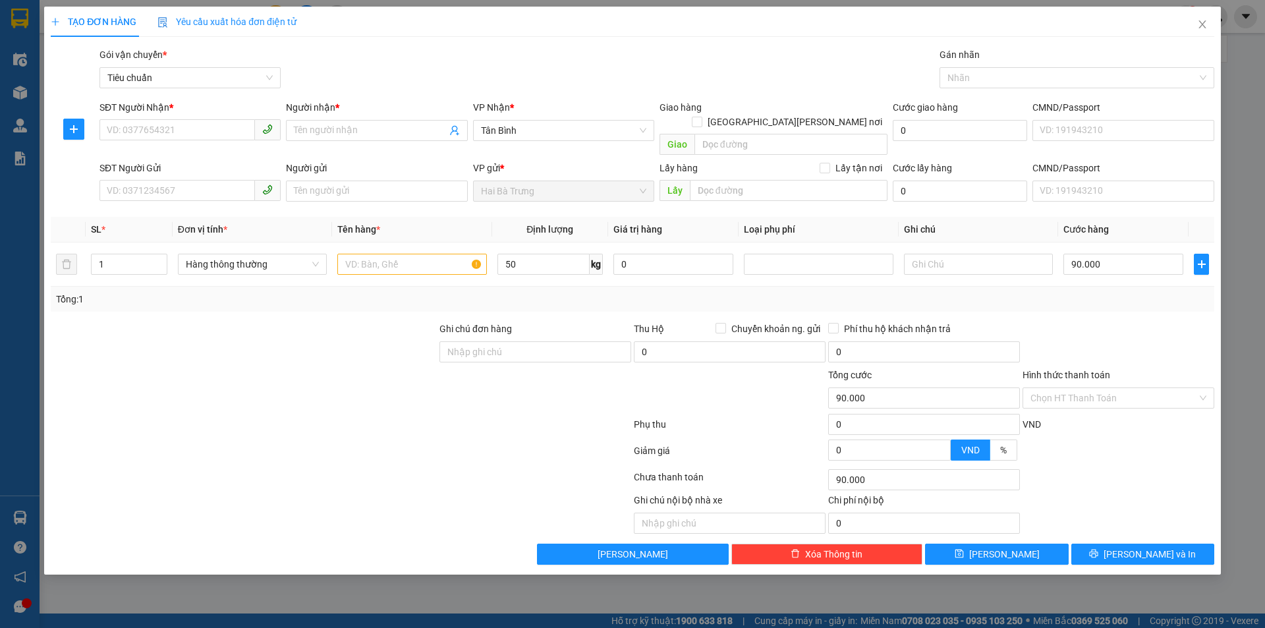
type input "90.000"
click at [557, 254] on input "50" at bounding box center [543, 264] width 92 height 21
click at [534, 321] on div "Ghi chú đơn hàng" at bounding box center [535, 331] width 192 height 20
click at [543, 258] on input "50" at bounding box center [543, 264] width 92 height 21
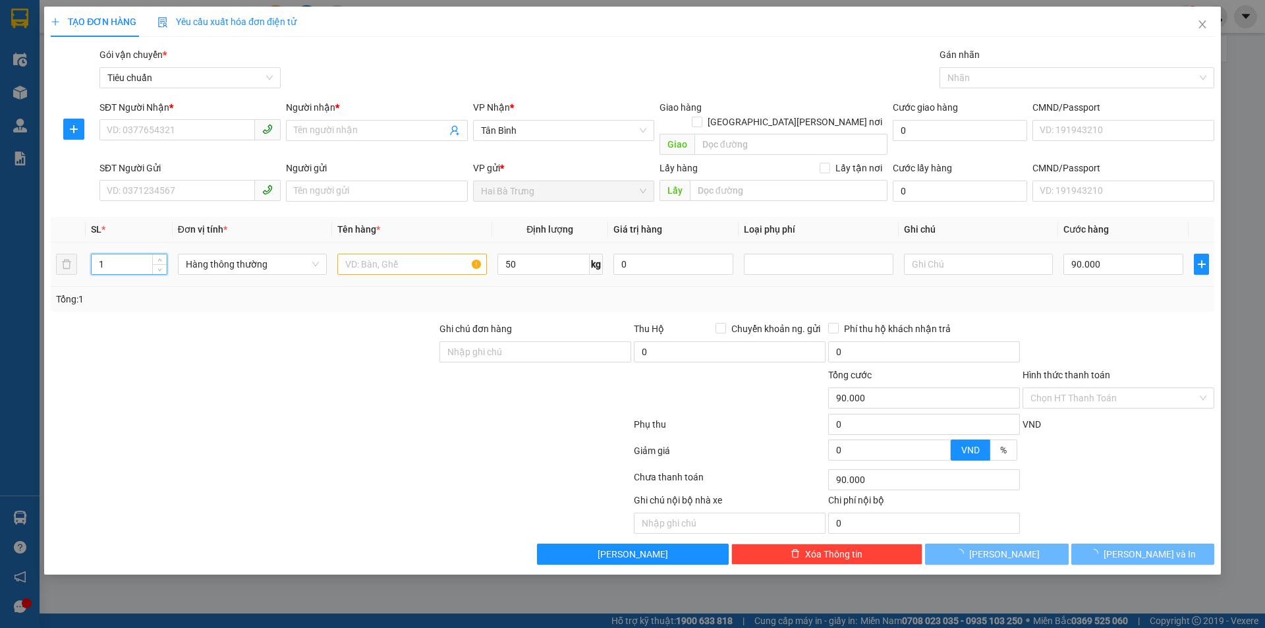
click at [149, 255] on input "1" at bounding box center [129, 264] width 75 height 20
click at [145, 254] on input "1" at bounding box center [129, 264] width 75 height 20
type input "2"
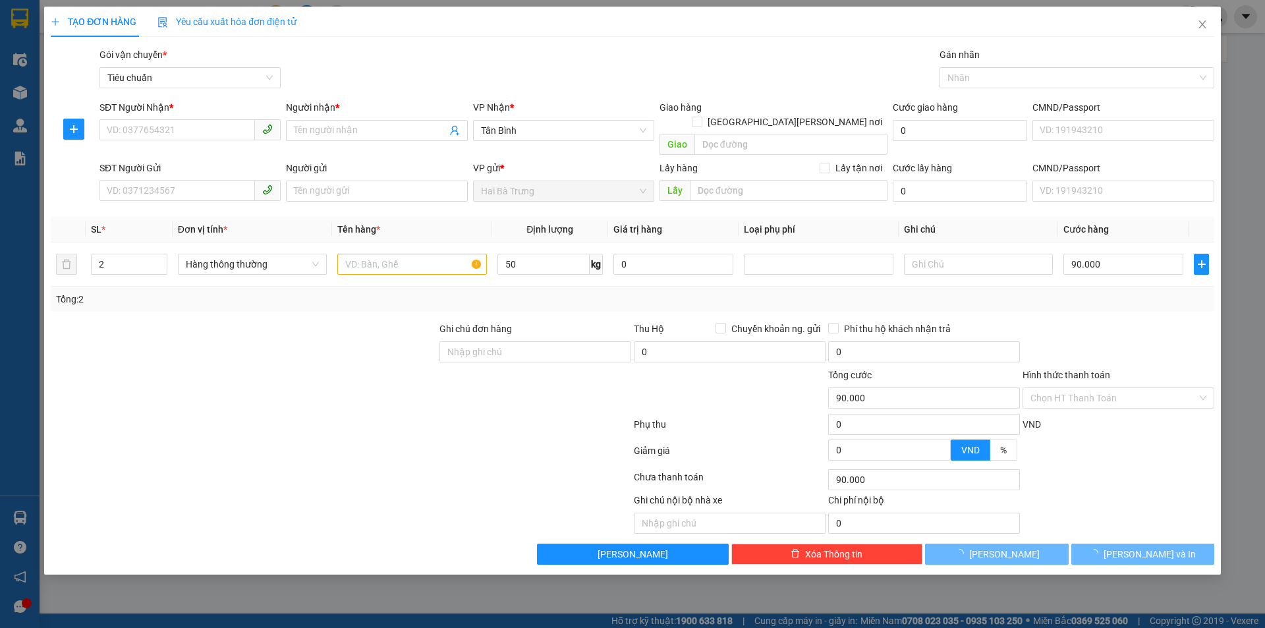
drag, startPoint x: 287, startPoint y: 292, endPoint x: 563, endPoint y: 269, distance: 277.6
click at [287, 292] on div "Tổng: 2" at bounding box center [632, 299] width 1163 height 25
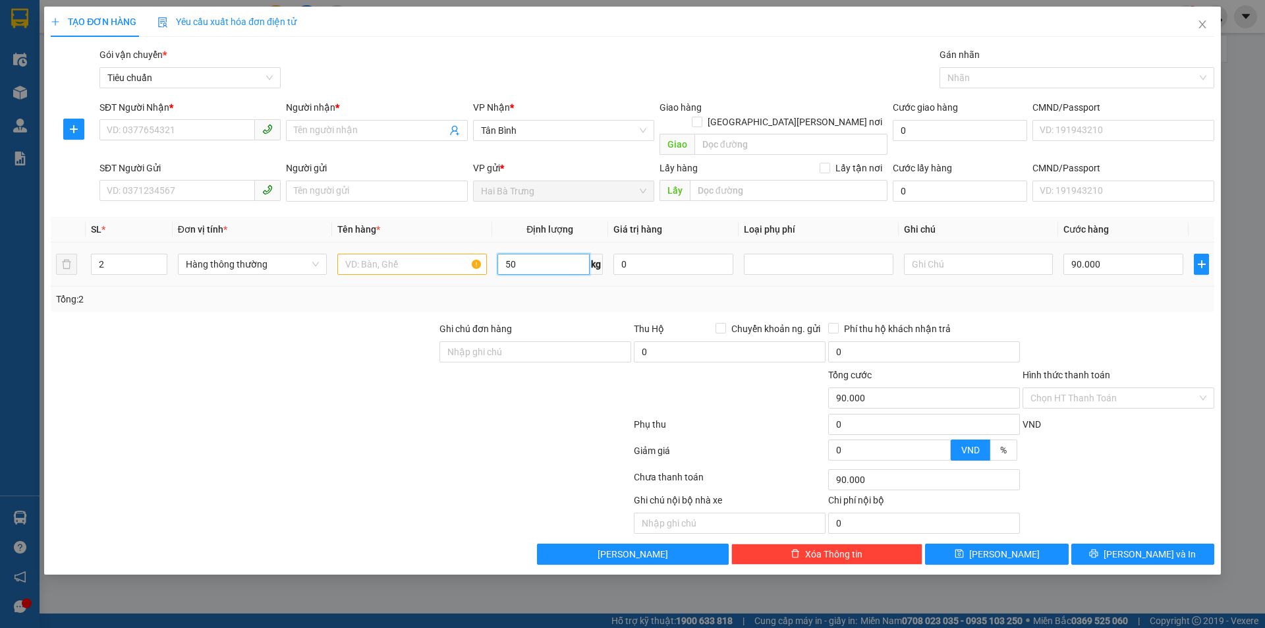
click at [547, 254] on input "50" at bounding box center [543, 264] width 92 height 21
type input "25"
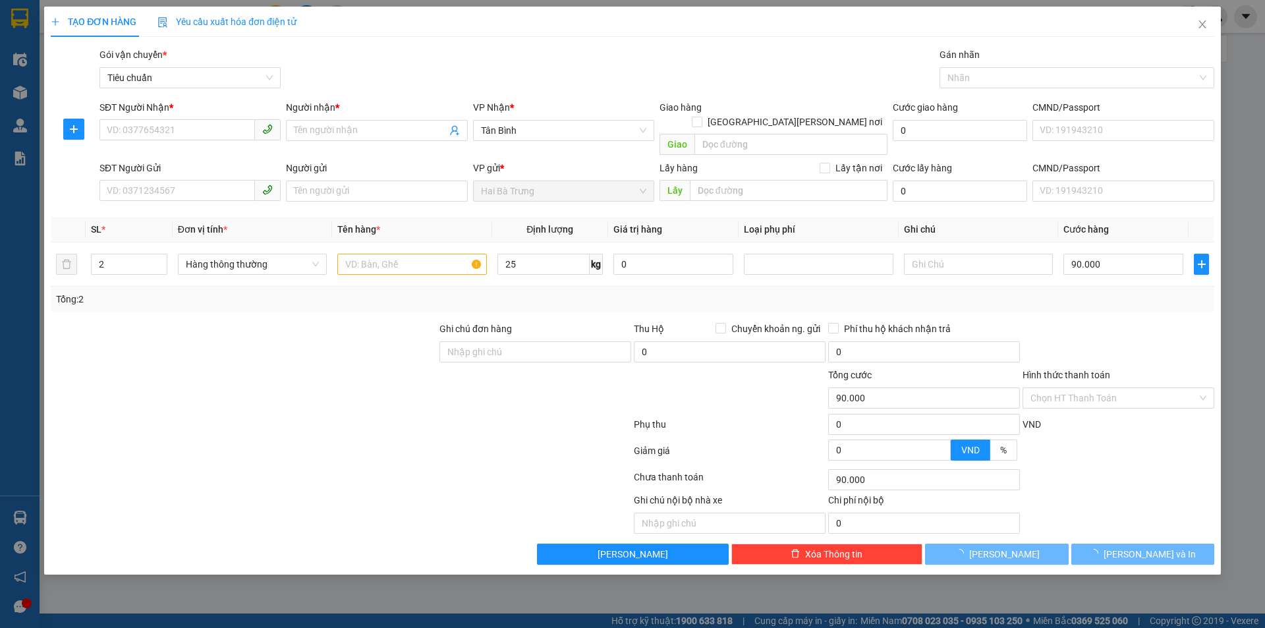
click at [557, 292] on div "Tổng: 2" at bounding box center [632, 299] width 1153 height 14
type input "60.000"
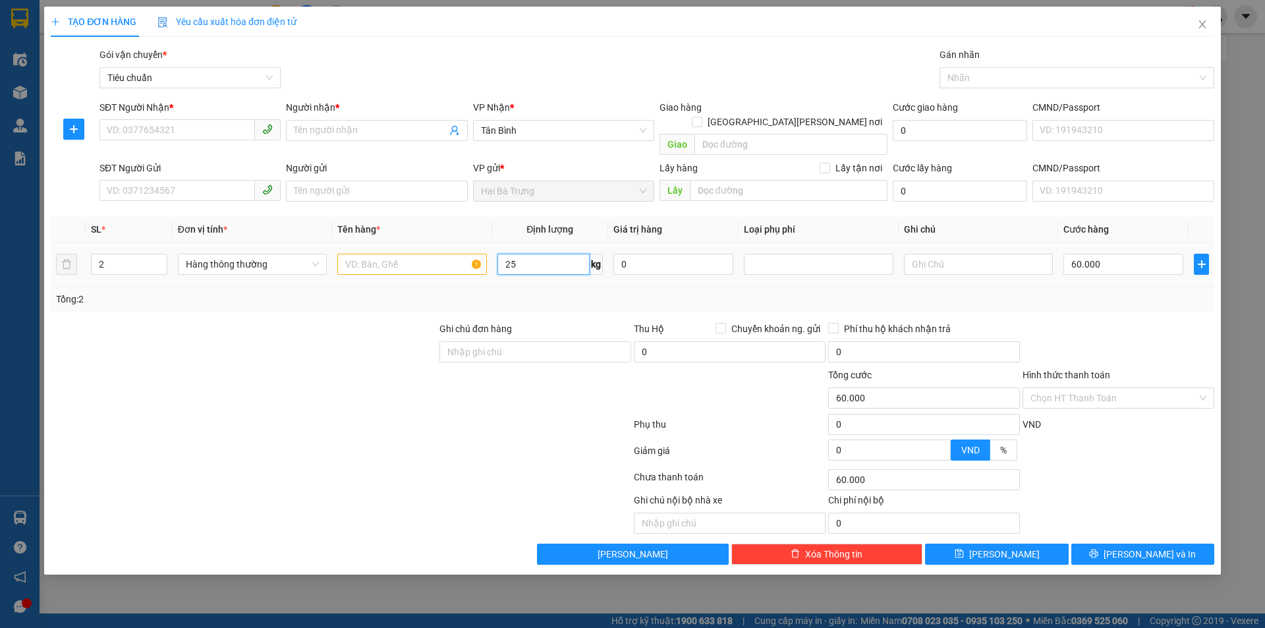
click at [529, 254] on input "25" at bounding box center [543, 264] width 92 height 21
click at [129, 258] on input "2" at bounding box center [129, 264] width 75 height 20
type input "3"
click at [548, 256] on input "25" at bounding box center [543, 264] width 92 height 21
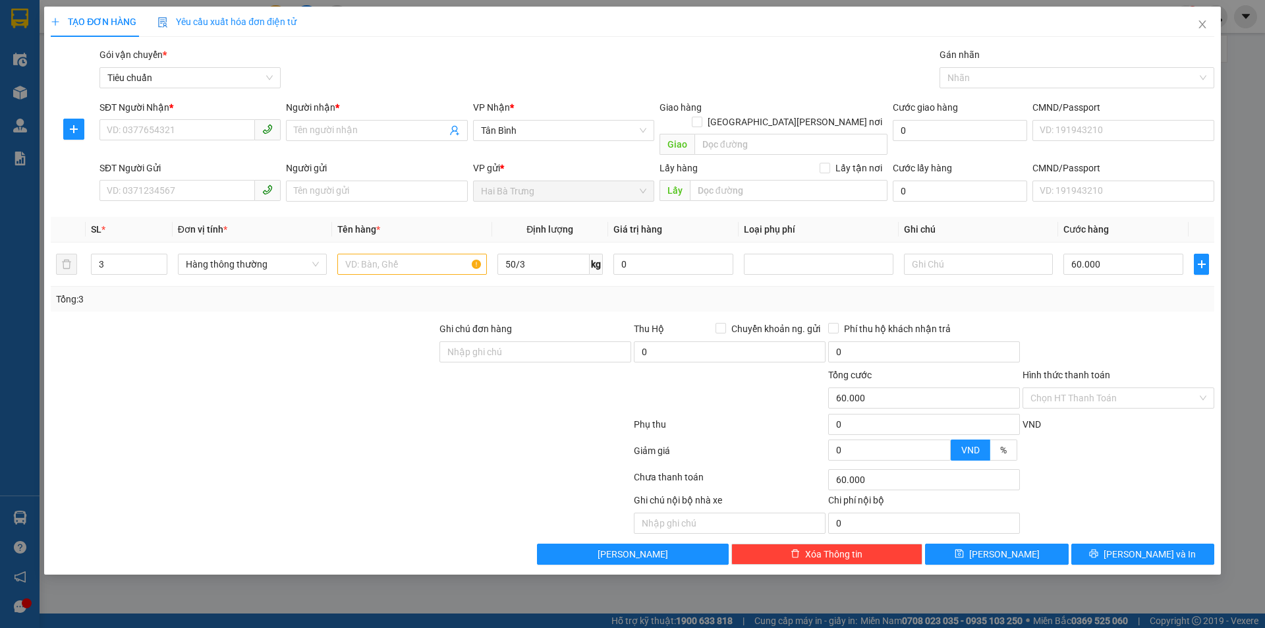
type input "17"
click at [562, 292] on div "Tổng: 3" at bounding box center [632, 299] width 1153 height 14
type input "55.000"
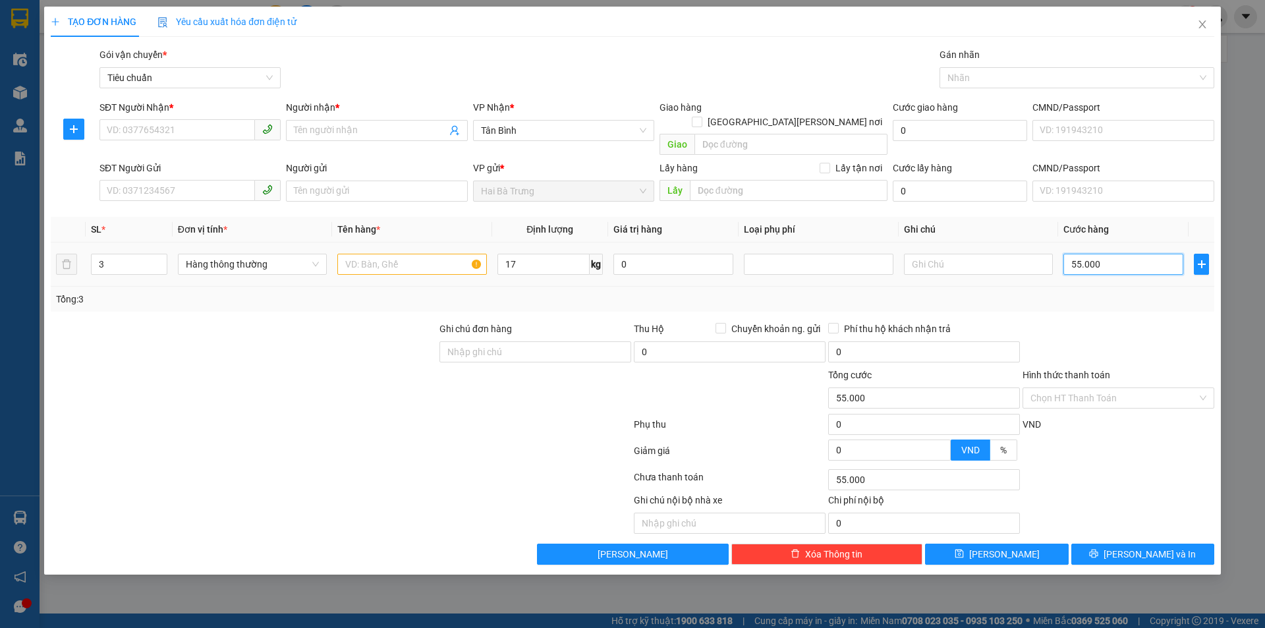
click at [1099, 254] on input "55.000" at bounding box center [1123, 264] width 120 height 21
type input "6"
type input "60"
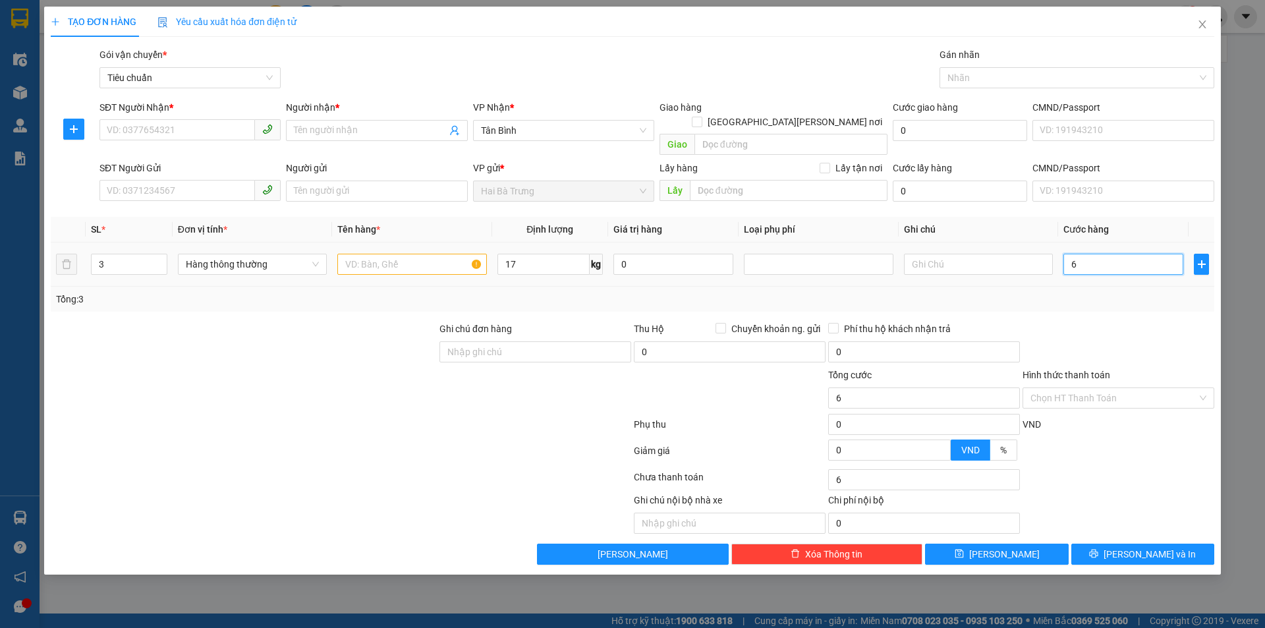
type input "60"
type input "60.000"
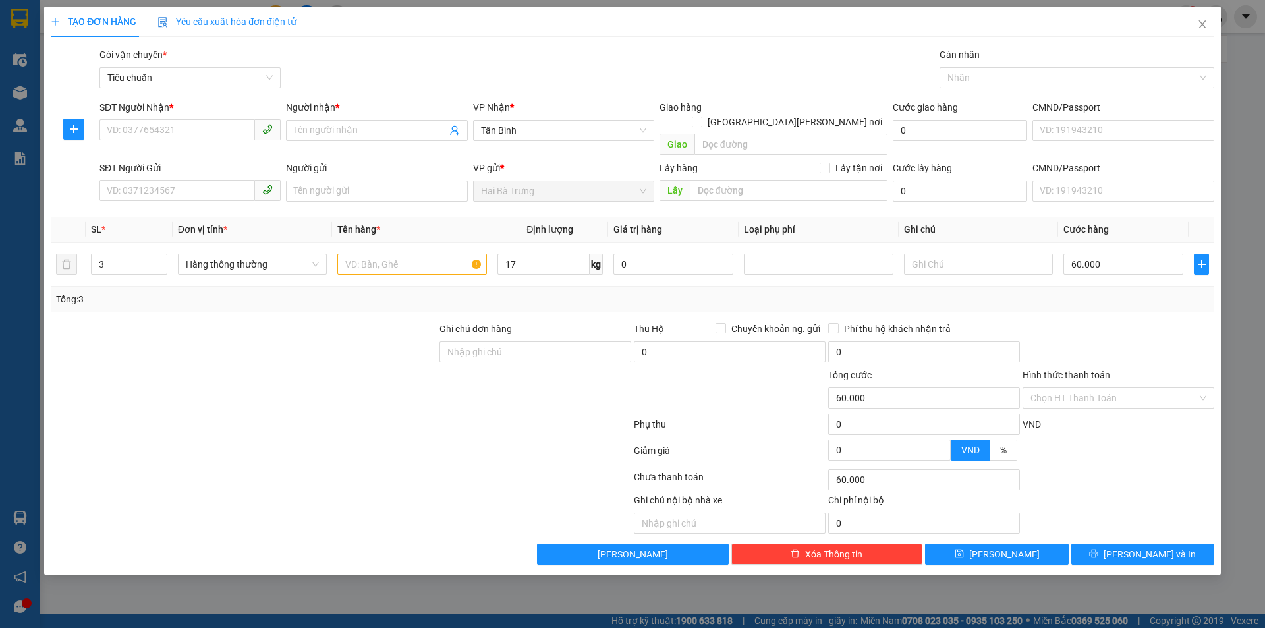
click at [1088, 321] on div at bounding box center [1118, 344] width 194 height 46
click at [1105, 254] on input "60.000" at bounding box center [1123, 264] width 120 height 21
click at [285, 293] on div "Tổng: 3" at bounding box center [632, 299] width 1163 height 25
click at [308, 352] on div at bounding box center [243, 344] width 389 height 46
click at [162, 265] on span "down" at bounding box center [160, 269] width 8 height 8
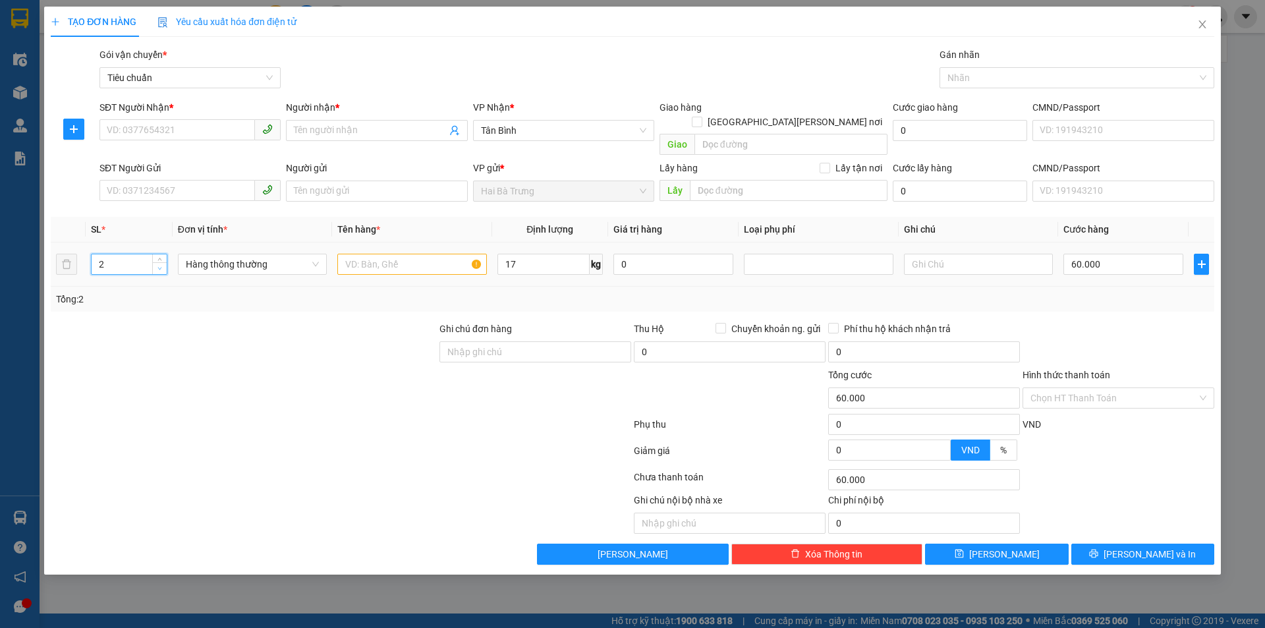
type input "1"
click at [162, 265] on span "down" at bounding box center [160, 269] width 8 height 8
click at [267, 339] on div at bounding box center [243, 344] width 389 height 46
type input "55.000"
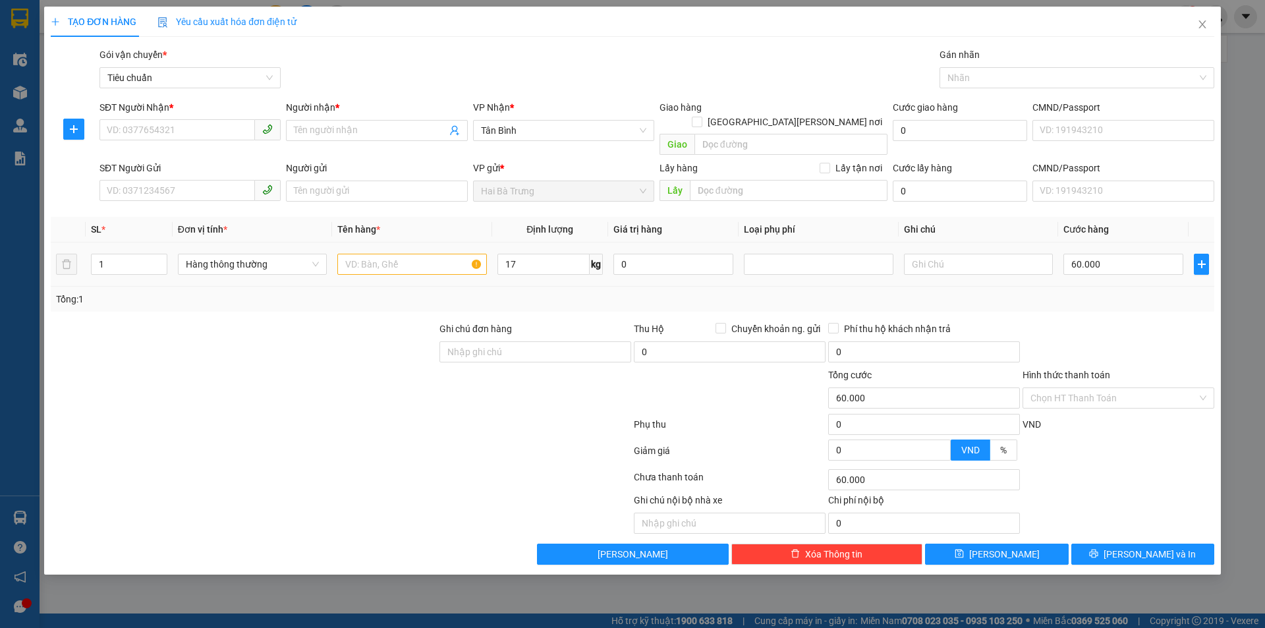
type input "55.000"
click at [561, 256] on input "17" at bounding box center [543, 264] width 92 height 21
type input "0"
click at [1138, 298] on div "Transit Pickup Surcharge Ids Transit Deliver Surcharge Ids Transit Deliver Surc…" at bounding box center [632, 305] width 1163 height 517
type input "0"
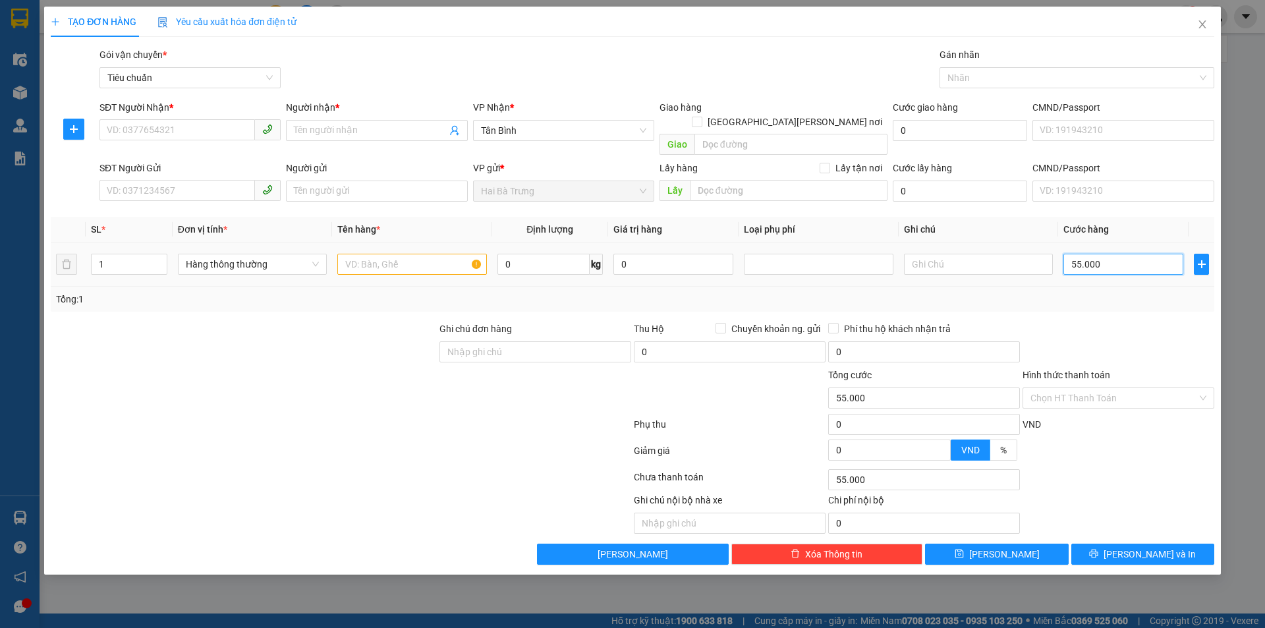
type input "0"
click at [1122, 254] on input "0" at bounding box center [1123, 264] width 120 height 21
click at [1200, 28] on icon "close" at bounding box center [1202, 24] width 11 height 11
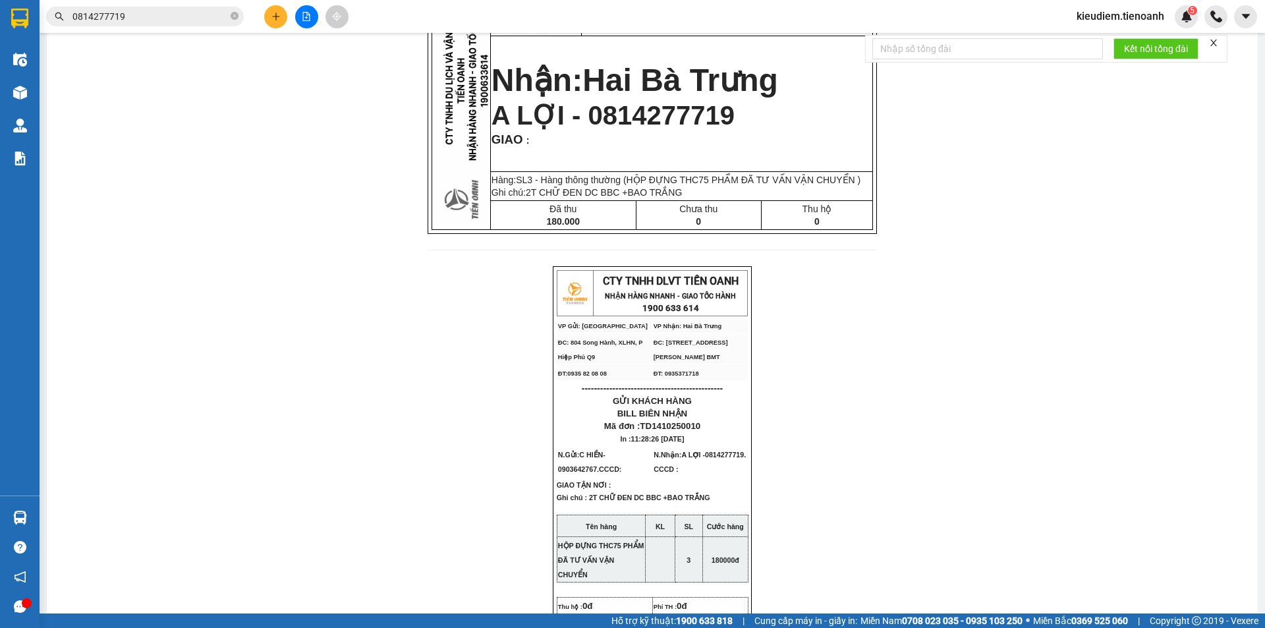
scroll to position [132, 0]
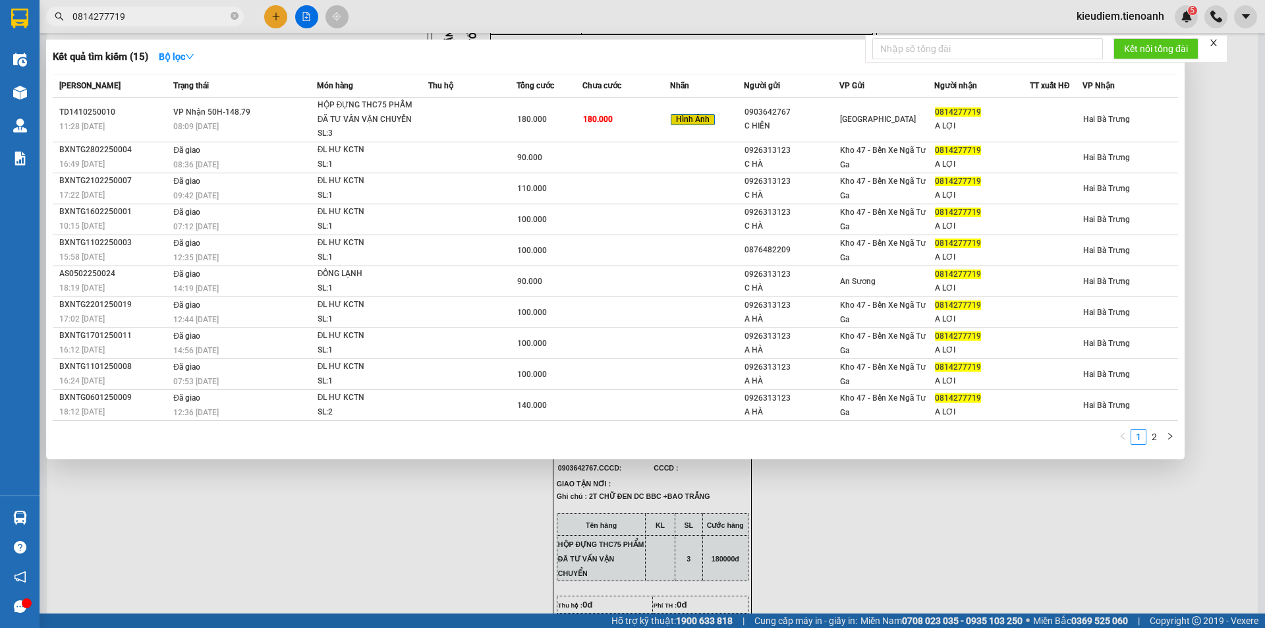
click at [239, 19] on span "0814277719" at bounding box center [145, 17] width 198 height 20
click at [235, 15] on icon "close-circle" at bounding box center [235, 16] width 8 height 8
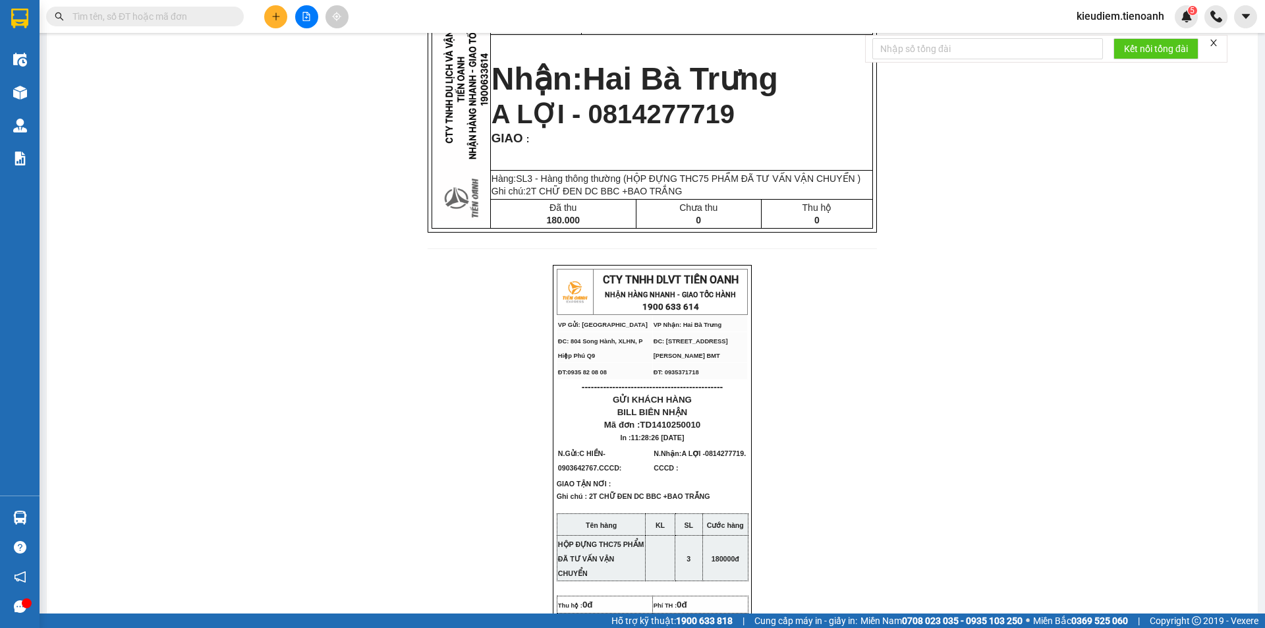
click at [171, 18] on input "text" at bounding box center [149, 16] width 155 height 14
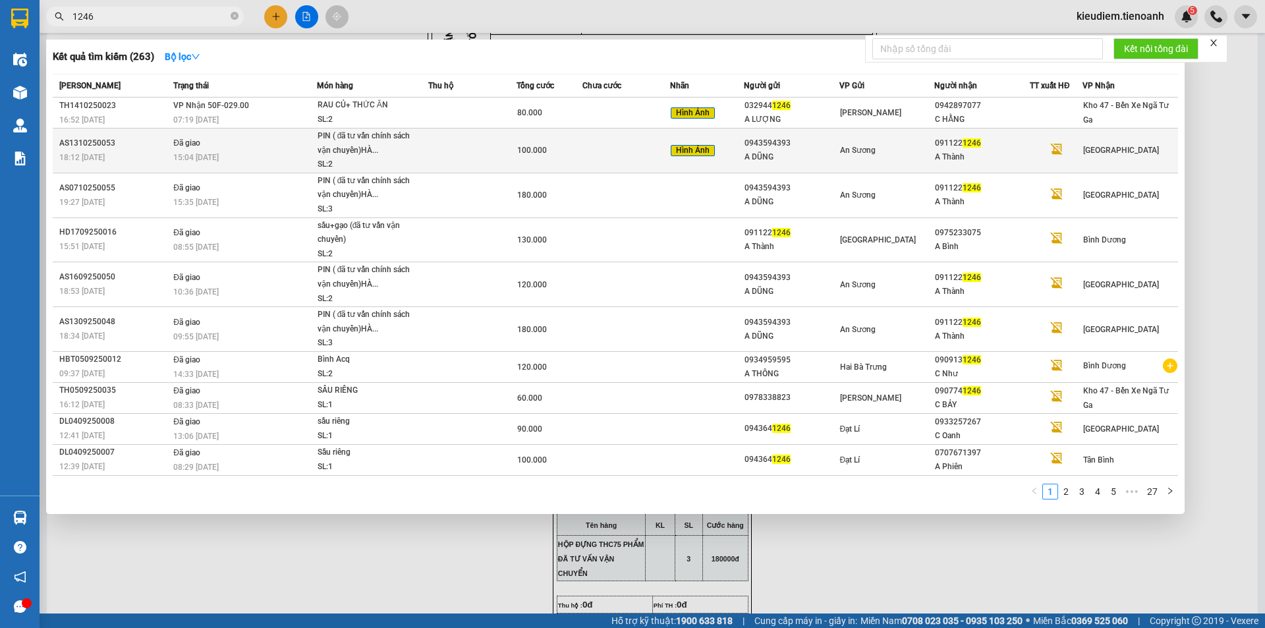
type input "1246"
click at [246, 155] on div "15:04 [DATE]" at bounding box center [244, 157] width 143 height 14
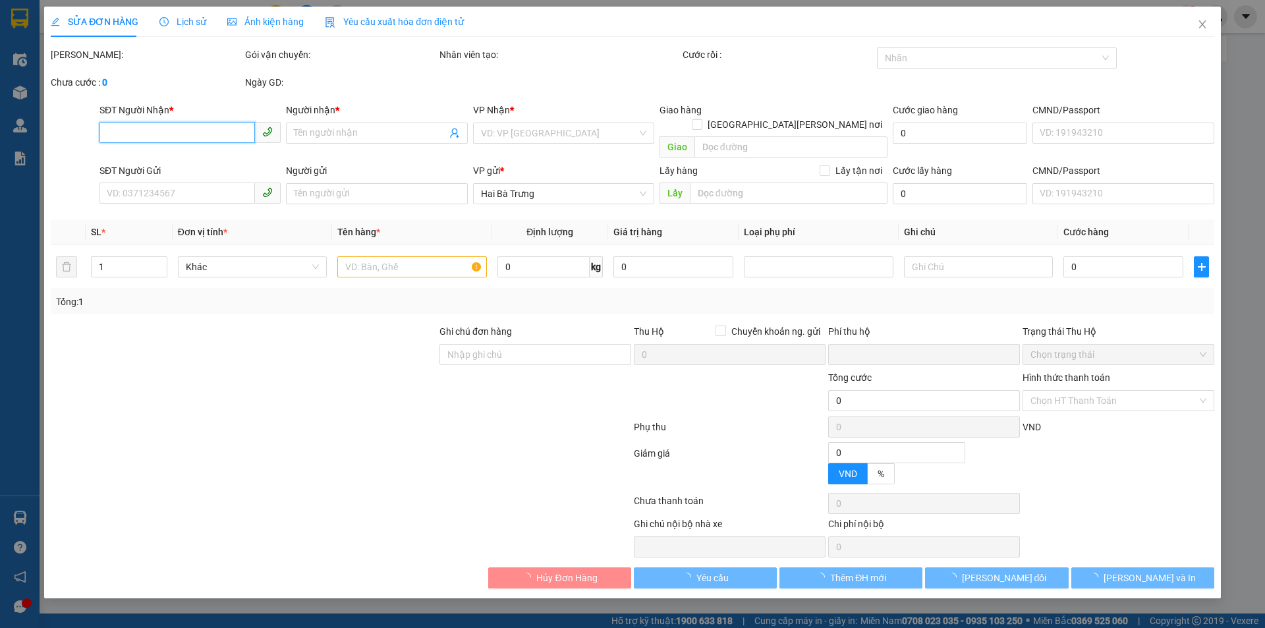
type input "0911221246"
type input "A Thành"
type input "0943594393"
type input "A DŨNG"
type input "0"
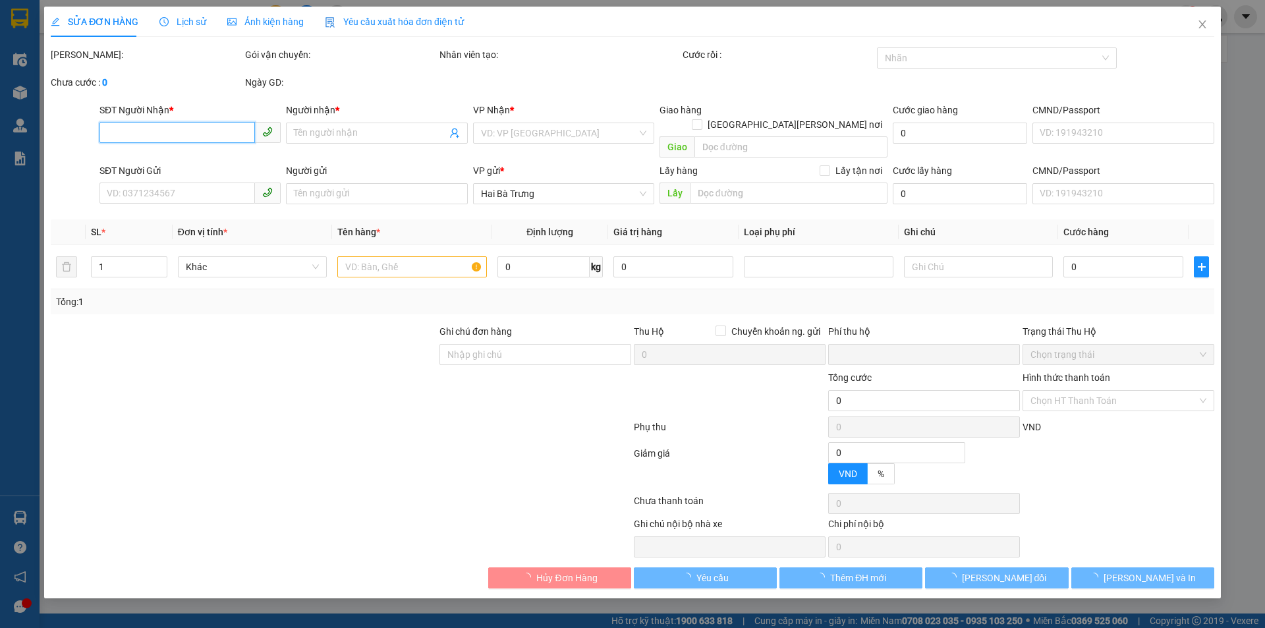
type input "100.000"
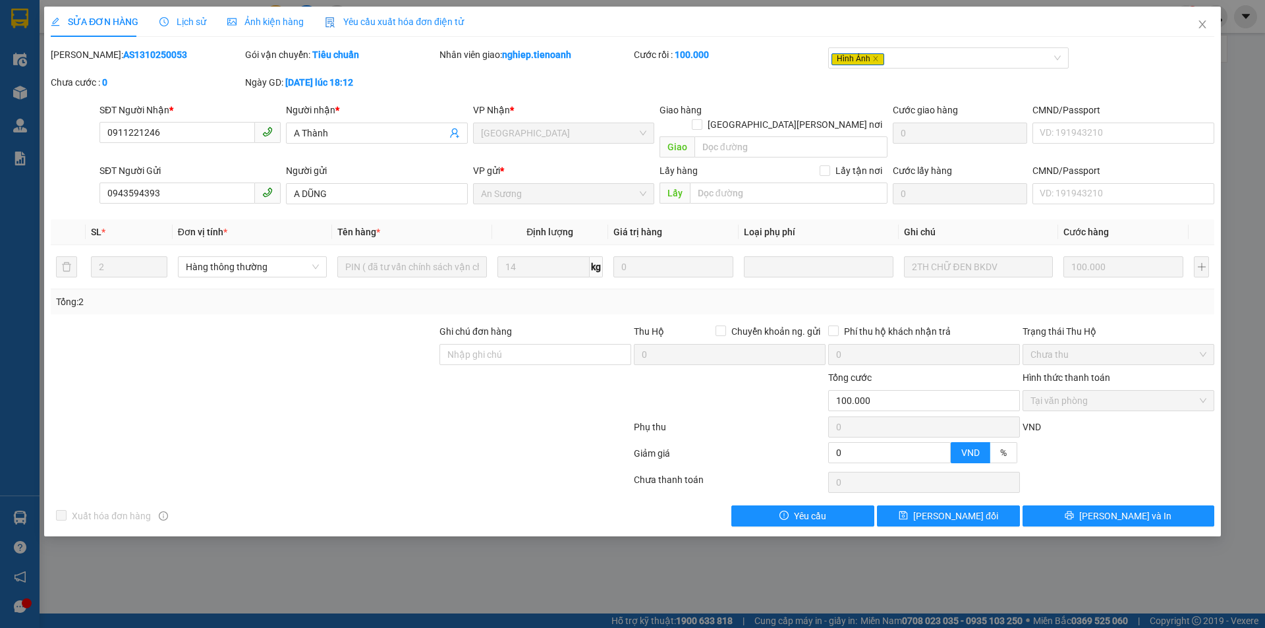
click at [551, 416] on div at bounding box center [340, 429] width 583 height 26
click at [131, 51] on b "AS1310250053" at bounding box center [155, 54] width 64 height 11
copy b "AS1310250053"
